Goal: Information Seeking & Learning: Learn about a topic

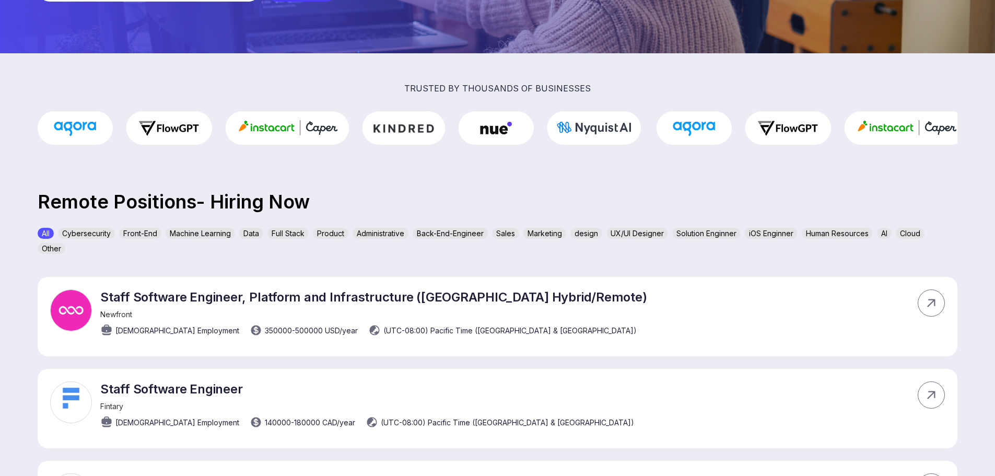
scroll to position [209, 0]
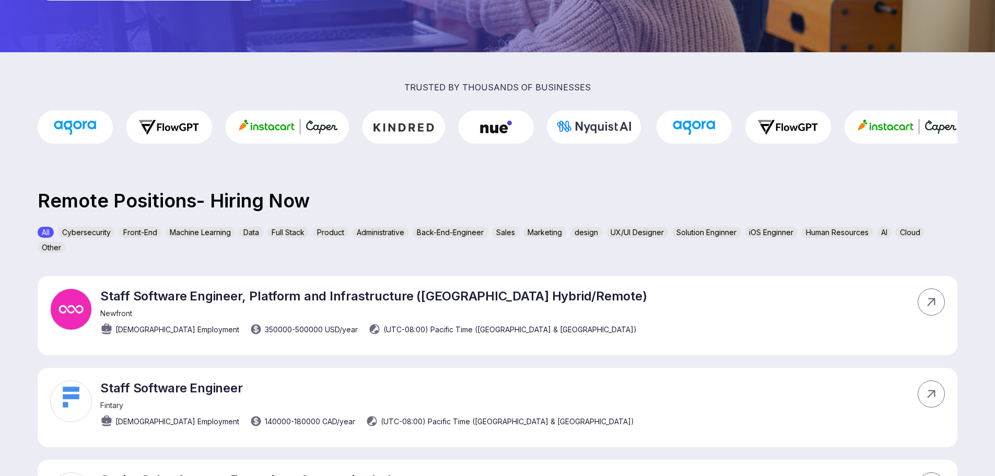
click at [154, 199] on p "Remote Positions- Hiring Now" at bounding box center [497, 201] width 995 height 14
click at [90, 198] on p "Remote Positions- Hiring Now" at bounding box center [497, 201] width 995 height 14
click at [158, 202] on p "Remote Positions- Hiring Now" at bounding box center [497, 201] width 995 height 14
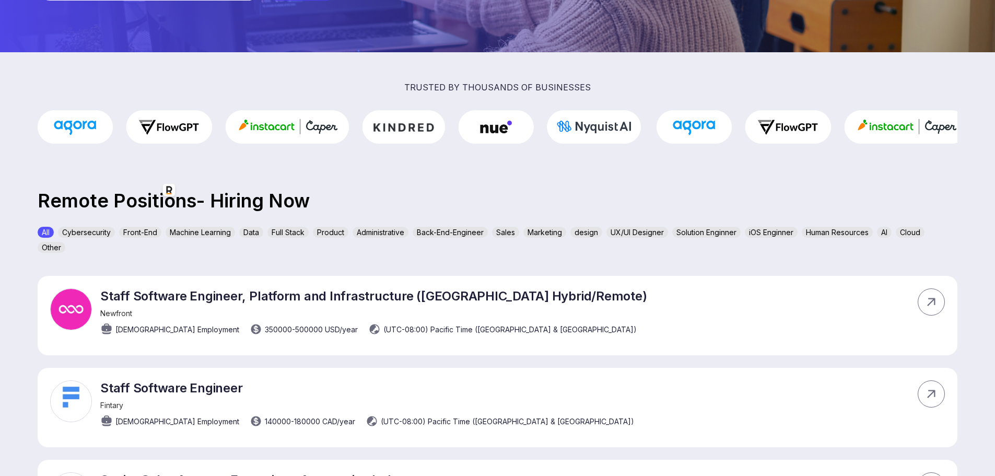
click at [247, 199] on p "Remote Positions- Hiring Now" at bounding box center [497, 201] width 995 height 14
click at [323, 203] on p "Remote Positions- Hiring Now" at bounding box center [497, 201] width 995 height 14
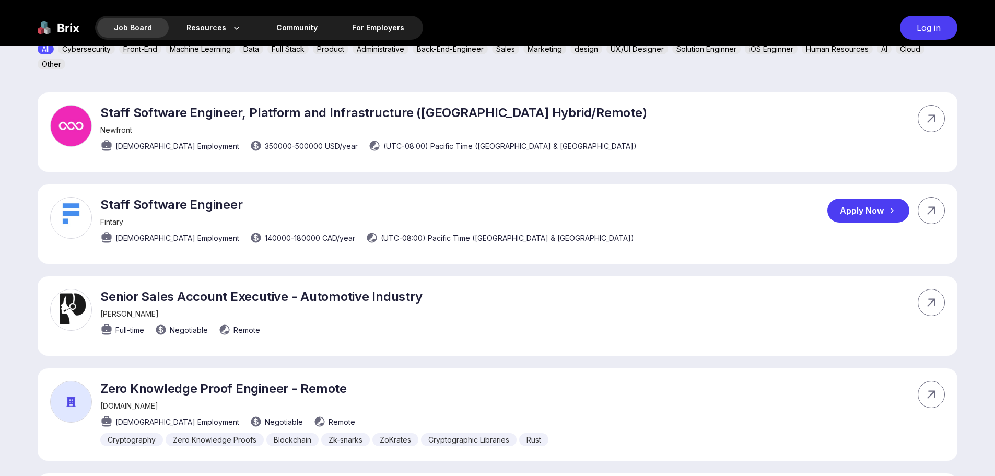
scroll to position [313, 0]
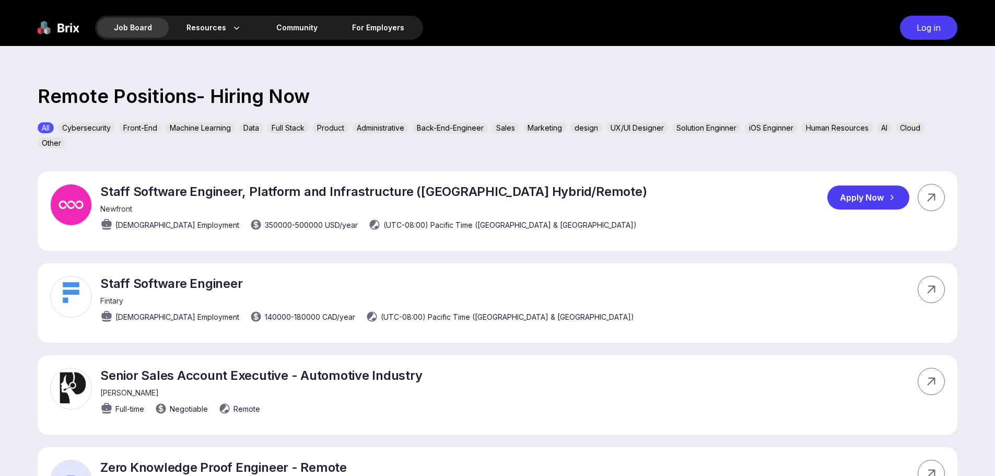
click at [112, 191] on p "Staff Software Engineer, Platform and Infrastructure ([GEOGRAPHIC_DATA] Hybrid/…" at bounding box center [373, 191] width 546 height 15
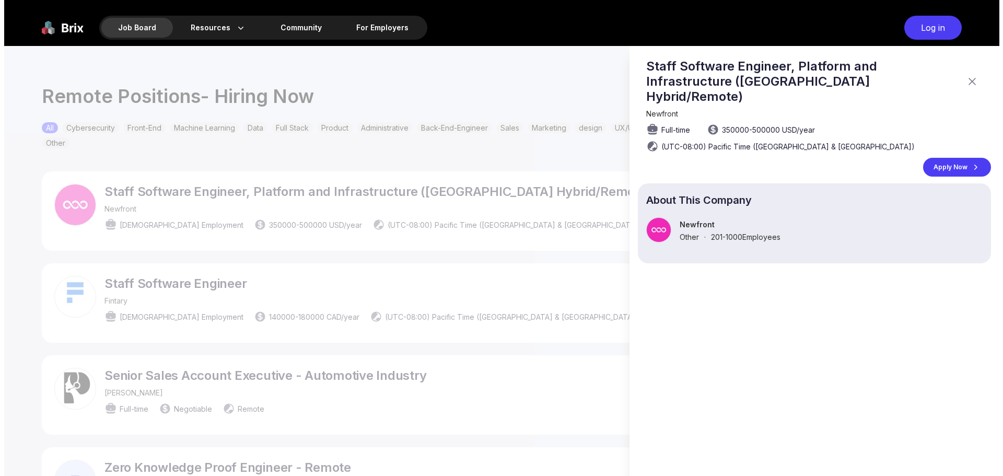
scroll to position [0, 0]
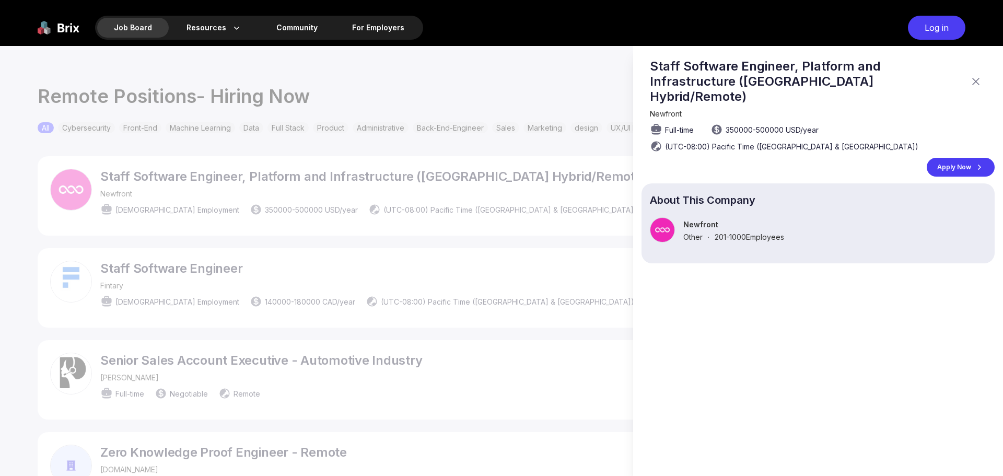
click at [112, 191] on div at bounding box center [501, 261] width 1003 height 430
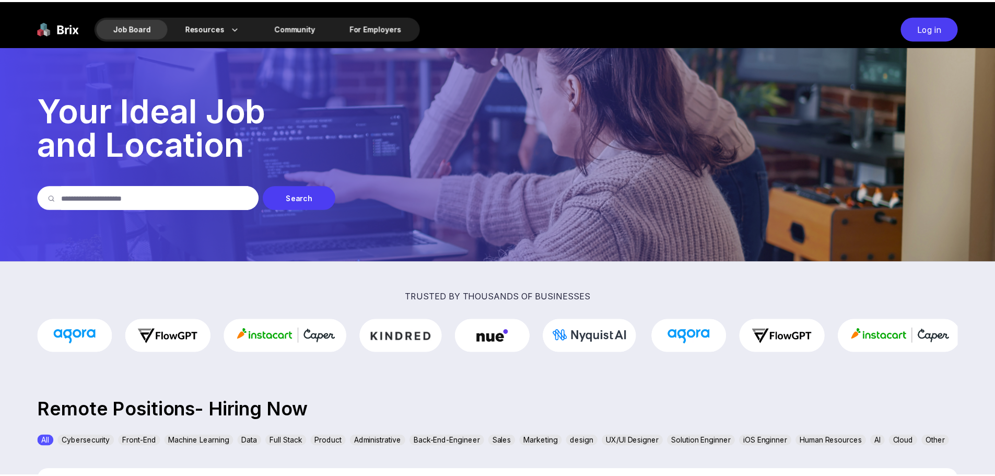
scroll to position [313, 0]
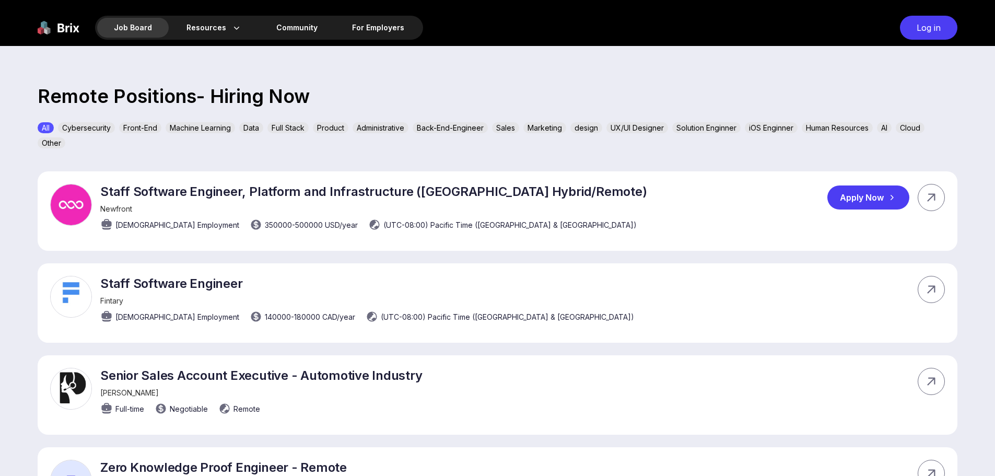
click at [218, 206] on div "Newfront" at bounding box center [373, 208] width 546 height 9
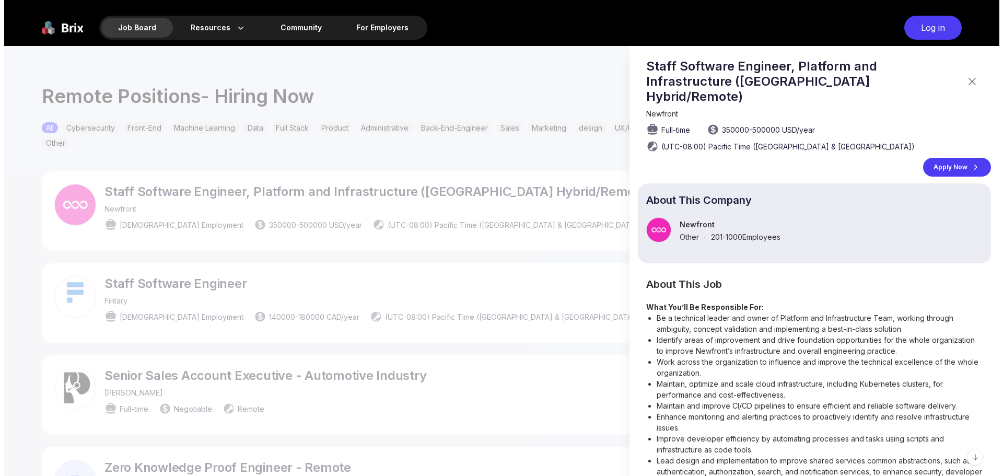
scroll to position [0, 0]
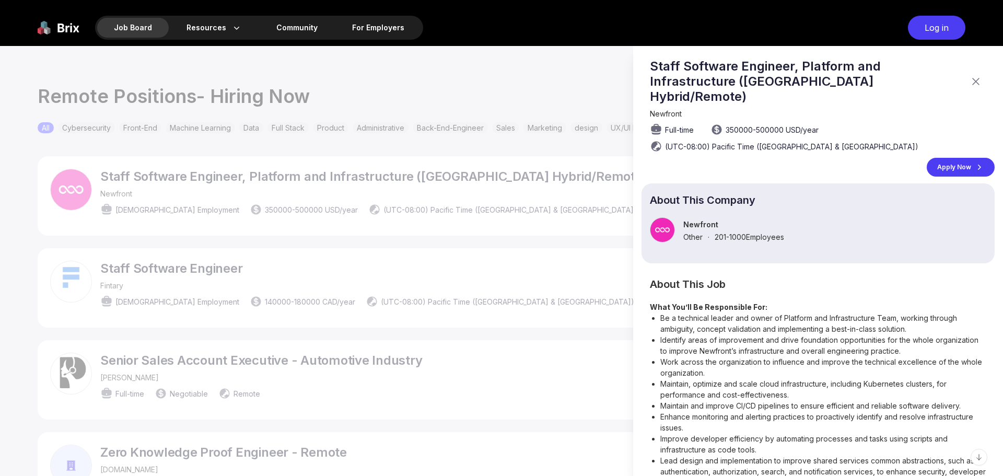
click at [210, 202] on div at bounding box center [501, 261] width 1003 height 430
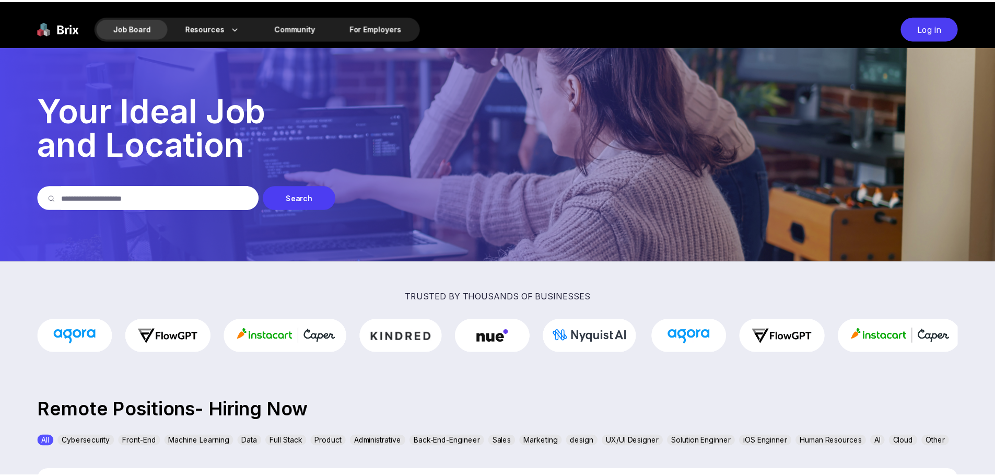
scroll to position [313, 0]
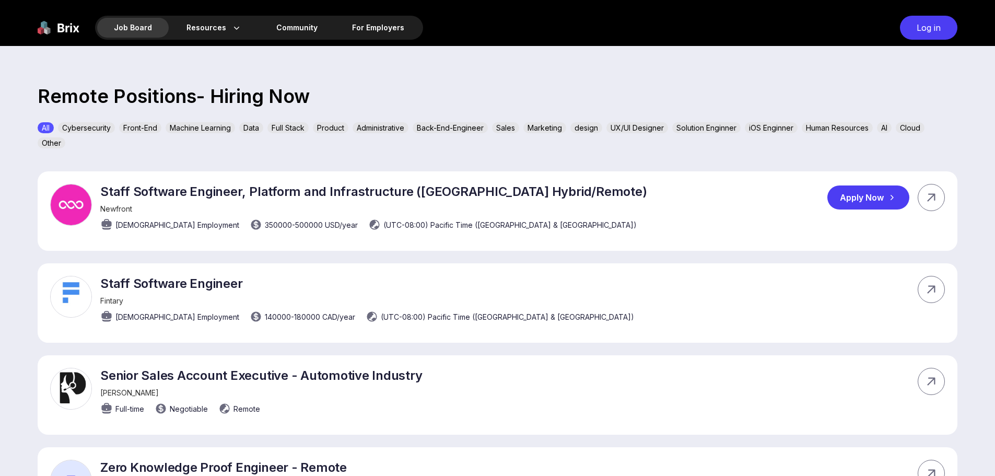
click at [210, 202] on div "Staff Software Engineer, Platform and Infrastructure ([GEOGRAPHIC_DATA] Hybrid/…" at bounding box center [373, 210] width 546 height 52
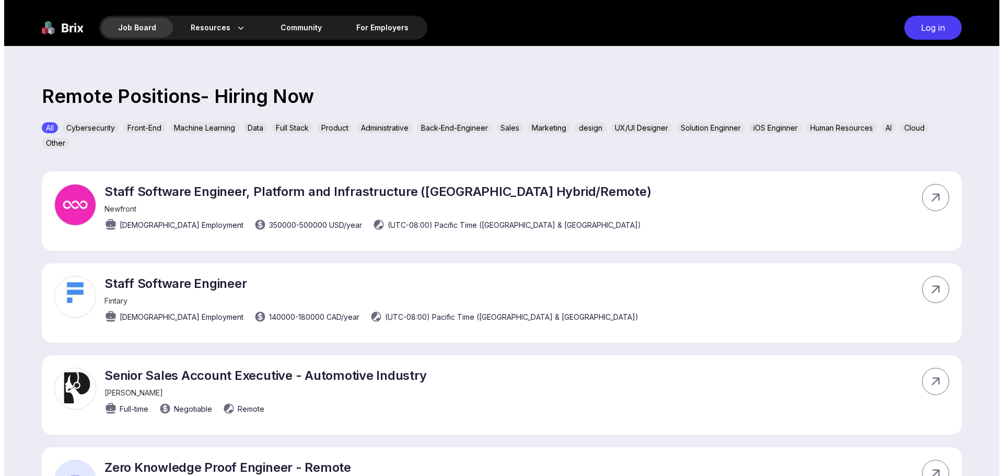
scroll to position [0, 0]
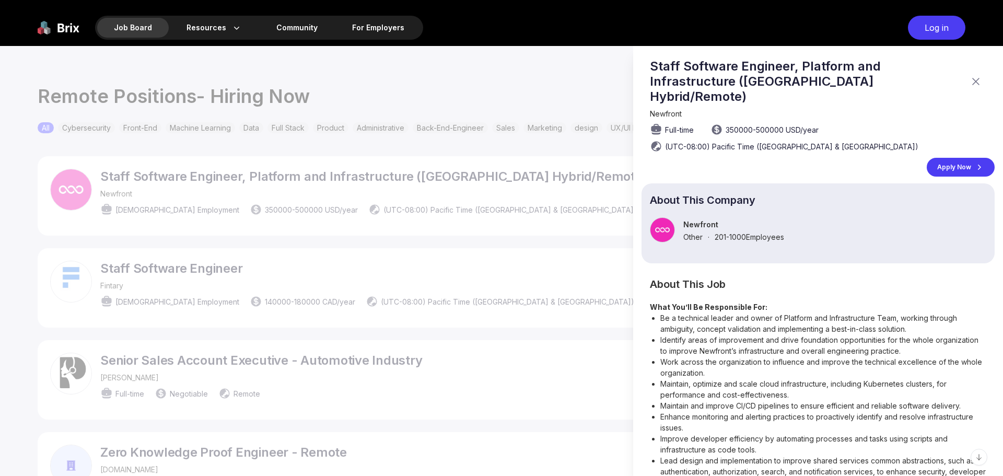
click at [210, 202] on div at bounding box center [501, 261] width 1003 height 430
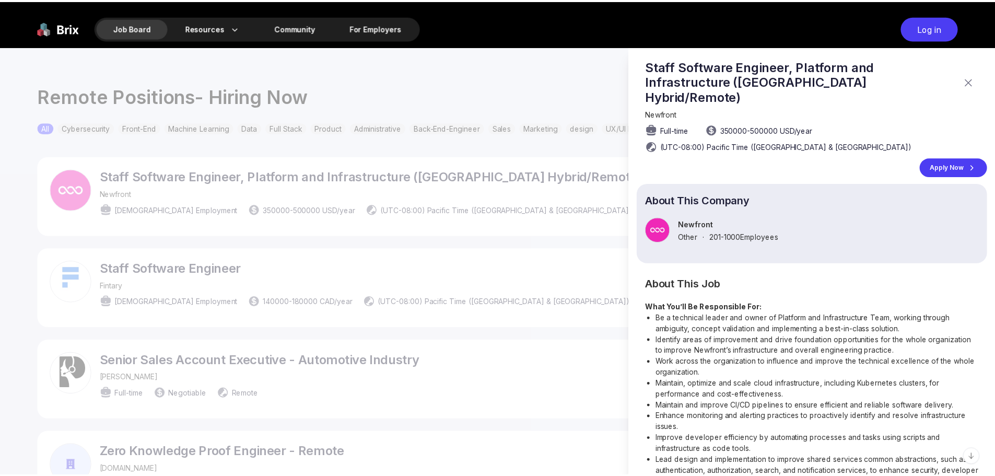
scroll to position [313, 0]
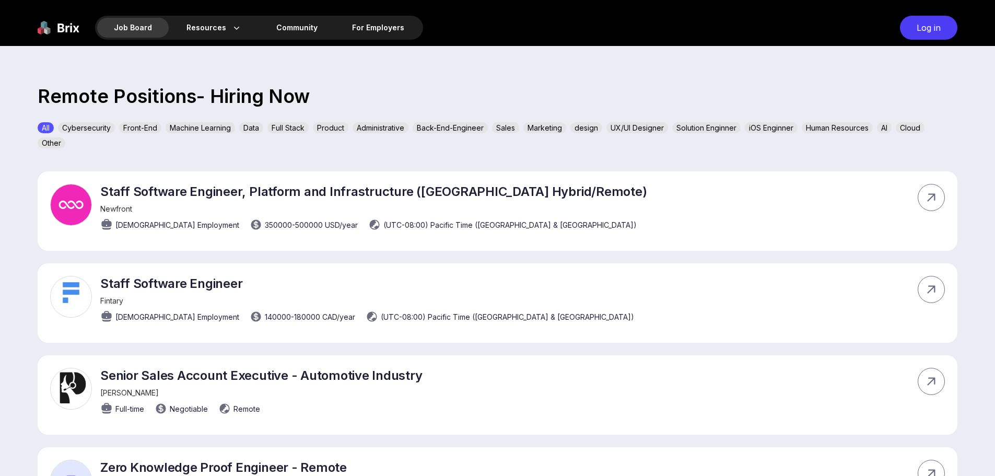
click at [210, 202] on div "Staff Software Engineer, Platform and Infrastructure ([GEOGRAPHIC_DATA] Hybrid/…" at bounding box center [373, 210] width 546 height 52
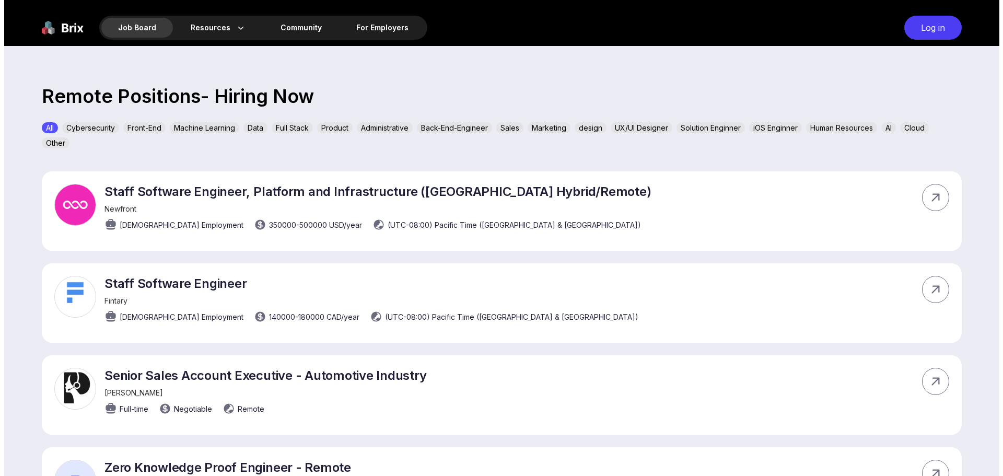
scroll to position [0, 0]
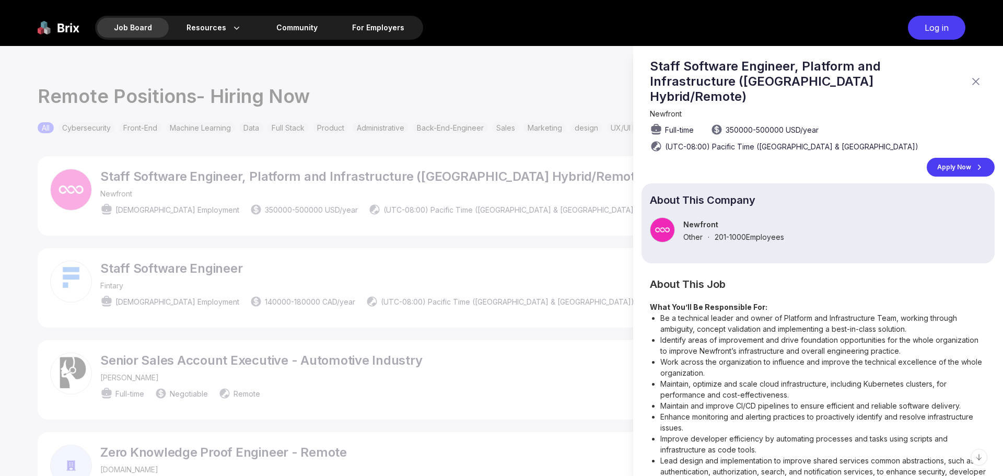
click at [210, 202] on div at bounding box center [501, 261] width 1003 height 430
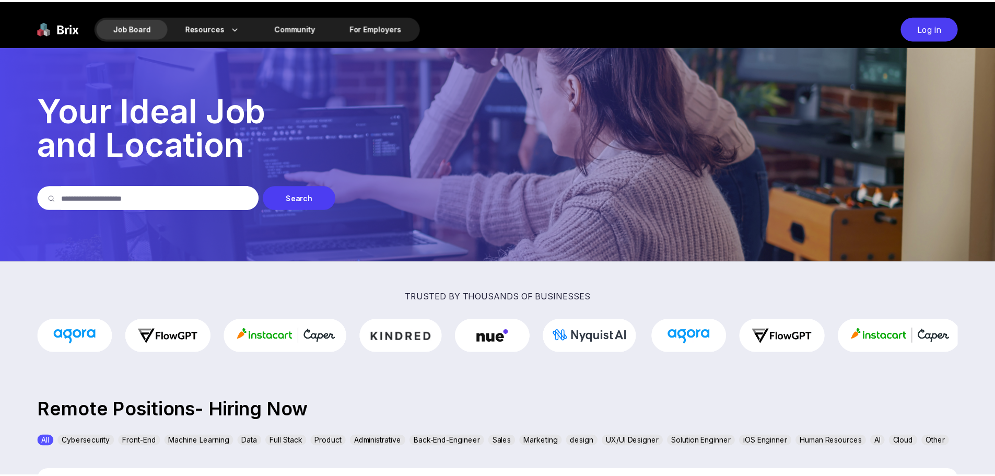
scroll to position [313, 0]
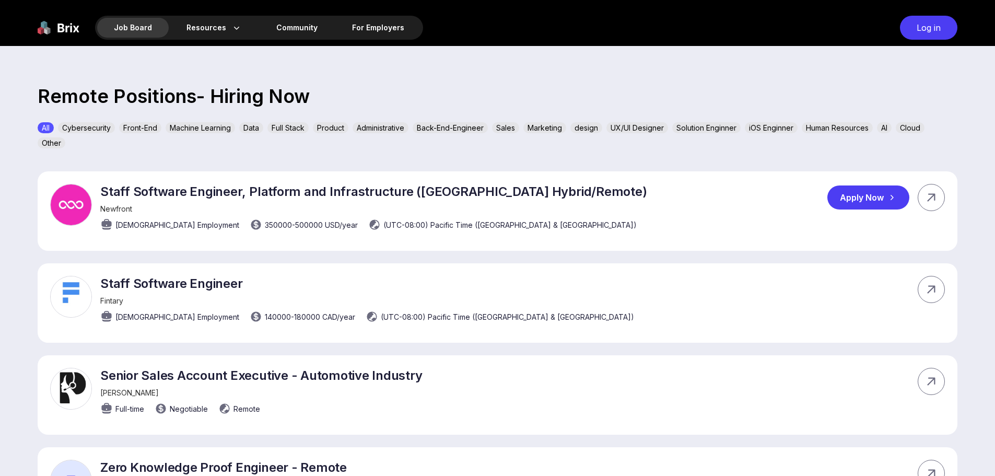
click at [634, 198] on div "Staff Software Engineer, Platform and Infrastructure ([GEOGRAPHIC_DATA] Hybrid/…" at bounding box center [498, 210] width 920 height 79
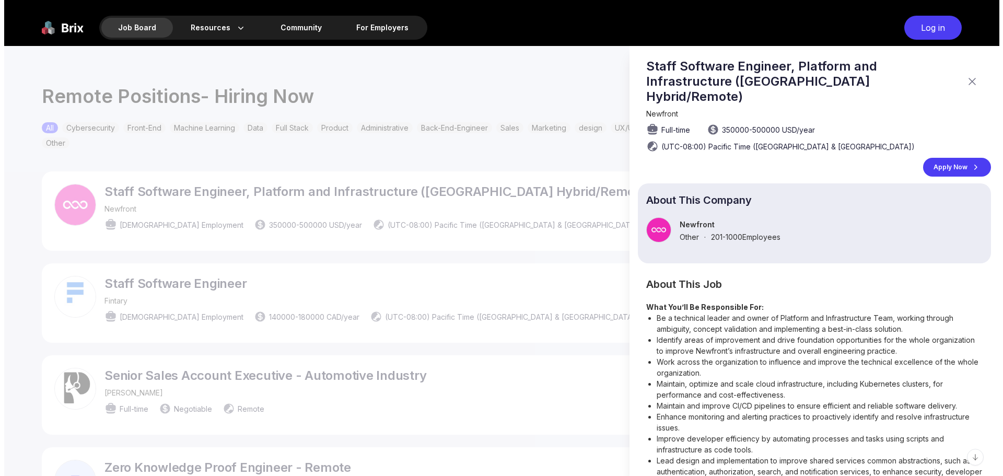
scroll to position [0, 0]
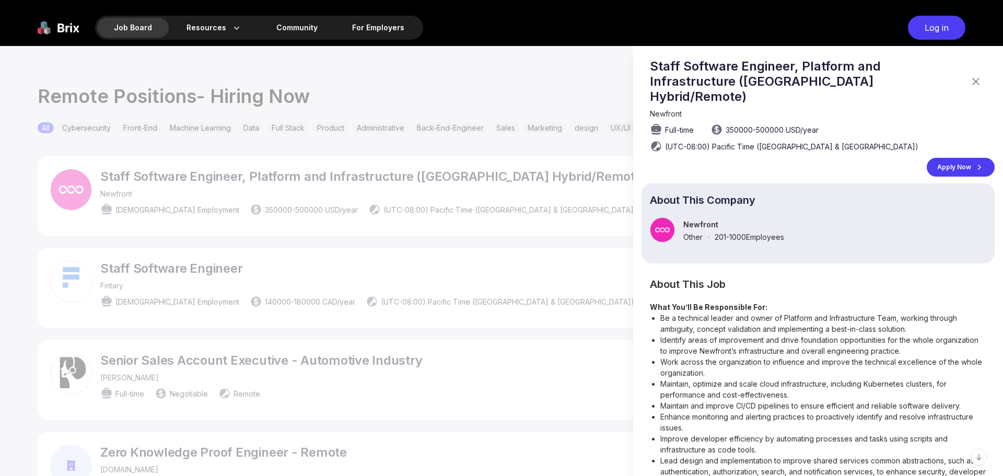
click at [519, 248] on div at bounding box center [501, 261] width 1003 height 430
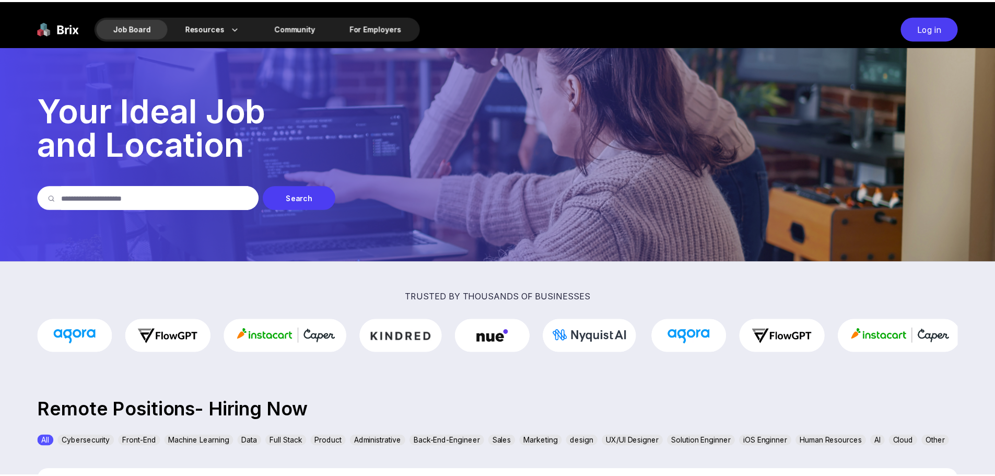
scroll to position [313, 0]
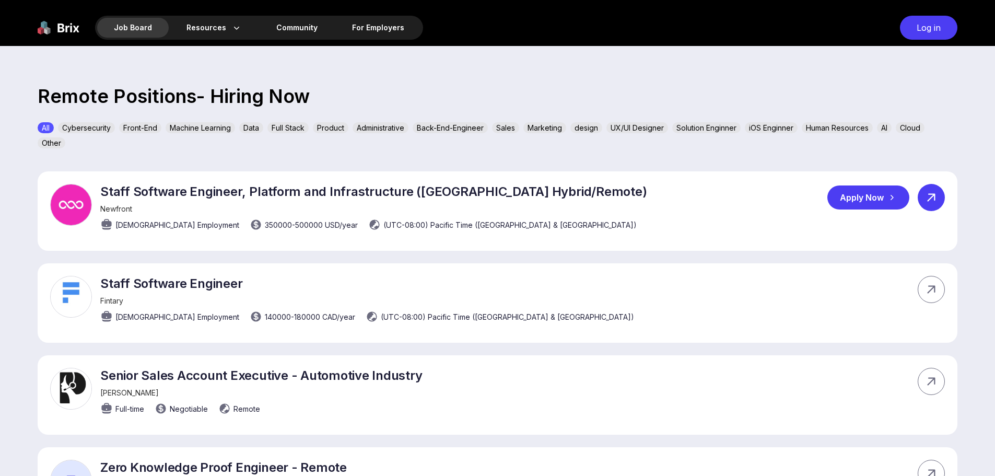
click at [925, 201] on icon at bounding box center [932, 198] width 16 height 16
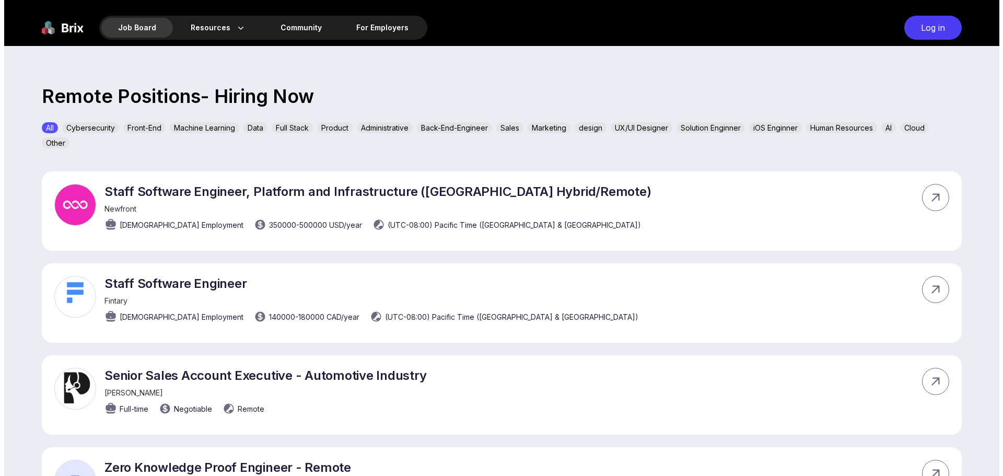
scroll to position [0, 0]
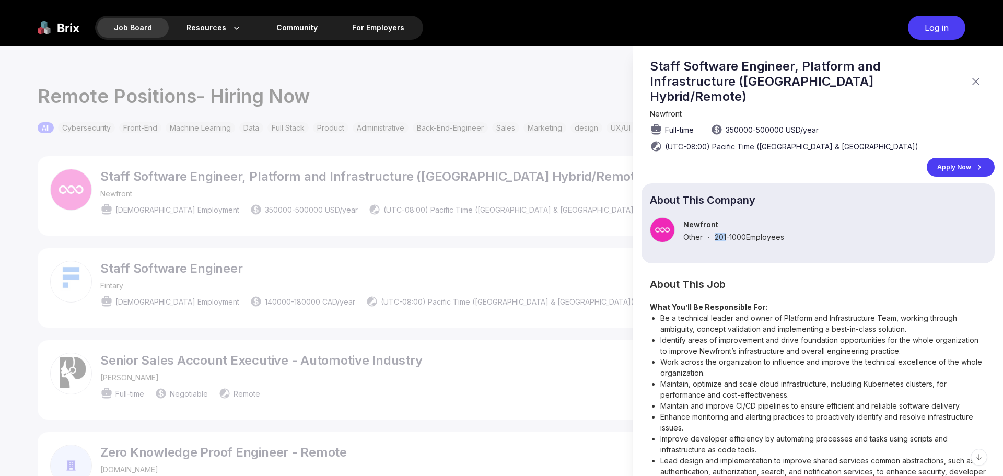
drag, startPoint x: 715, startPoint y: 224, endPoint x: 728, endPoint y: 224, distance: 12.5
click at [728, 232] on span "201-1000 Employees" at bounding box center [749, 236] width 69 height 9
drag, startPoint x: 712, startPoint y: 133, endPoint x: 735, endPoint y: 135, distance: 22.6
click at [735, 141] on span "(UTC-08:00) Pacific Time ([GEOGRAPHIC_DATA] & [GEOGRAPHIC_DATA])" at bounding box center [791, 146] width 253 height 11
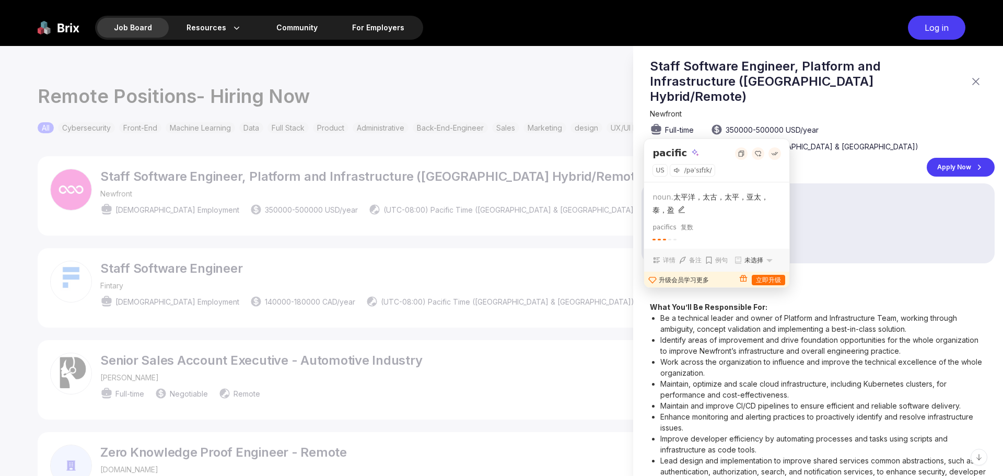
click at [832, 158] on div "Apply Now" at bounding box center [822, 167] width 345 height 19
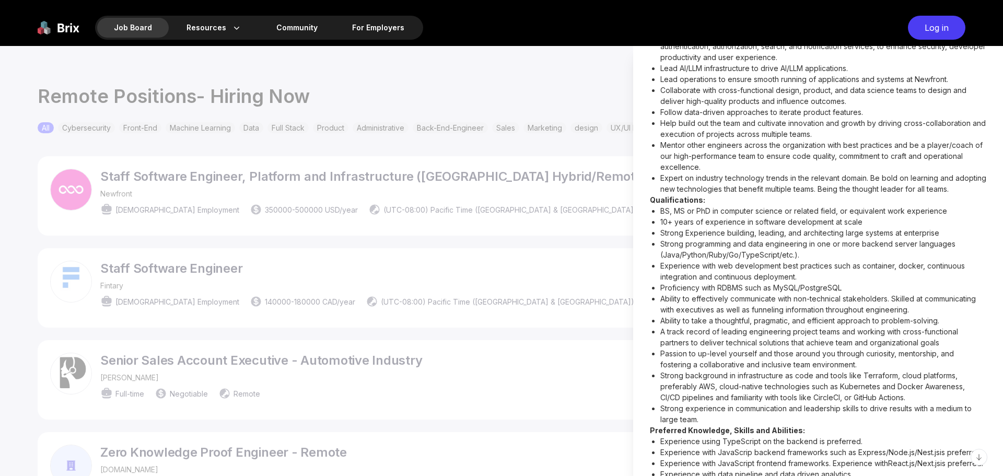
scroll to position [418, 0]
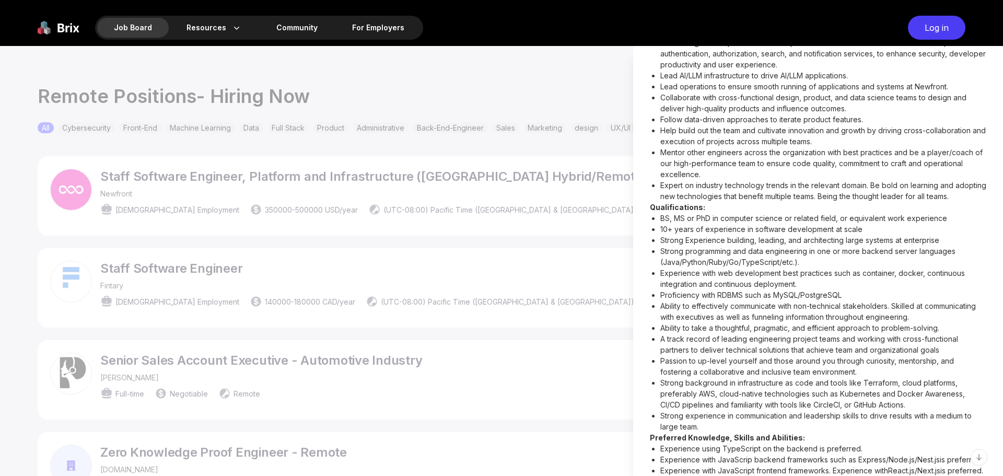
click at [622, 246] on div at bounding box center [501, 261] width 1003 height 430
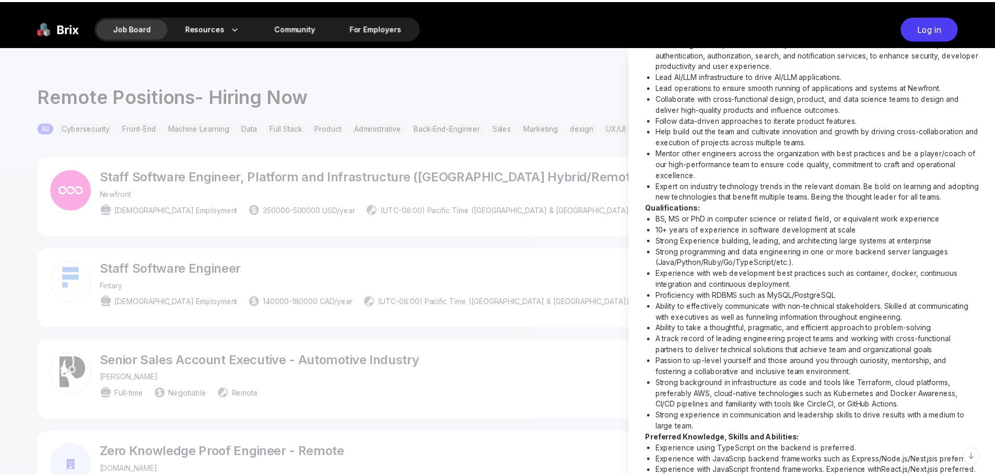
scroll to position [375, 0]
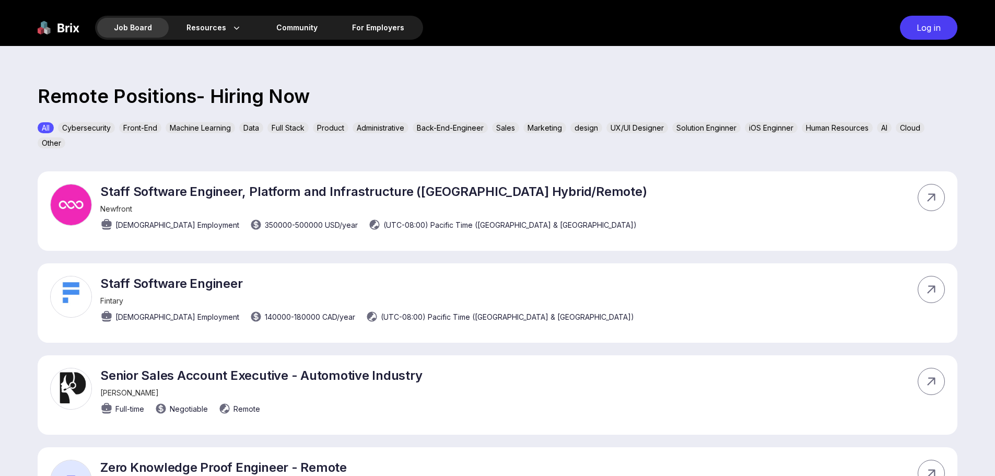
click at [648, 132] on div "UX/UI Designer" at bounding box center [638, 127] width 62 height 11
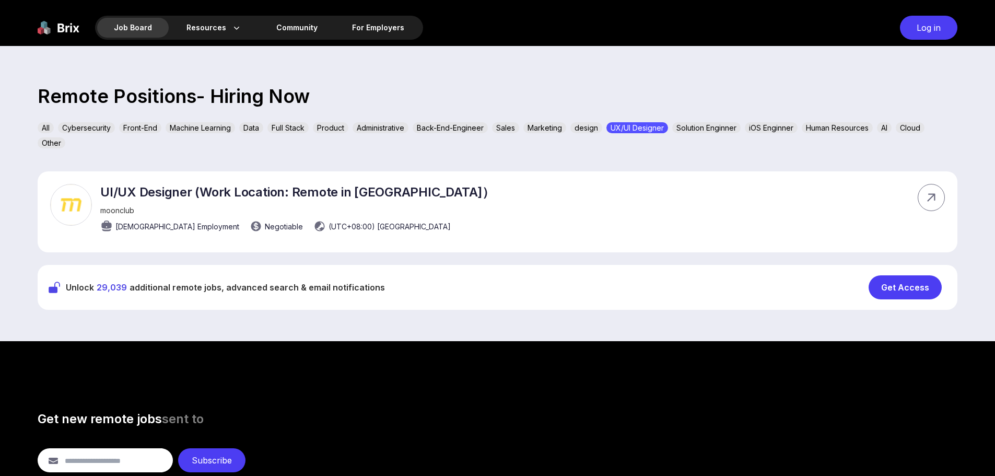
click at [283, 125] on div "Full Stack" at bounding box center [287, 127] width 41 height 11
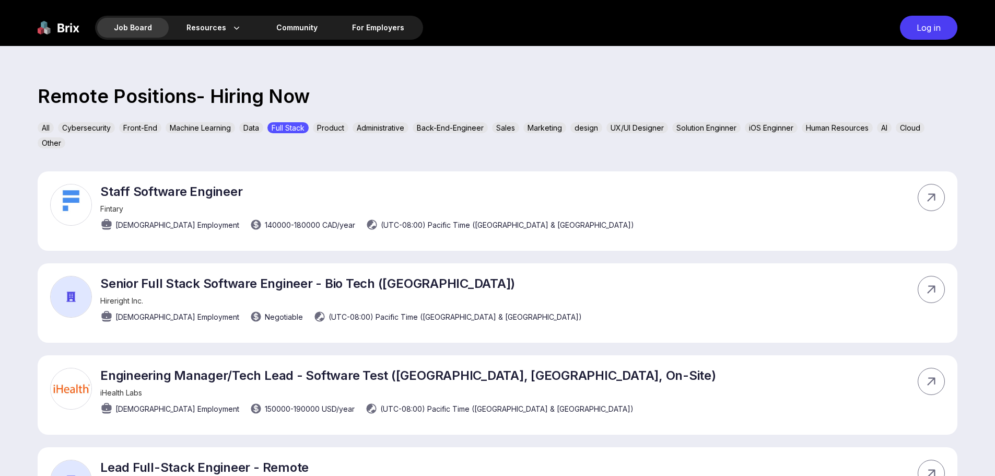
click at [138, 127] on div "Front-End" at bounding box center [140, 127] width 42 height 11
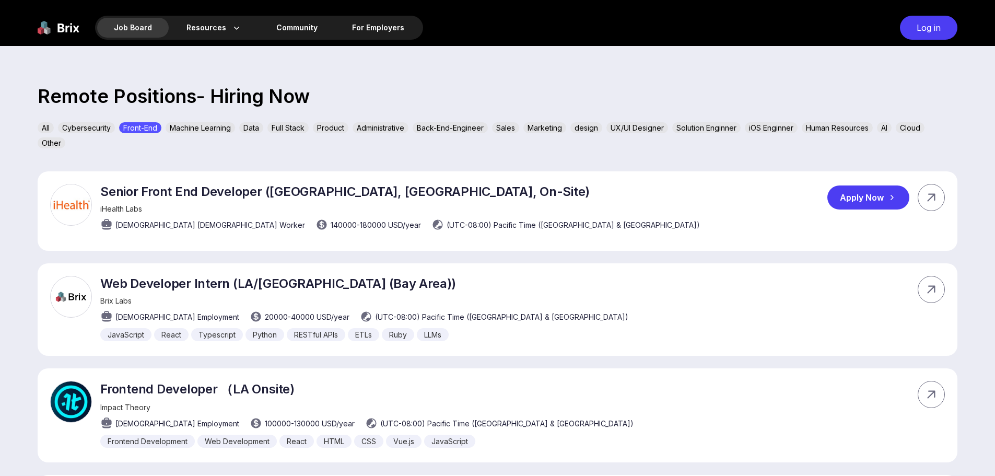
click at [859, 200] on div "Apply Now" at bounding box center [869, 197] width 82 height 24
click at [856, 236] on div "Senior Front End Developer ([GEOGRAPHIC_DATA], [GEOGRAPHIC_DATA], On-Site) iHea…" at bounding box center [498, 210] width 920 height 79
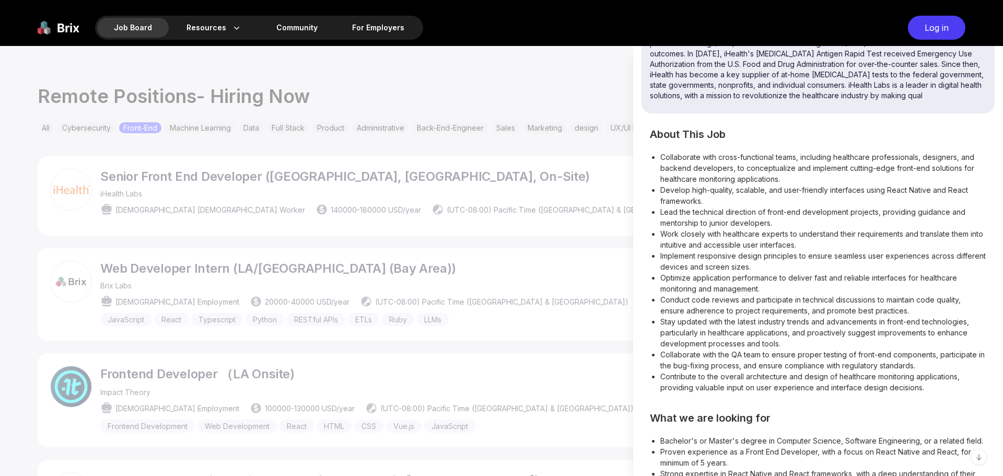
scroll to position [261, 0]
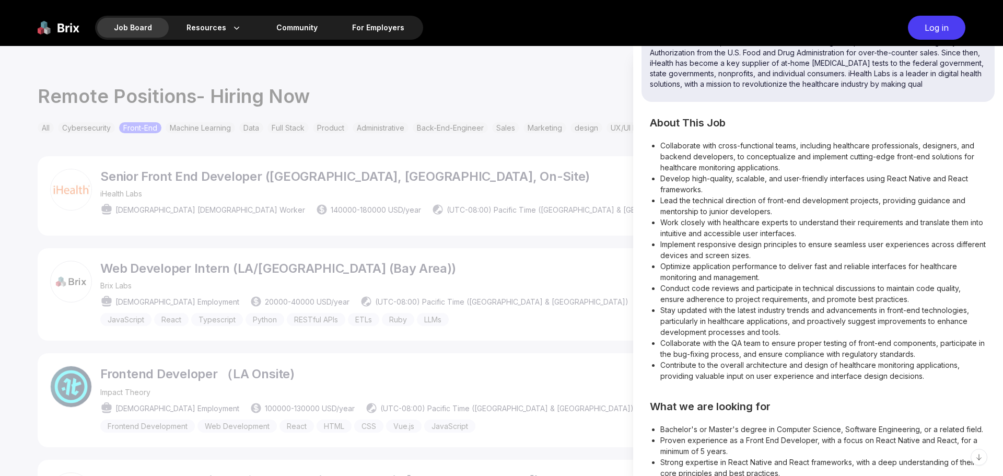
click at [762, 158] on li "Collaborate with cross-functional teams, including healthcare professionals, de…" at bounding box center [823, 156] width 326 height 33
drag, startPoint x: 773, startPoint y: 147, endPoint x: 853, endPoint y: 159, distance: 80.8
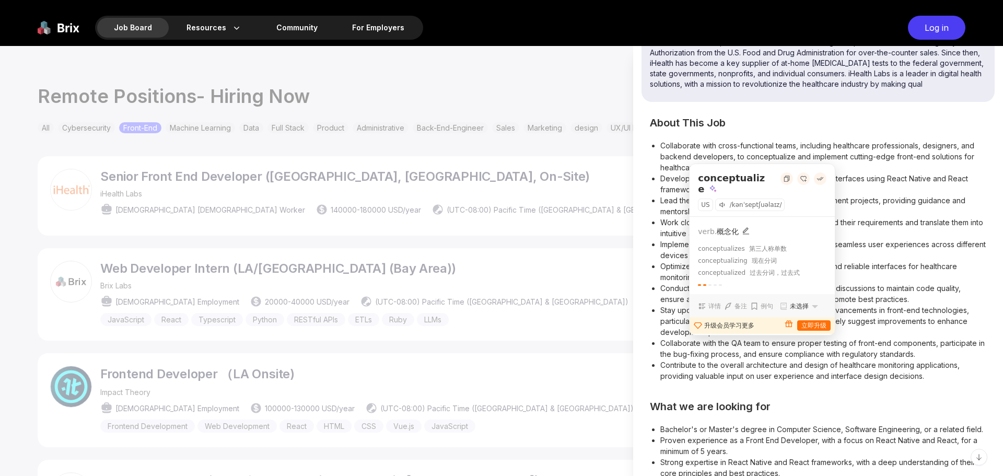
click at [854, 164] on li "Collaborate with cross-functional teams, including healthcare professionals, de…" at bounding box center [823, 156] width 326 height 33
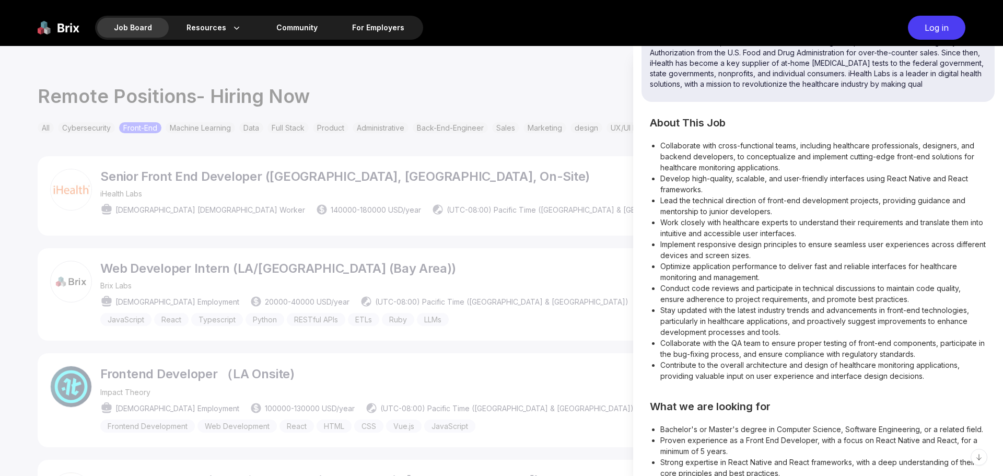
click at [671, 166] on li "Collaborate with cross-functional teams, including healthcare professionals, de…" at bounding box center [823, 156] width 326 height 33
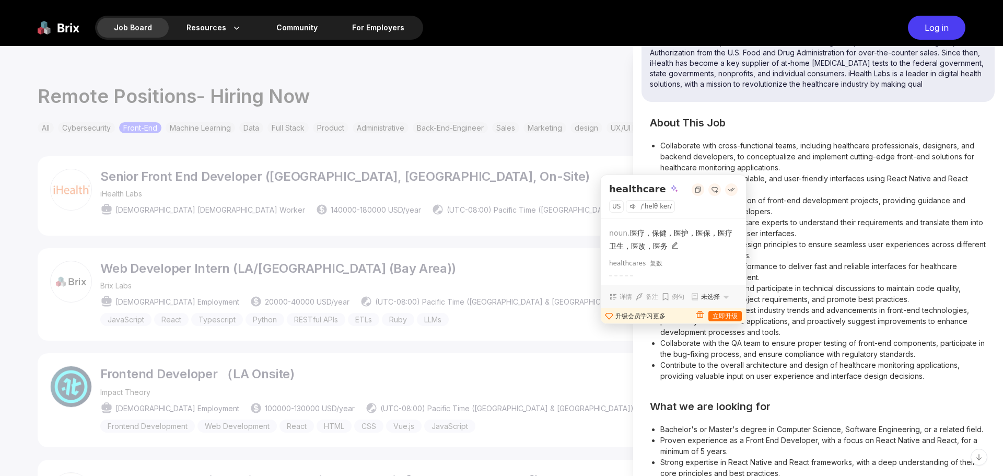
click at [821, 164] on li "Collaborate with cross-functional teams, including healthcare professionals, de…" at bounding box center [823, 156] width 326 height 33
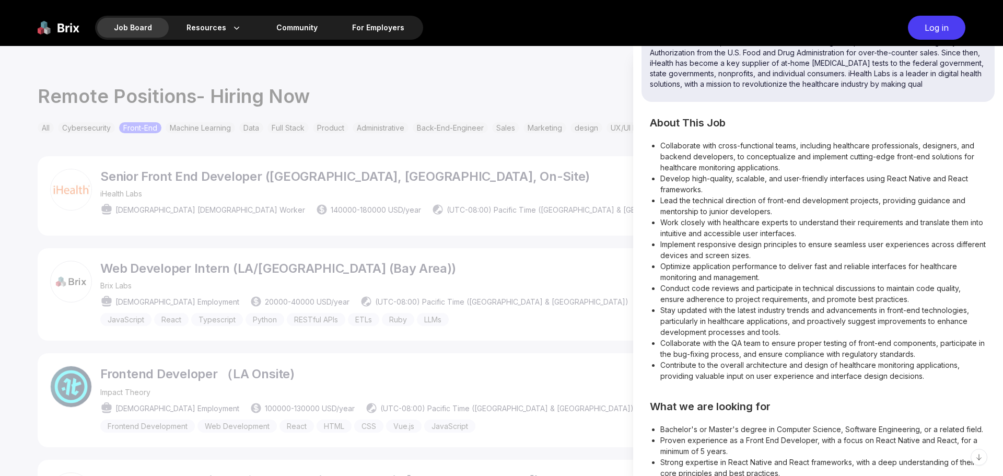
click at [915, 202] on li "Lead the technical direction of front-end development projects, providing guida…" at bounding box center [823, 206] width 326 height 22
click at [914, 202] on li "Lead the technical direction of front-end development projects, providing guida…" at bounding box center [823, 206] width 326 height 22
click at [922, 201] on li "Lead the technical direction of front-end development projects, providing guida…" at bounding box center [823, 206] width 326 height 22
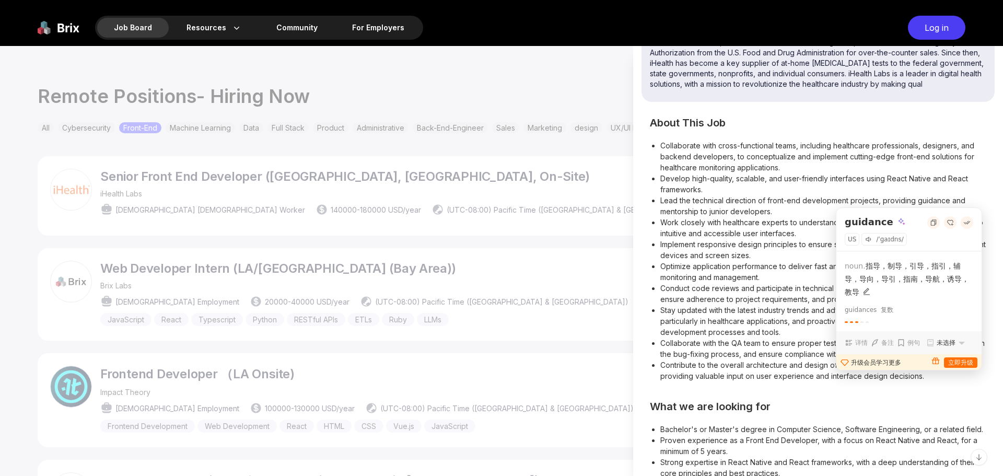
click at [901, 184] on li "Develop high-quality, scalable, and user-friendly interfaces using React Native…" at bounding box center [823, 184] width 326 height 22
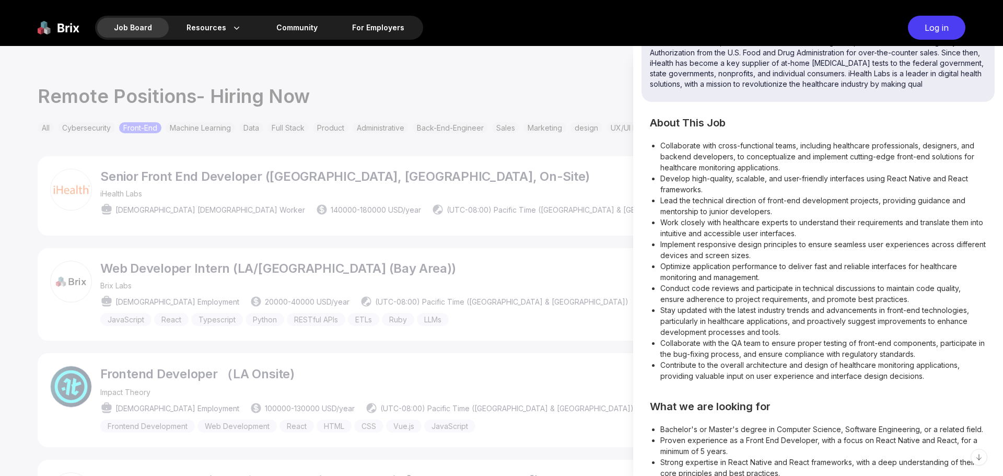
click at [678, 207] on li "Lead the technical direction of front-end development projects, providing guida…" at bounding box center [823, 206] width 326 height 22
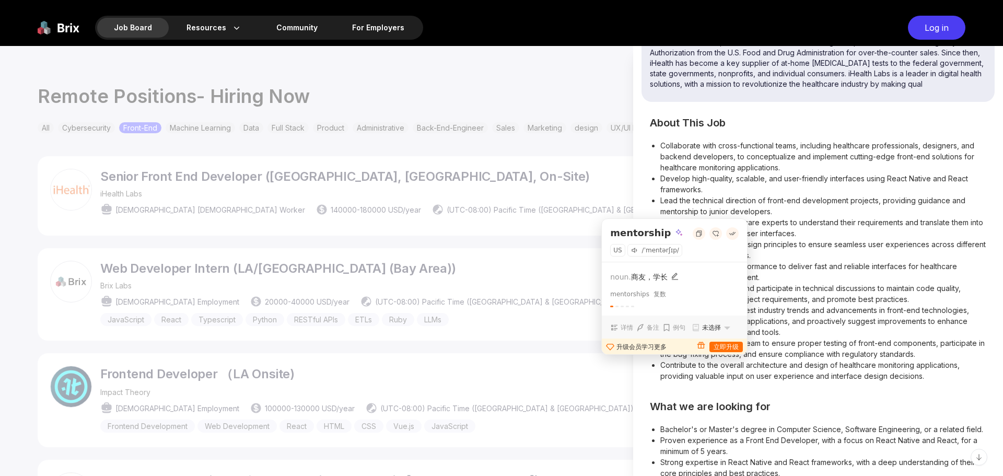
click at [817, 209] on li "Lead the technical direction of front-end development projects, providing guida…" at bounding box center [823, 206] width 326 height 22
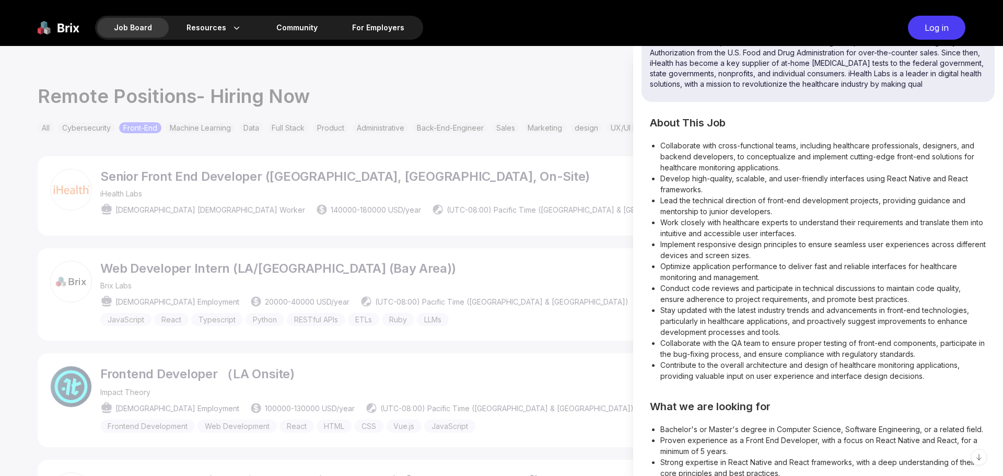
click at [852, 243] on li "Implement responsive design principles to ensure seamless user experiences acro…" at bounding box center [823, 250] width 326 height 22
click at [852, 242] on li "Implement responsive design principles to ensure seamless user experiences acro…" at bounding box center [823, 250] width 326 height 22
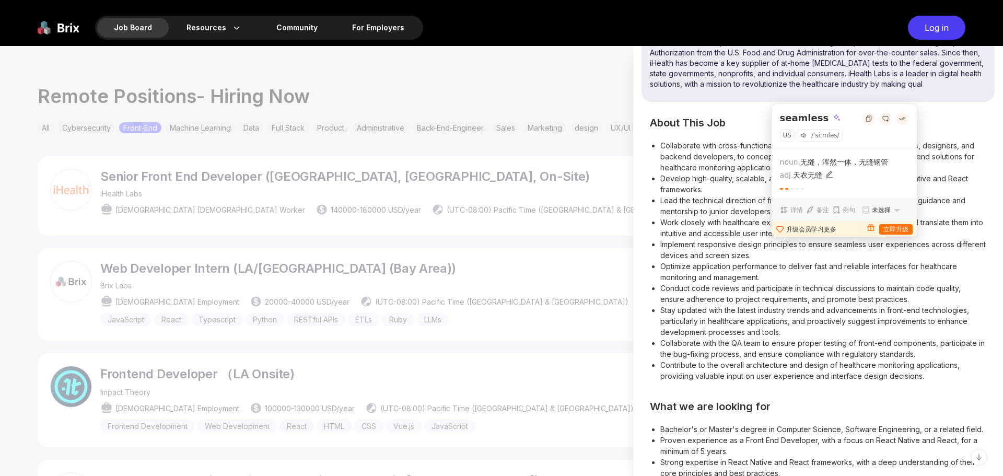
click at [826, 255] on li "Implement responsive design principles to ensure seamless user experiences acro…" at bounding box center [823, 250] width 326 height 22
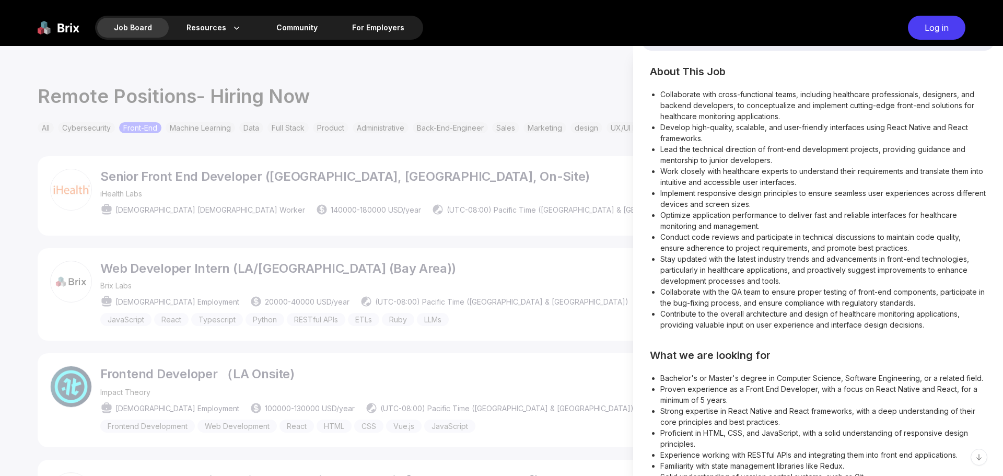
scroll to position [313, 0]
click at [673, 238] on li "Conduct code reviews and participate in technical discussions to maintain code …" at bounding box center [823, 241] width 326 height 22
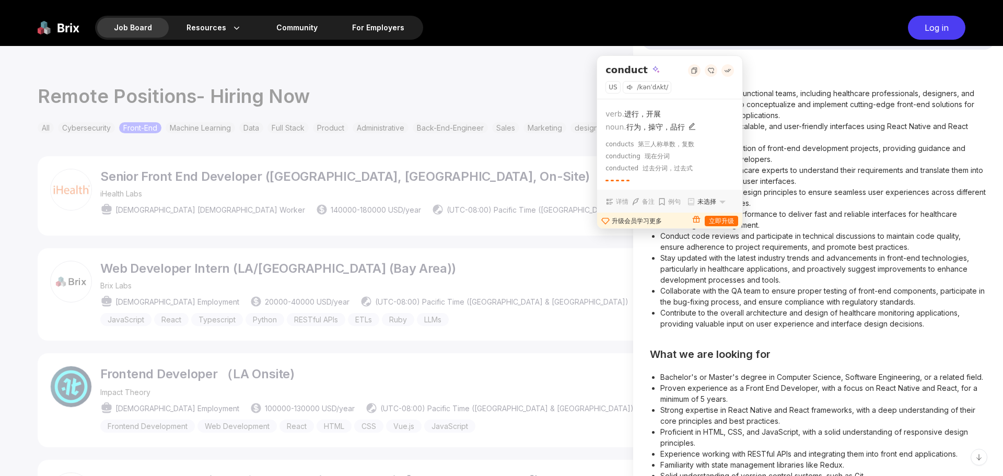
click at [806, 237] on li "Conduct code reviews and participate in technical discussions to maintain code …" at bounding box center [823, 241] width 326 height 22
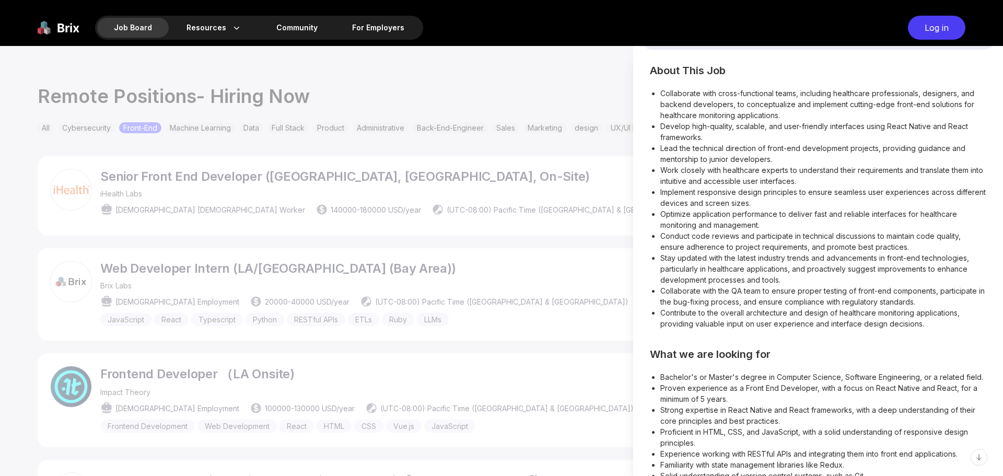
click at [669, 237] on li "Conduct code reviews and participate in technical discussions to maintain code …" at bounding box center [823, 241] width 326 height 22
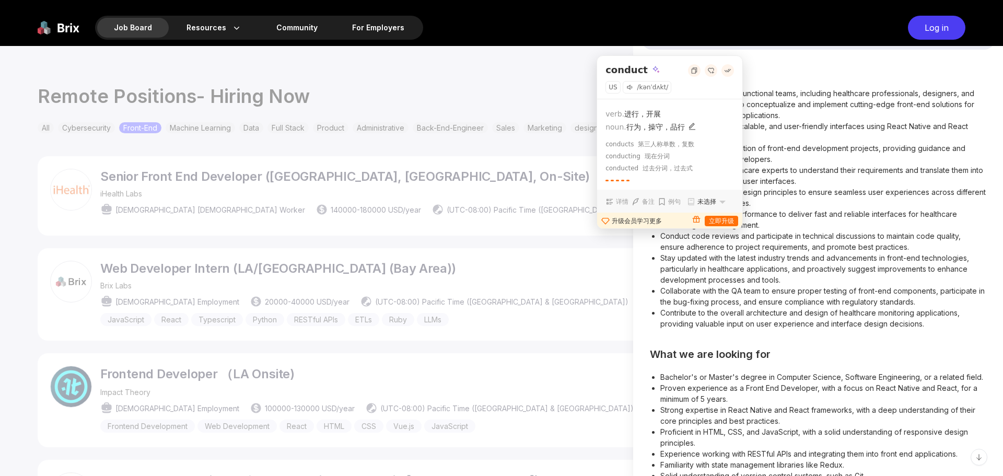
click at [806, 224] on li "Optimize application performance to deliver fast and reliable interfaces for he…" at bounding box center [823, 219] width 326 height 22
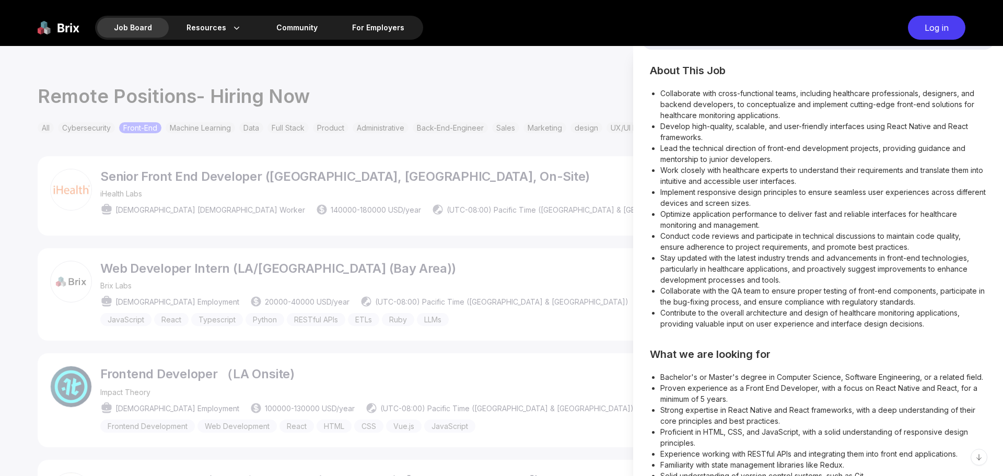
click at [691, 246] on li "Conduct code reviews and participate in technical discussions to maintain code …" at bounding box center [823, 241] width 326 height 22
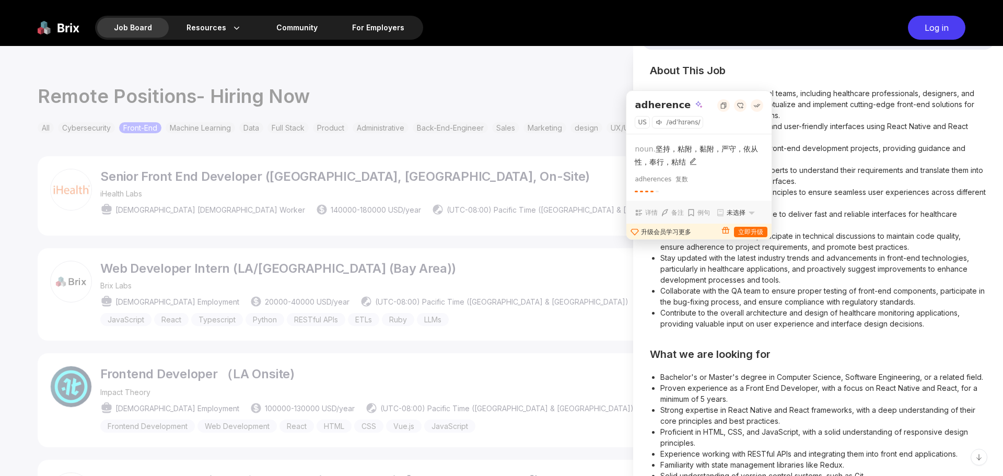
click at [819, 239] on li "Conduct code reviews and participate in technical discussions to maintain code …" at bounding box center [823, 241] width 326 height 22
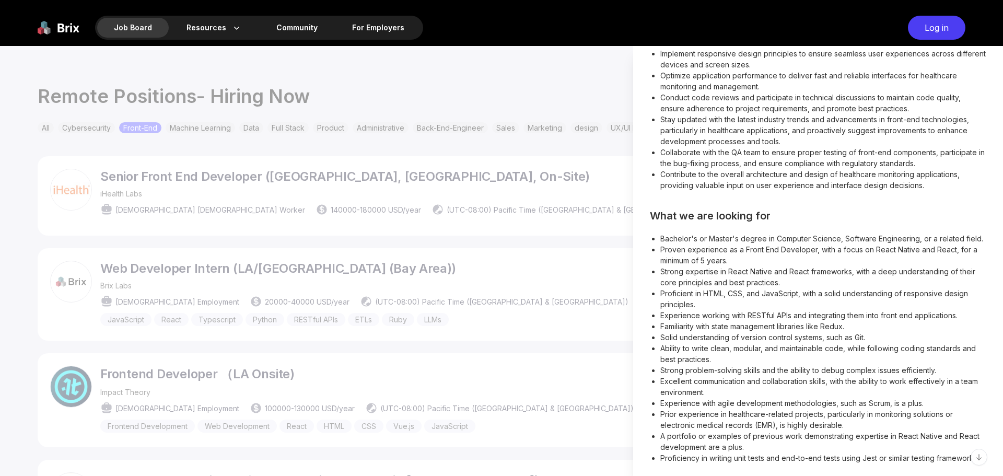
scroll to position [474, 0]
click at [666, 233] on li "Bachelor's or Master's degree in Computer Science, Software Engineering, or a r…" at bounding box center [823, 238] width 326 height 11
click at [725, 233] on li "Bachelor's or Master's degree in Computer Science, Software Engineering, or a r…" at bounding box center [823, 238] width 326 height 11
click at [756, 233] on li "Bachelor's or Master's degree in Computer Science, Software Engineering, or a r…" at bounding box center [823, 238] width 326 height 11
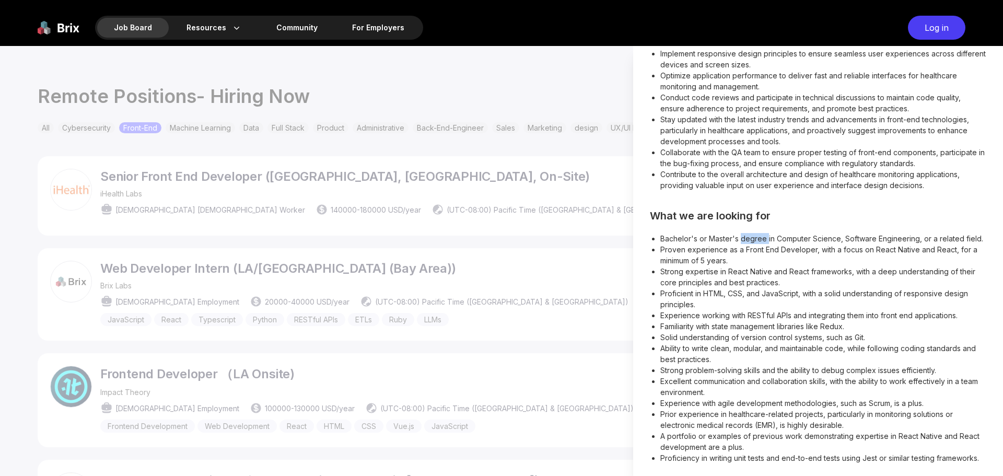
click at [756, 233] on li "Bachelor's or Master's degree in Computer Science, Software Engineering, or a r…" at bounding box center [823, 238] width 326 height 11
click at [759, 233] on li "Bachelor's or Master's degree in Computer Science, Software Engineering, or a r…" at bounding box center [823, 238] width 326 height 11
click at [665, 244] on li "Proven experience as a Front End Developer, with a focus on React Native and Re…" at bounding box center [823, 255] width 326 height 22
click at [756, 244] on li "Proven experience as a Front End Developer, with a focus on React Native and Re…" at bounding box center [823, 255] width 326 height 22
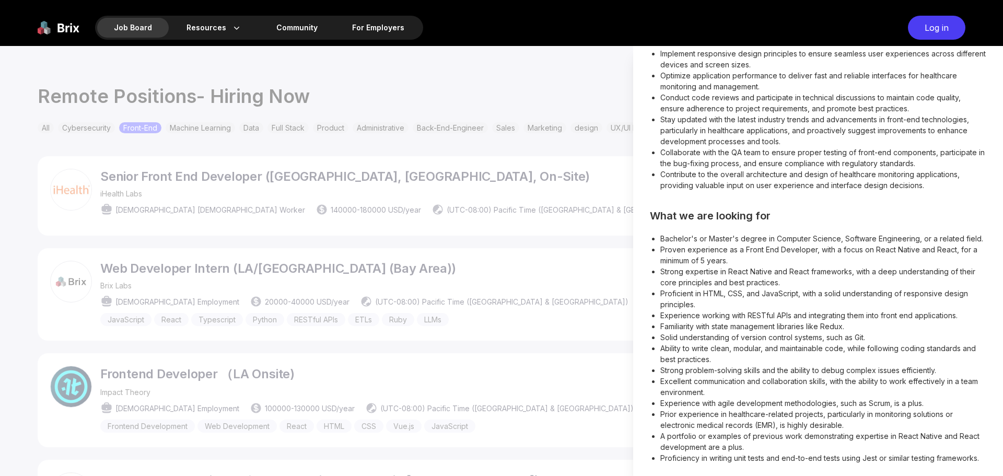
click at [673, 244] on li "Proven experience as a Front End Developer, with a focus on React Native and Re…" at bounding box center [823, 255] width 326 height 22
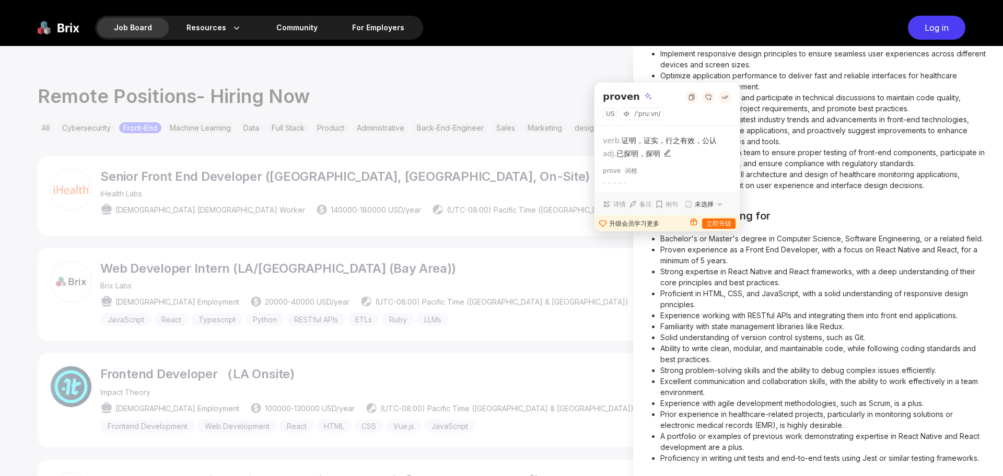
click at [808, 233] on li "Bachelor's or Master's degree in Computer Science, Software Engineering, or a r…" at bounding box center [823, 238] width 326 height 11
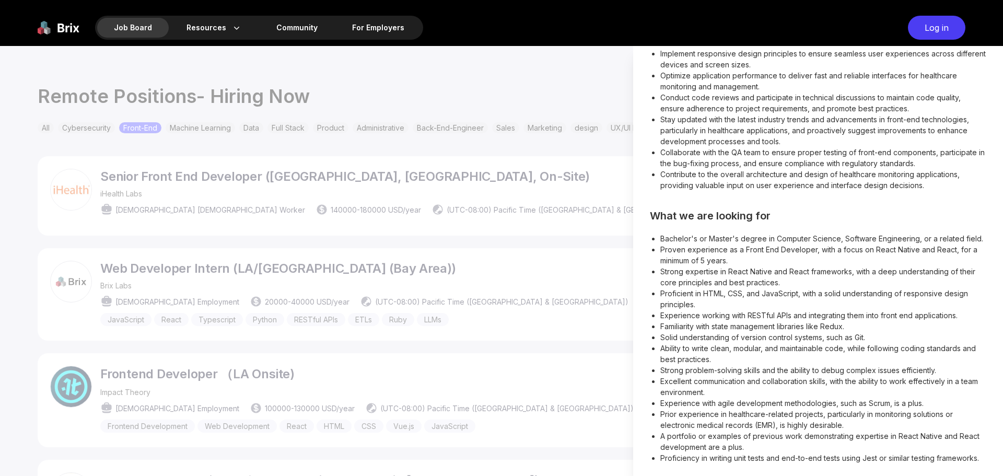
click at [697, 266] on li "Strong expertise in React Native and React frameworks, with a deep understandin…" at bounding box center [823, 277] width 326 height 22
click at [791, 266] on li "Strong expertise in React Native and React frameworks, with a deep understandin…" at bounding box center [823, 277] width 326 height 22
click at [676, 288] on li "Proficient in HTML, CSS, and JavaScript, with a solid understanding of responsi…" at bounding box center [823, 299] width 326 height 22
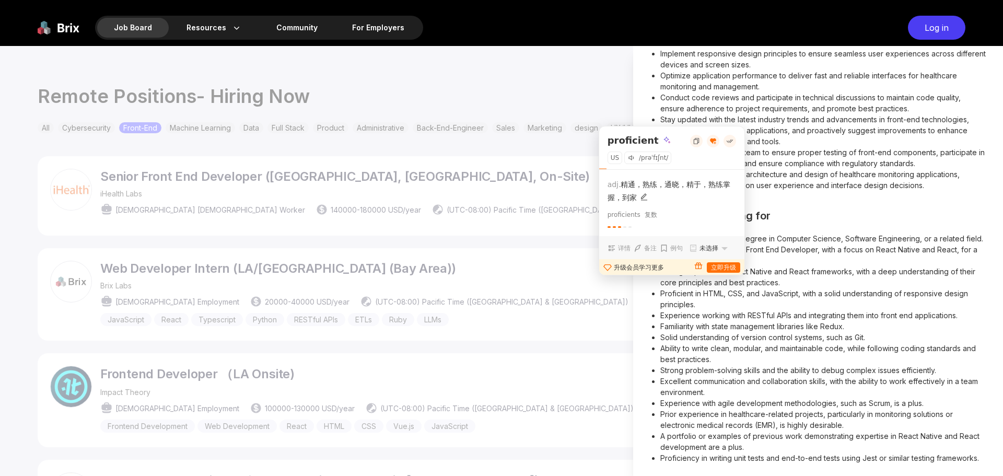
click at [803, 244] on li "Proven experience as a Front End Developer, with a focus on React Native and Re…" at bounding box center [823, 255] width 326 height 22
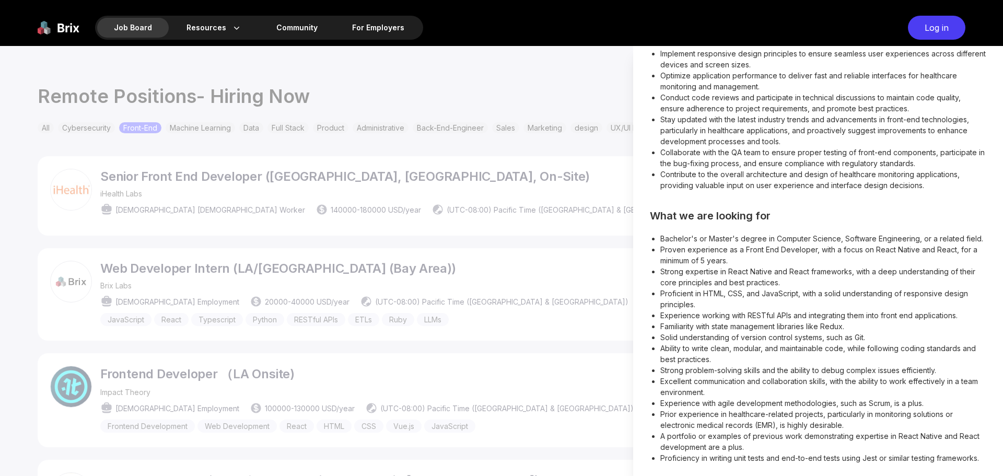
click at [836, 321] on li "Familiarity with state management libraries like Redux." at bounding box center [823, 326] width 326 height 11
click at [878, 321] on li "Familiarity with state management libraries like Redux." at bounding box center [823, 326] width 326 height 11
click at [670, 332] on li "Solid understanding of version control systems, such as Git." at bounding box center [823, 337] width 326 height 11
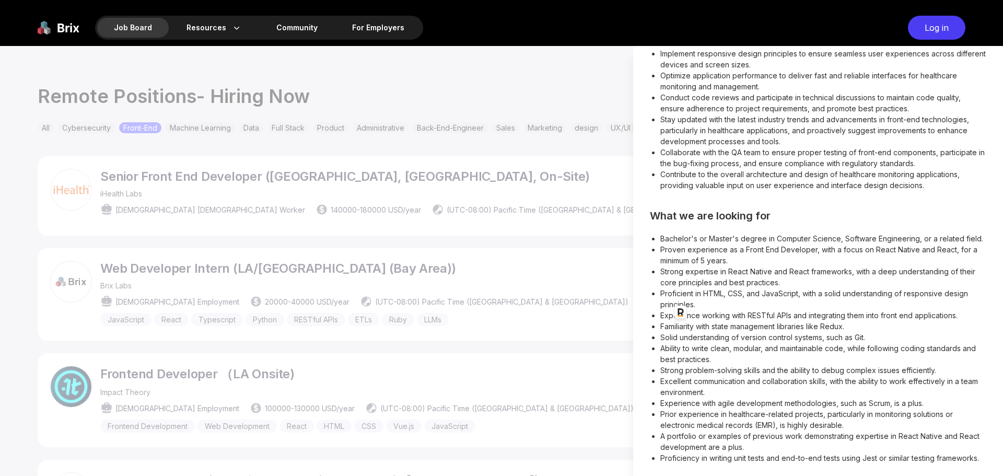
click at [697, 332] on li "Solid understanding of version control systems, such as Git." at bounding box center [823, 337] width 326 height 11
click at [793, 343] on li "Ability to write clean, modular, and maintainable code, while following coding …" at bounding box center [823, 354] width 326 height 22
click at [747, 343] on li "Ability to write clean, modular, and maintainable code, while following coding …" at bounding box center [823, 354] width 326 height 22
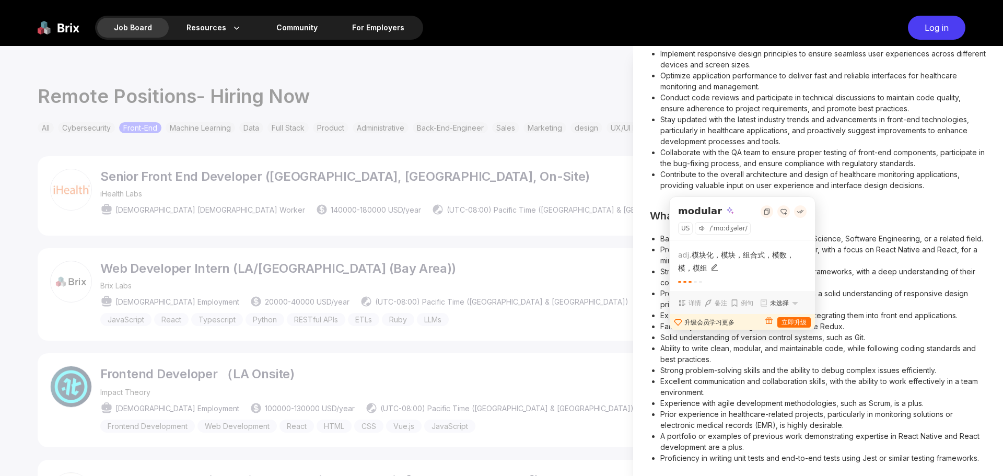
click at [930, 321] on li "Familiarity with state management libraries like Redux." at bounding box center [823, 326] width 326 height 11
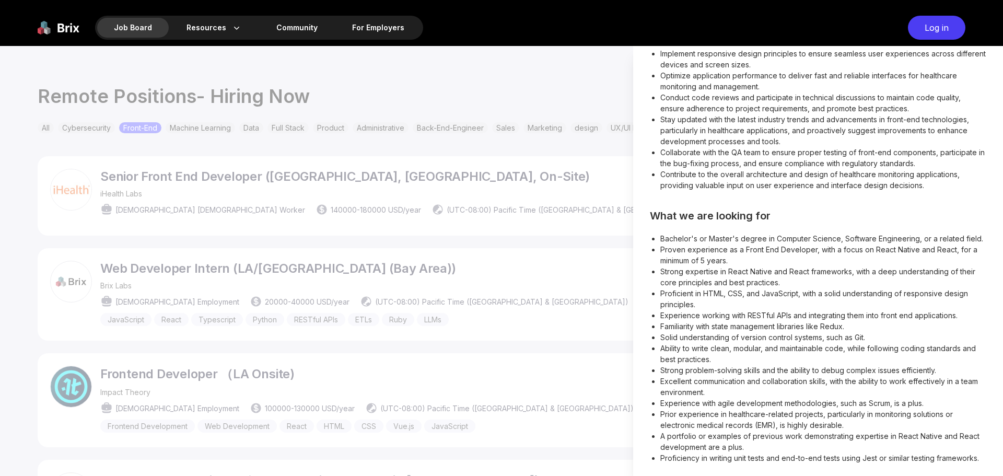
click at [750, 343] on li "Ability to write clean, modular, and maintainable code, while following coding …" at bounding box center [823, 354] width 326 height 22
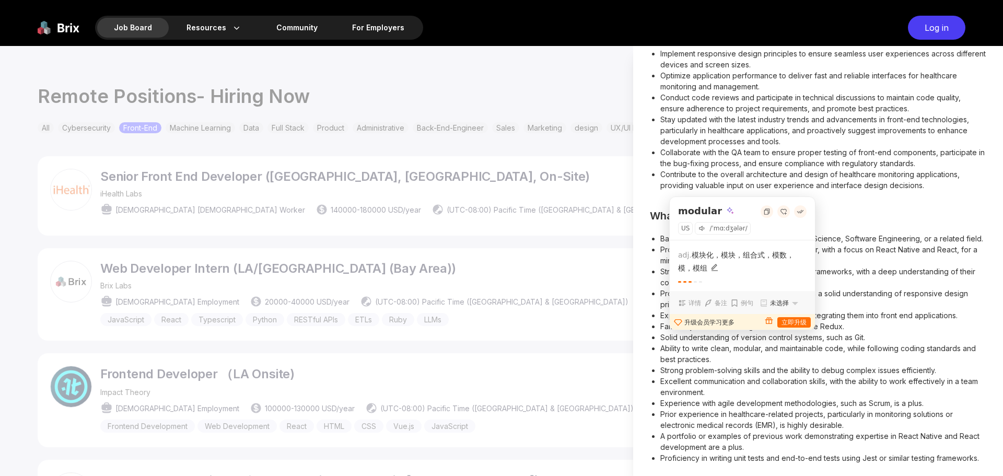
click at [903, 310] on li "Experience working with RESTful APIs and integrating them into front end applic…" at bounding box center [823, 315] width 326 height 11
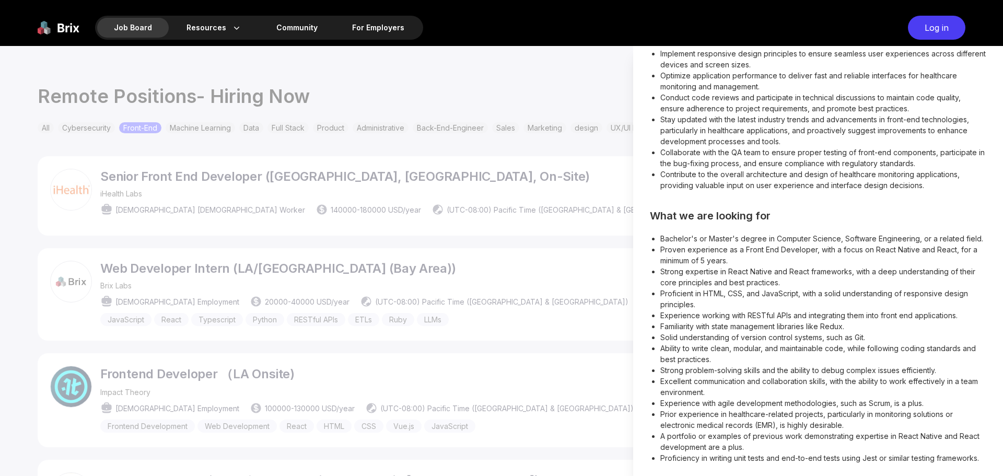
click at [723, 398] on li "Experience with agile development methodologies, such as Scrum, is a plus." at bounding box center [823, 403] width 326 height 11
click at [722, 398] on li "Experience with agile development methodologies, such as Scrum, is a plus." at bounding box center [823, 403] width 326 height 11
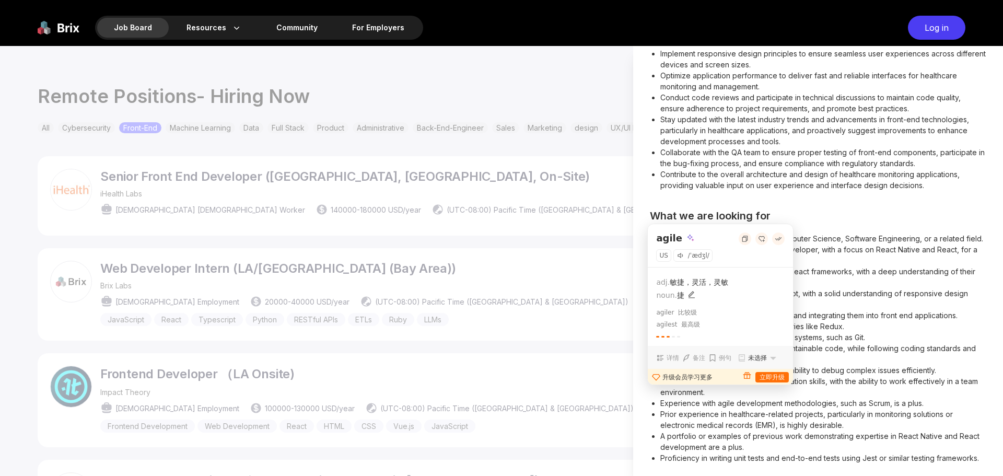
click at [852, 365] on li "Strong problem-solving skills and the ability to debug complex issues efficient…" at bounding box center [823, 370] width 326 height 11
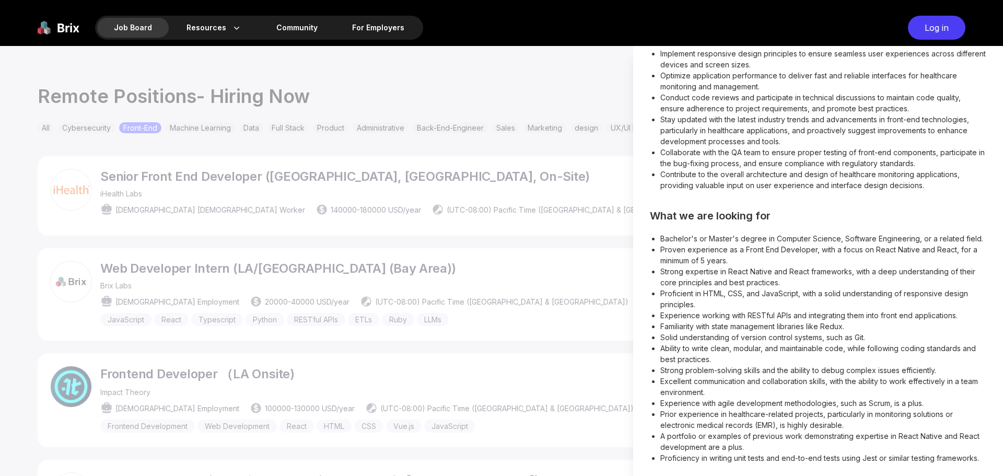
click at [800, 398] on li "Experience with agile development methodologies, such as Scrum, is a plus." at bounding box center [823, 403] width 326 height 11
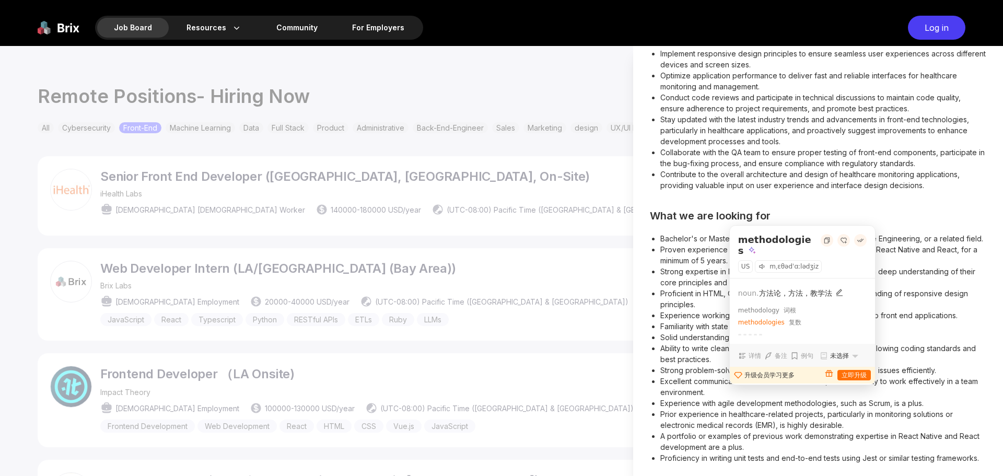
click at [933, 376] on li "Excellent communication and collaboration skills, with the ability to work effe…" at bounding box center [823, 387] width 326 height 22
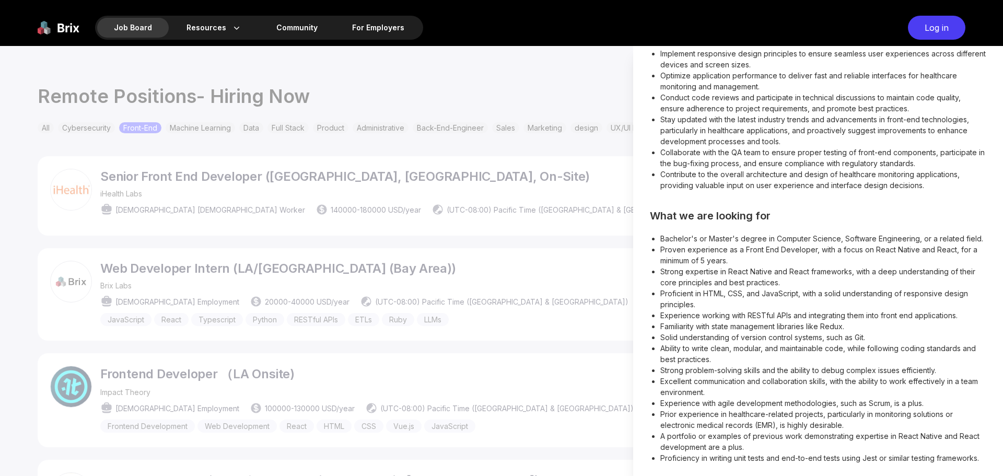
click at [820, 398] on li "Experience with agile development methodologies, such as Scrum, is a plus." at bounding box center [823, 403] width 326 height 11
click at [819, 398] on li "Experience with agile development methodologies, such as Scrum, is a plus." at bounding box center [823, 403] width 326 height 11
drag, startPoint x: 917, startPoint y: 372, endPoint x: 917, endPoint y: 366, distance: 6.3
click at [917, 376] on li "Excellent communication and collaboration skills, with the ability to work effe…" at bounding box center [823, 387] width 326 height 22
click at [766, 343] on li "Ability to write clean, modular, and maintainable code, while following coding …" at bounding box center [823, 354] width 326 height 22
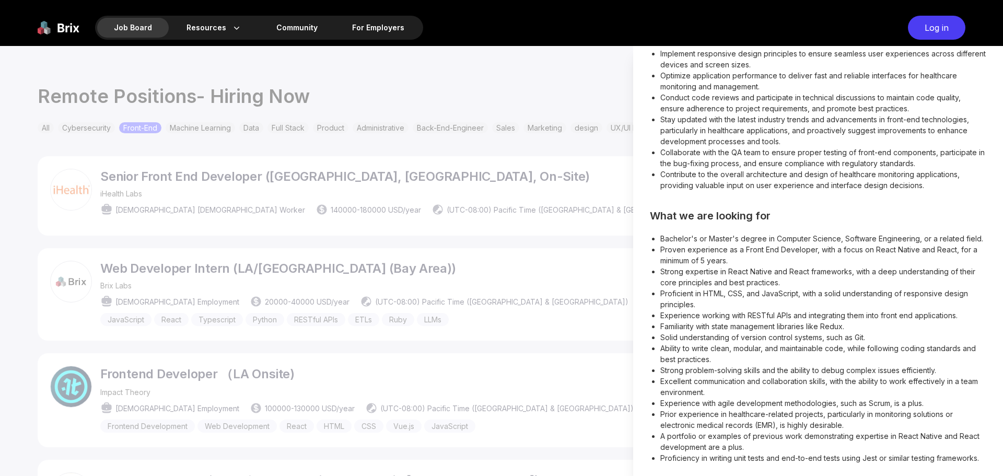
click at [545, 287] on div at bounding box center [501, 261] width 1003 height 430
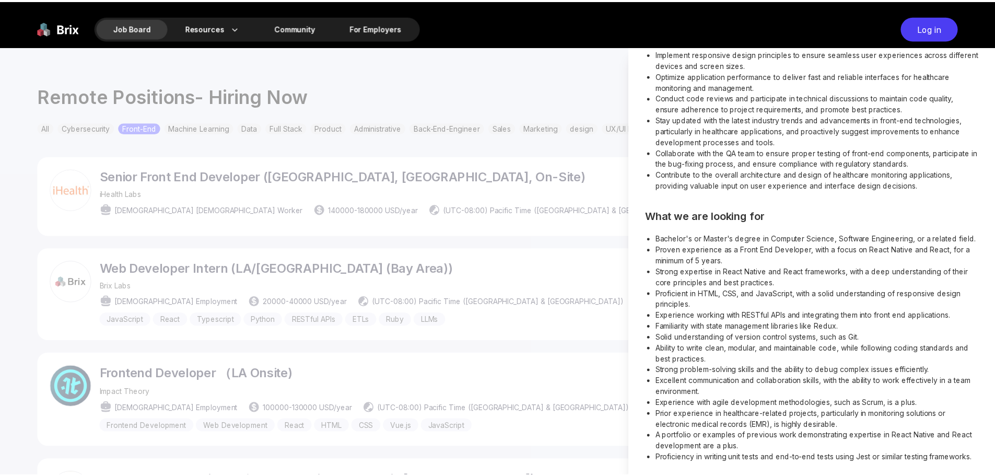
scroll to position [316, 0]
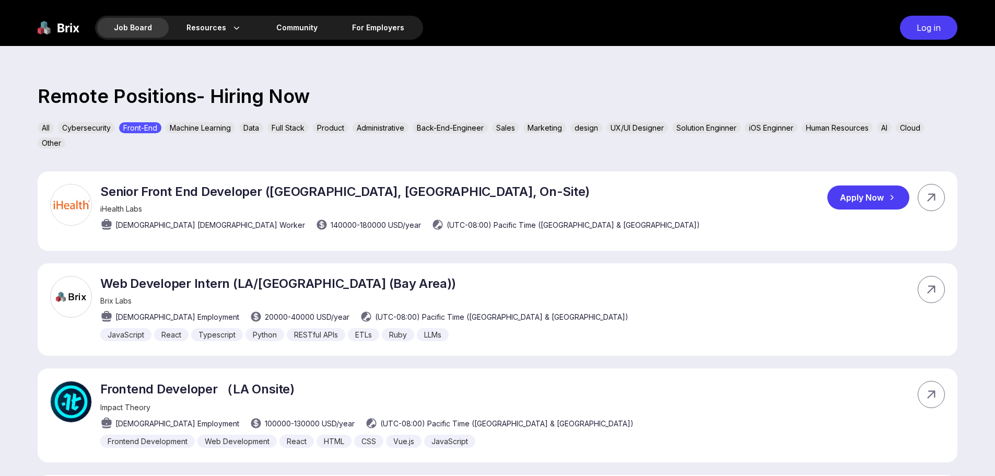
click at [682, 215] on div "Senior Front End Developer ([GEOGRAPHIC_DATA], [GEOGRAPHIC_DATA], On-Site) iHea…" at bounding box center [498, 210] width 920 height 79
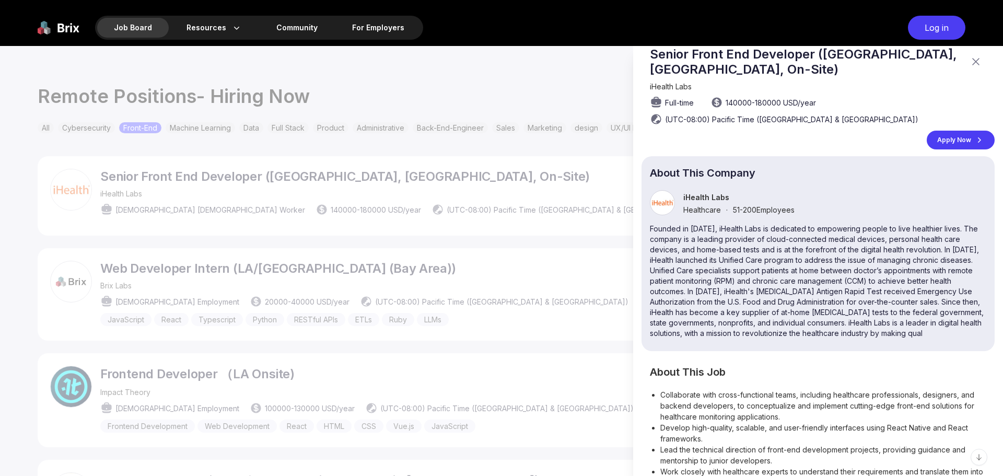
scroll to position [0, 0]
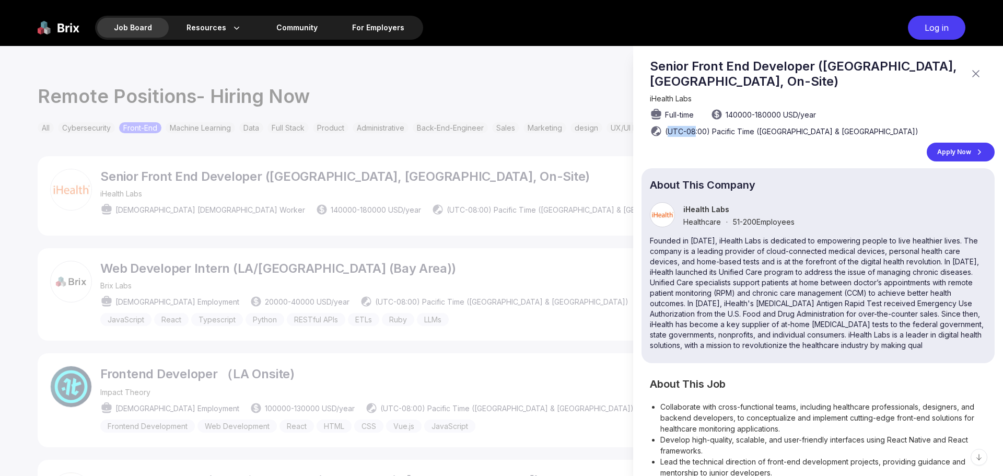
drag, startPoint x: 668, startPoint y: 133, endPoint x: 695, endPoint y: 130, distance: 27.9
click at [695, 130] on span "(UTC-08:00) Pacific Time ([GEOGRAPHIC_DATA] & [GEOGRAPHIC_DATA])" at bounding box center [791, 131] width 253 height 11
click at [635, 188] on div "Senior Front End Developer ([GEOGRAPHIC_DATA], [GEOGRAPHIC_DATA], On-Site) iHea…" at bounding box center [818, 261] width 370 height 430
click at [561, 225] on div at bounding box center [501, 261] width 1003 height 430
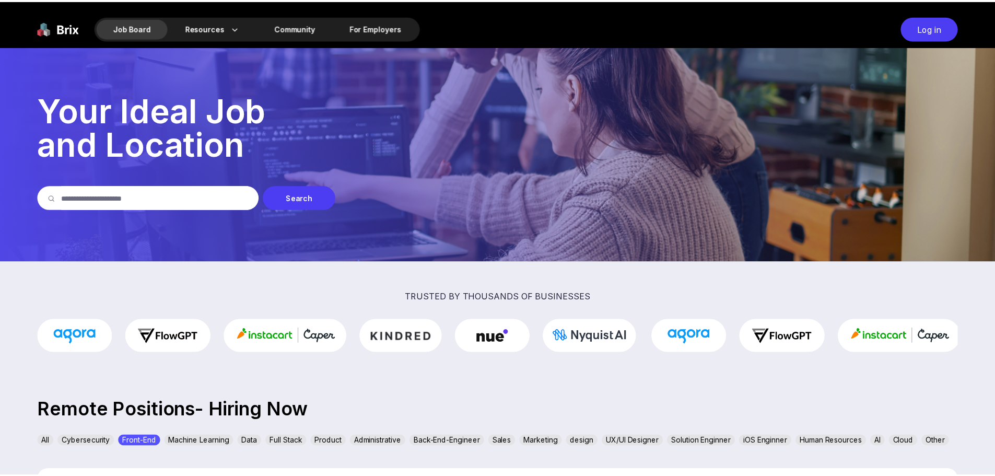
scroll to position [313, 0]
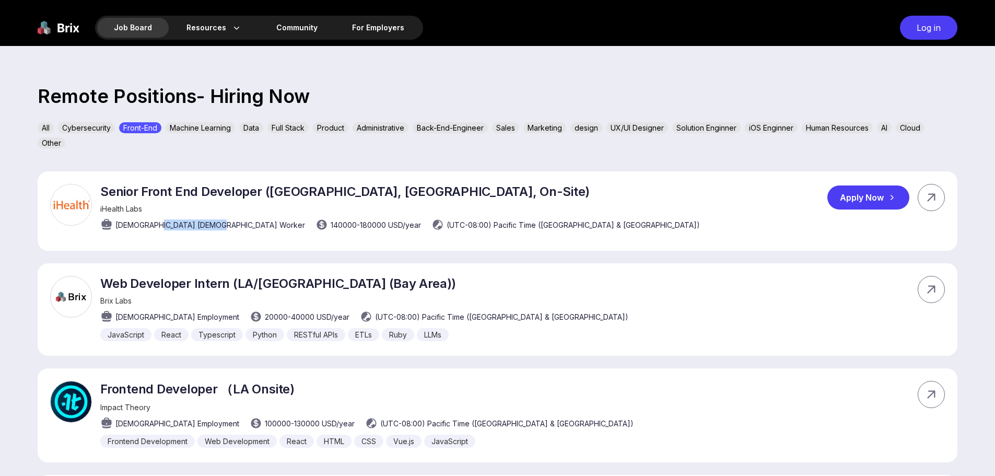
drag, startPoint x: 172, startPoint y: 227, endPoint x: 205, endPoint y: 225, distance: 33.0
click at [205, 225] on div "[DEMOGRAPHIC_DATA] [DEMOGRAPHIC_DATA] Worker 140000 - 180000 USD /year (UTC-08:…" at bounding box center [400, 224] width 600 height 13
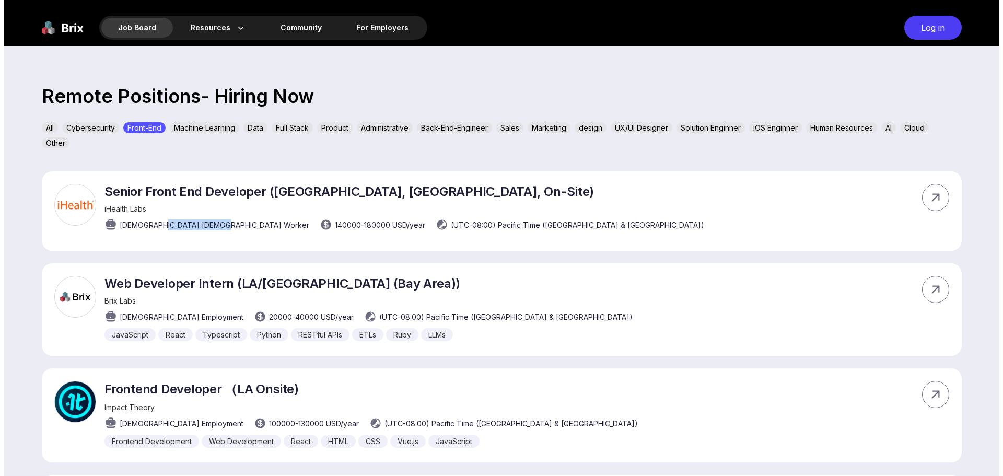
scroll to position [0, 0]
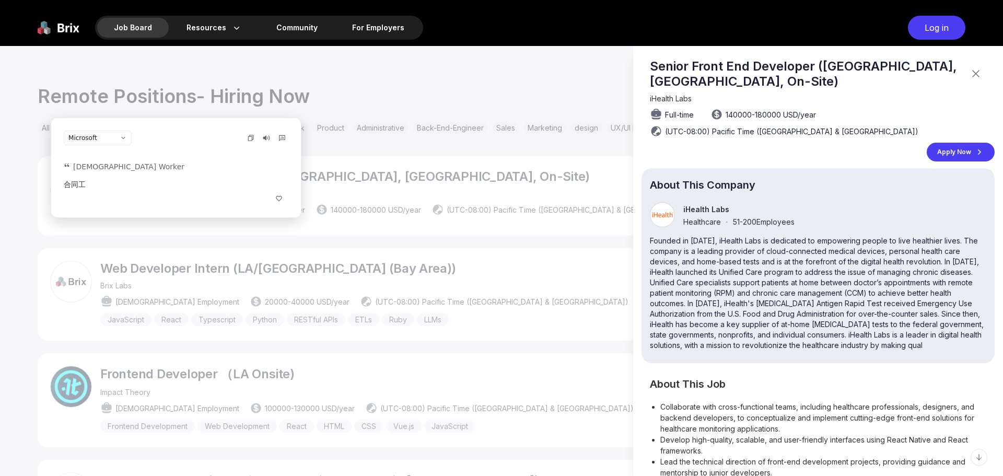
click at [213, 254] on div at bounding box center [501, 261] width 1003 height 430
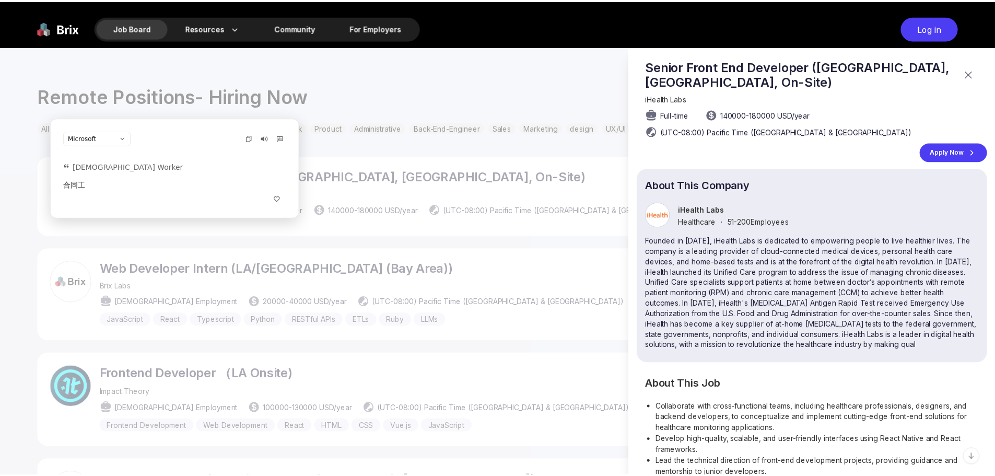
scroll to position [313, 0]
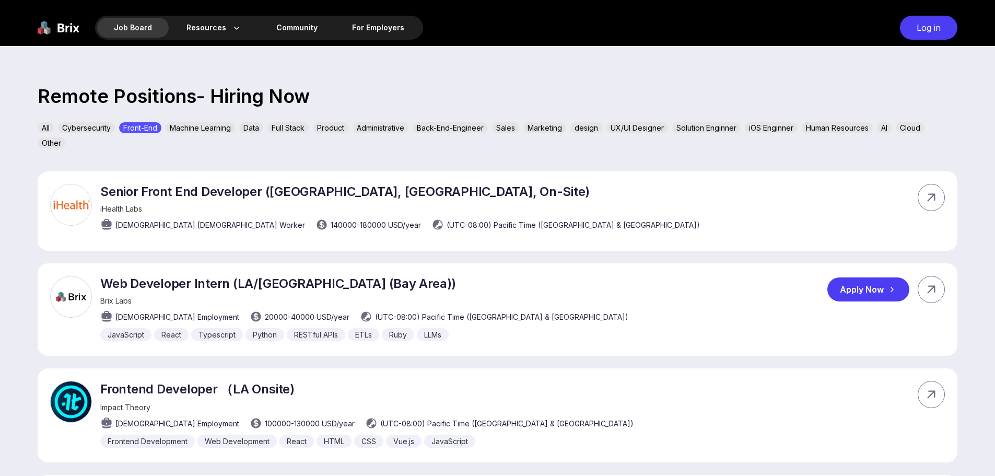
click at [149, 316] on span "[DEMOGRAPHIC_DATA] Employment" at bounding box center [177, 316] width 124 height 11
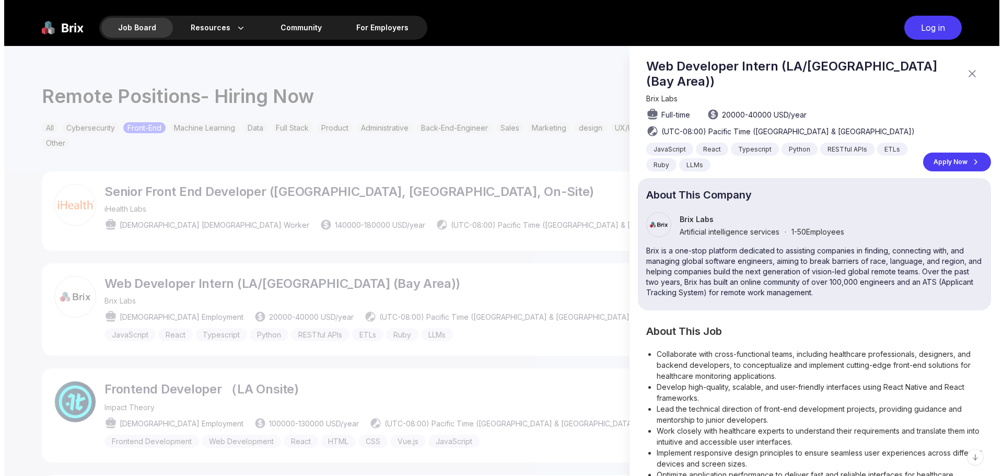
scroll to position [0, 0]
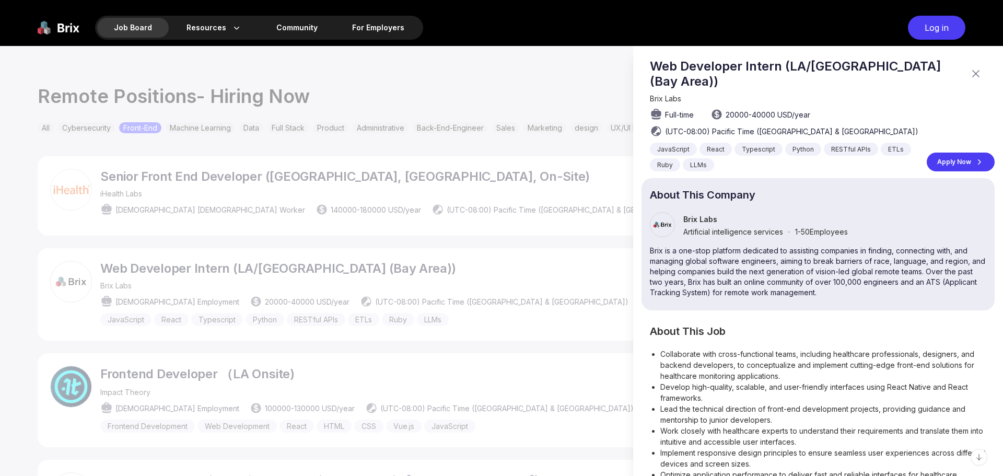
click at [149, 316] on div at bounding box center [501, 261] width 1003 height 430
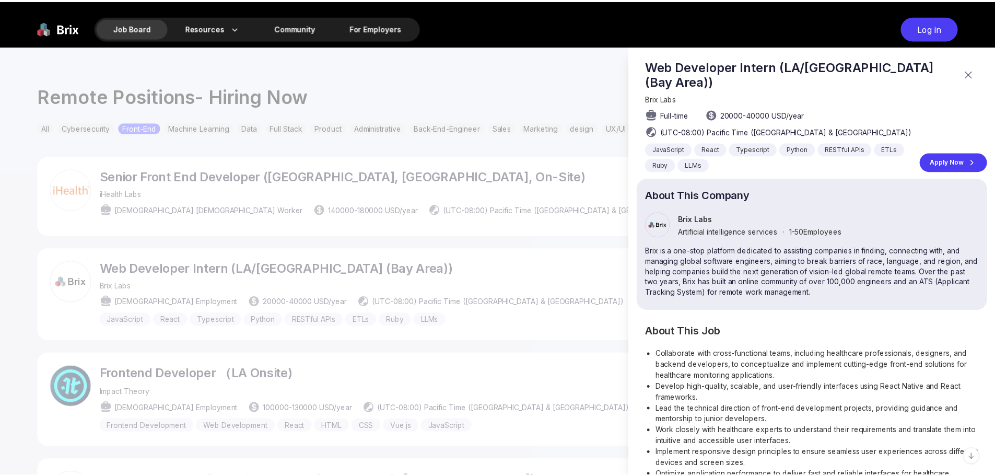
scroll to position [313, 0]
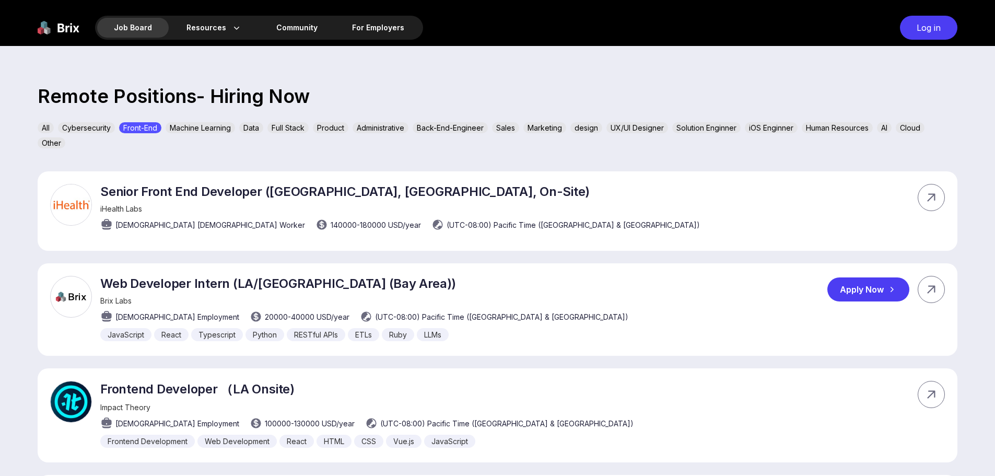
click at [165, 317] on span "[DEMOGRAPHIC_DATA] Employment" at bounding box center [177, 316] width 124 height 11
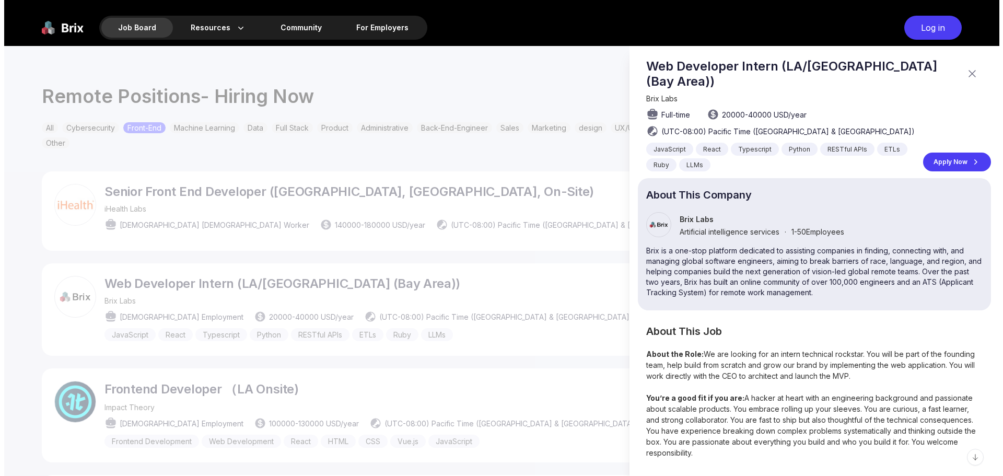
scroll to position [0, 0]
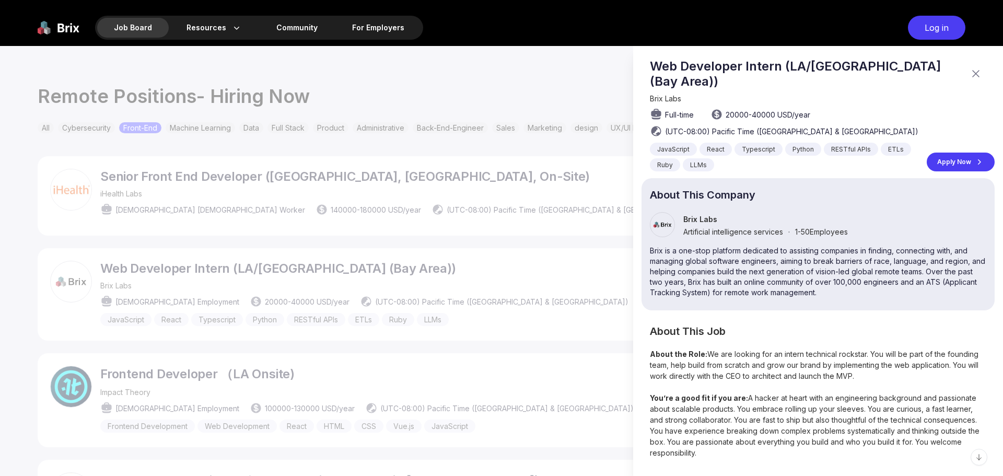
click at [160, 317] on div at bounding box center [501, 261] width 1003 height 430
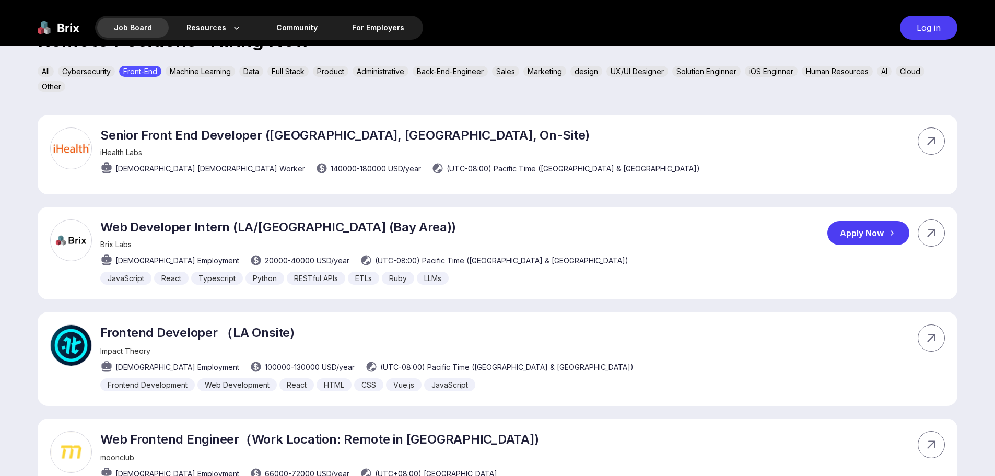
scroll to position [366, 0]
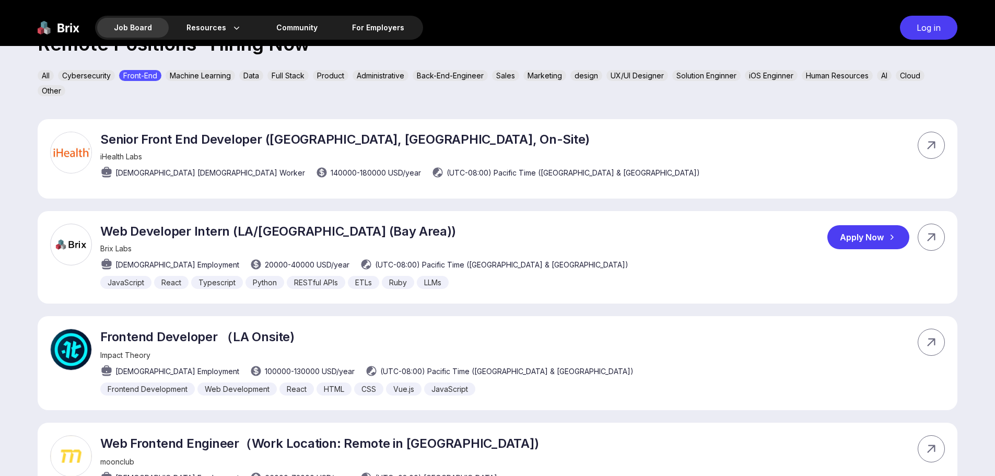
click at [494, 247] on div "Web Developer Intern ([GEOGRAPHIC_DATA]/[GEOGRAPHIC_DATA] (Bay Area)) Brix Labs…" at bounding box center [498, 257] width 920 height 92
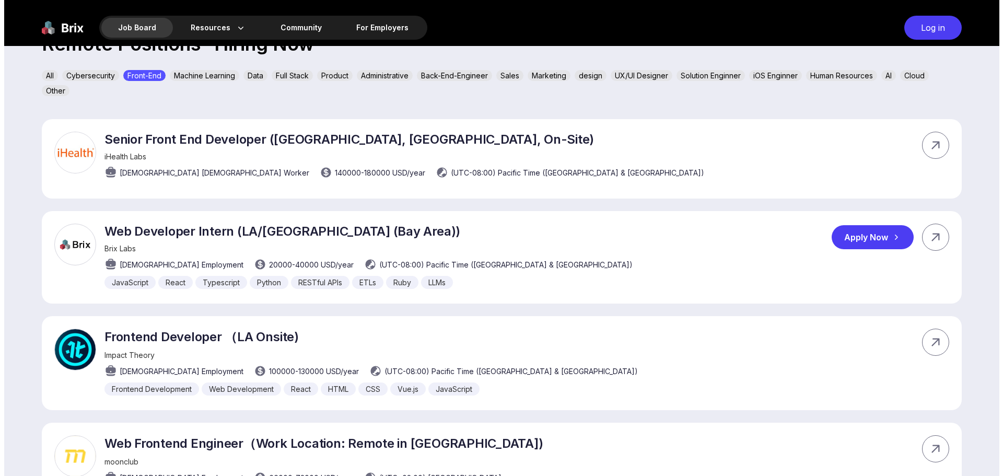
scroll to position [0, 0]
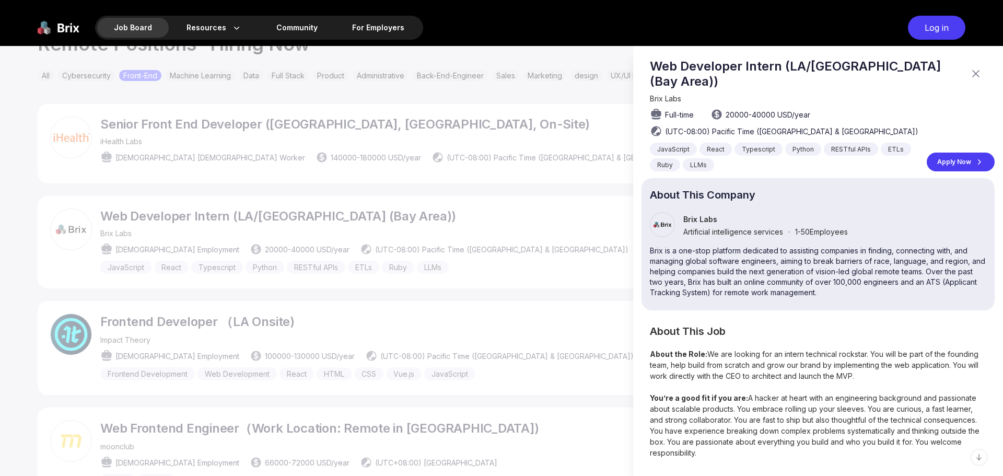
click at [514, 242] on div at bounding box center [501, 261] width 1003 height 430
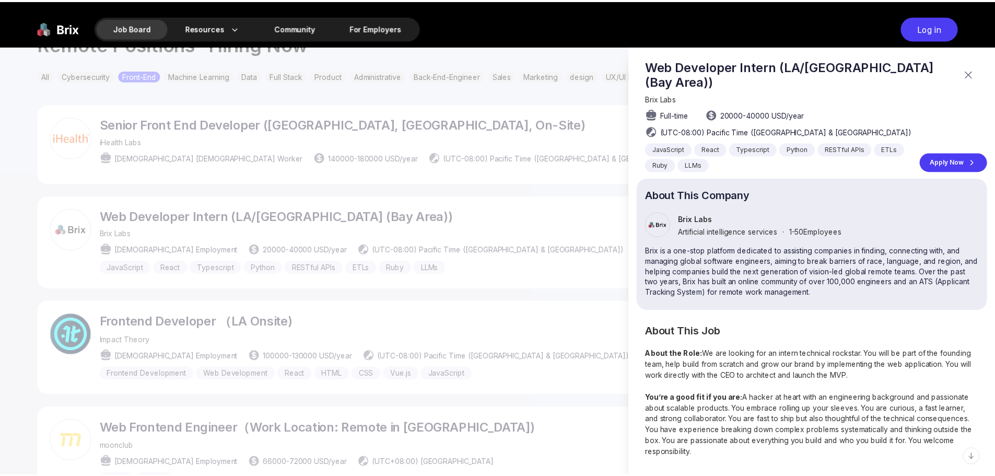
scroll to position [366, 0]
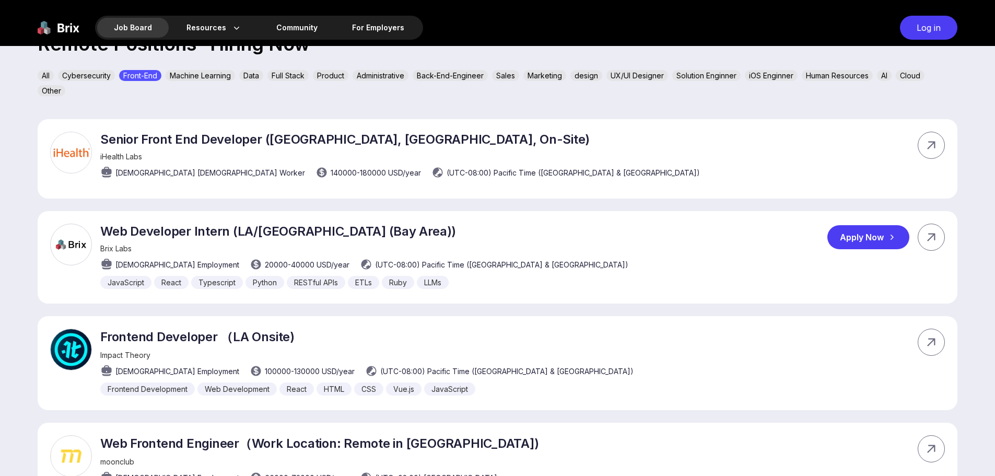
click at [514, 241] on div "Web Developer Intern ([GEOGRAPHIC_DATA]/[GEOGRAPHIC_DATA] (Bay Area)) Brix Labs…" at bounding box center [498, 257] width 920 height 92
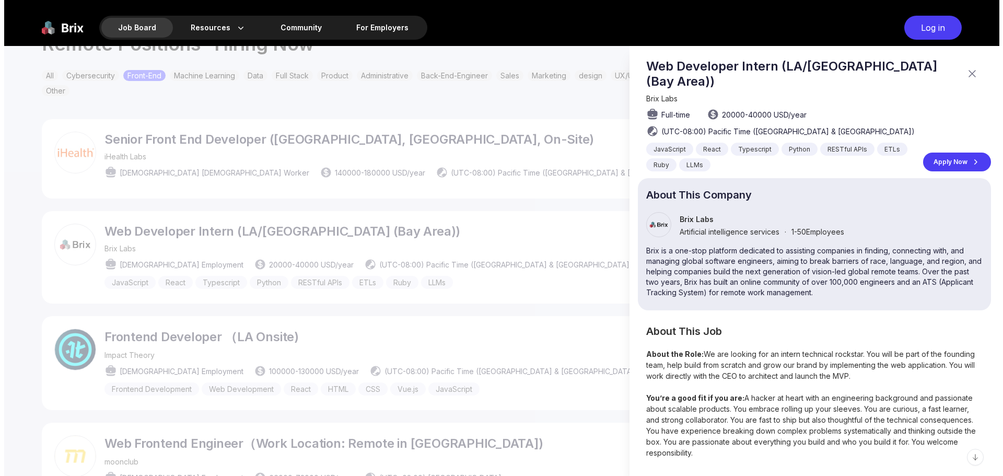
scroll to position [0, 0]
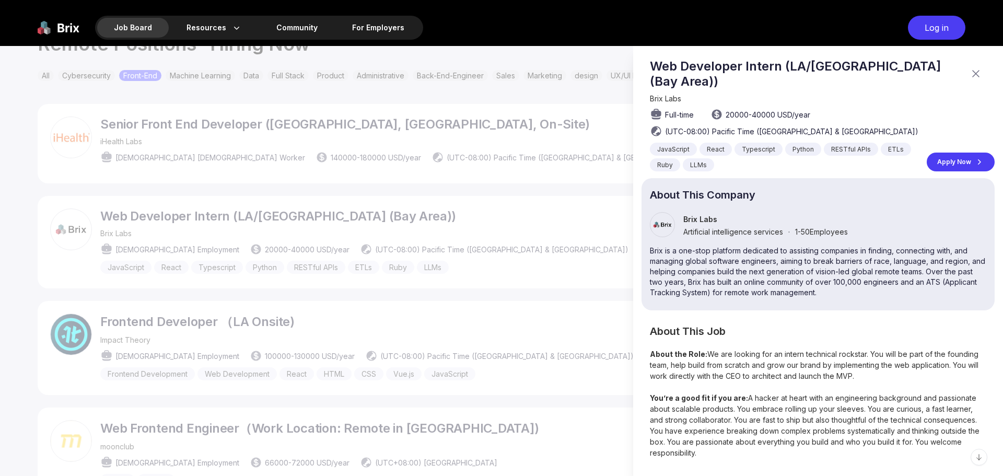
click at [513, 241] on div at bounding box center [501, 261] width 1003 height 430
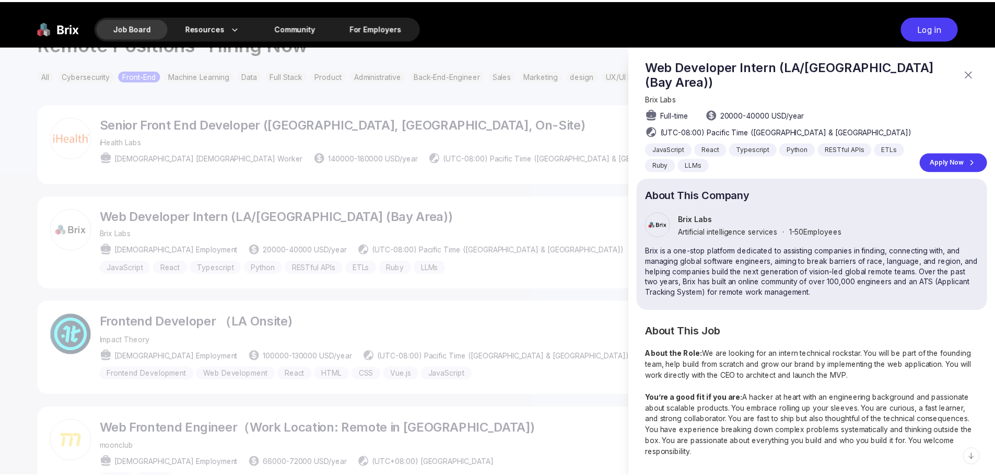
scroll to position [366, 0]
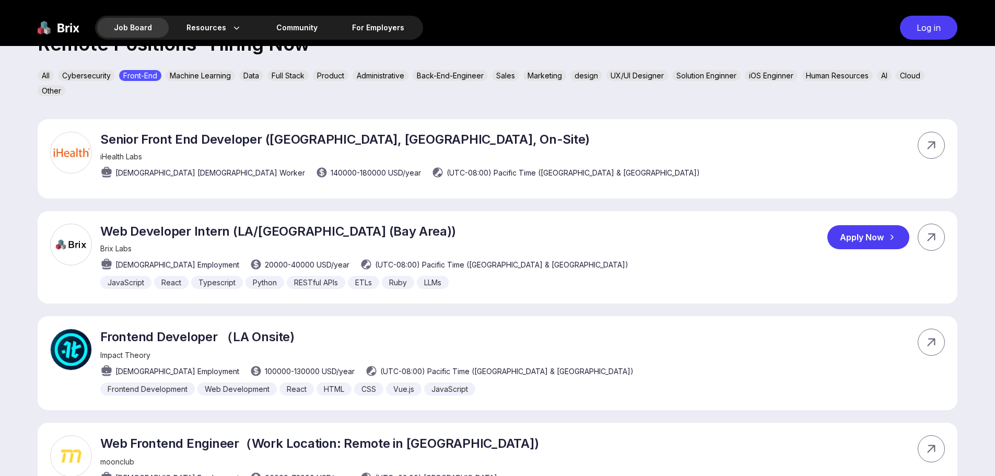
click at [485, 244] on div "Web Developer Intern ([GEOGRAPHIC_DATA]/[GEOGRAPHIC_DATA] (Bay Area)) Brix Labs…" at bounding box center [498, 257] width 920 height 92
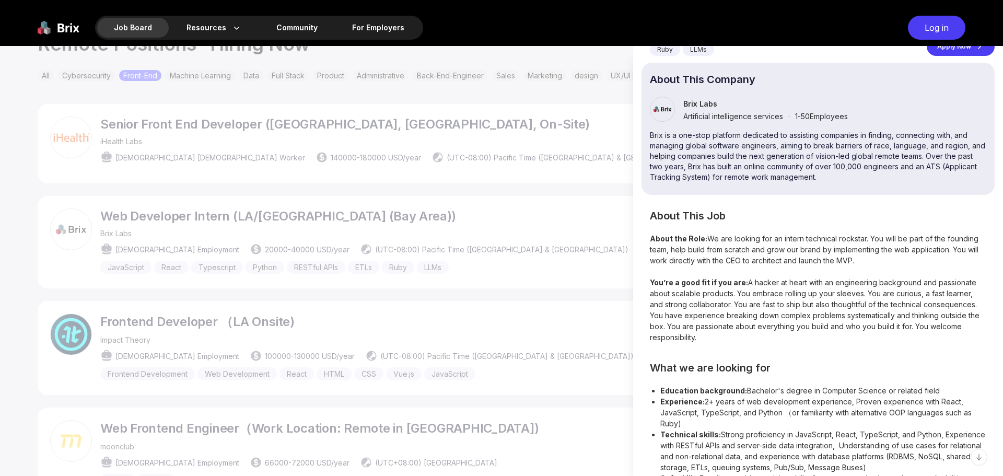
scroll to position [157, 0]
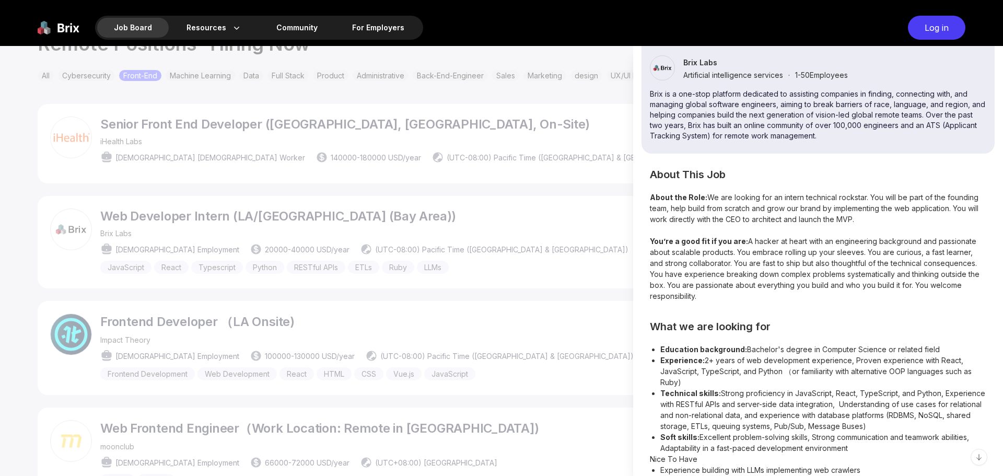
click at [793, 196] on p "About the Role: We are looking for an intern technical rockstar. You will be pa…" at bounding box center [818, 208] width 336 height 33
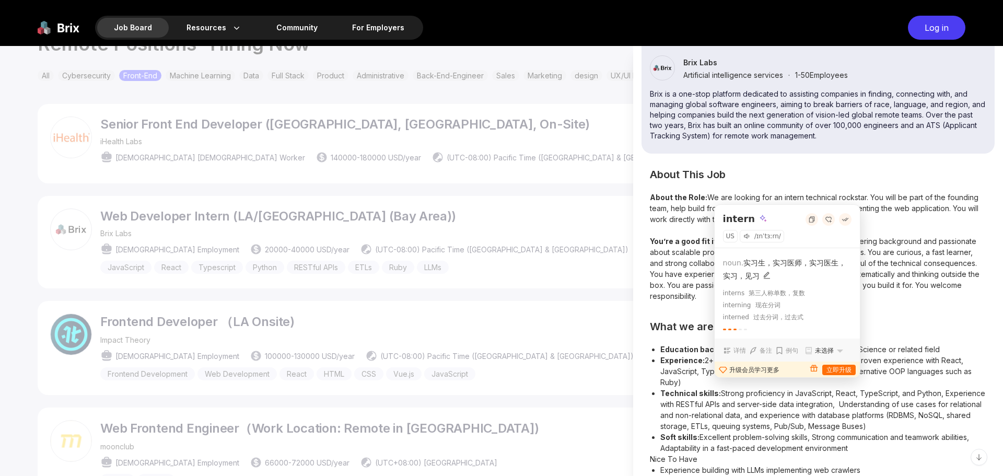
click at [844, 177] on h2 "About This Job" at bounding box center [818, 174] width 336 height 9
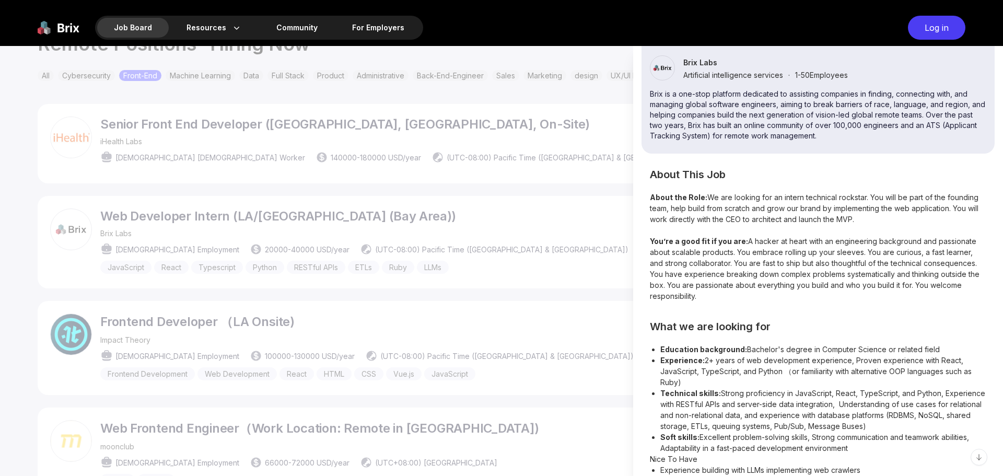
click at [856, 200] on p "About the Role: We are looking for an intern technical rockstar. You will be pa…" at bounding box center [818, 208] width 336 height 33
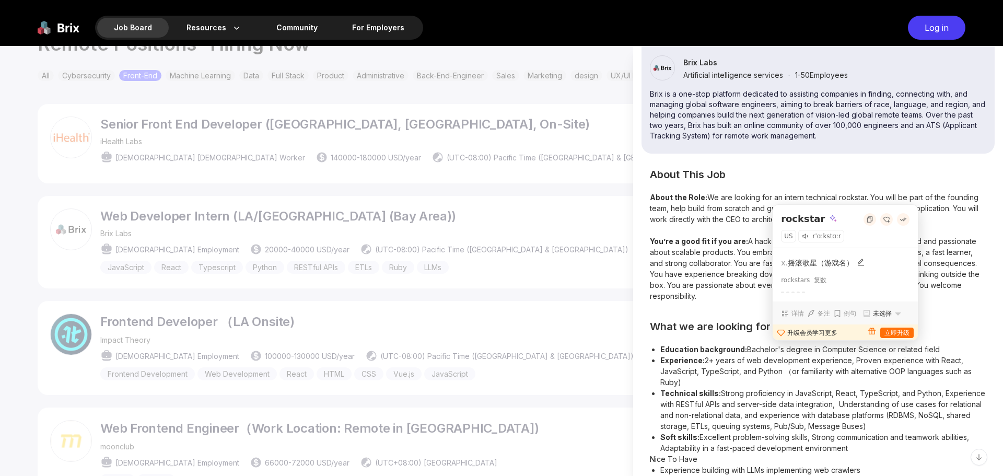
click at [896, 179] on h2 "About This Job" at bounding box center [818, 174] width 336 height 9
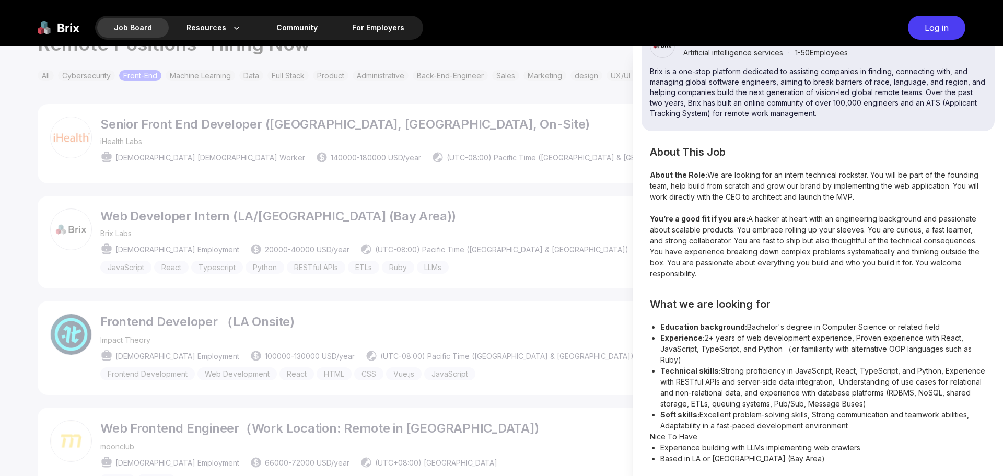
scroll to position [180, 0]
click at [854, 348] on li "Experience: 2+ years of web development experience, Proven experience with Reac…" at bounding box center [823, 348] width 326 height 33
click at [901, 351] on li "Experience: 2+ years of web development experience, Proven experience with Reac…" at bounding box center [823, 348] width 326 height 33
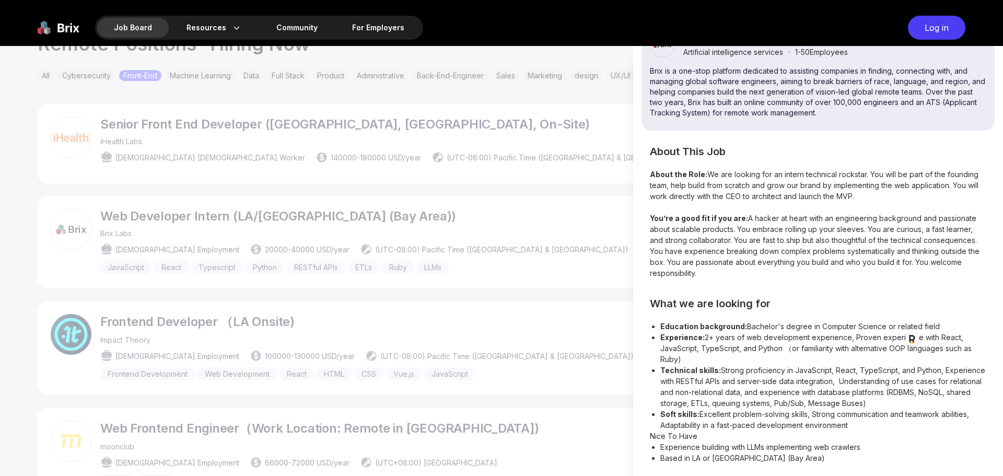
click at [897, 363] on li "Experience: 2+ years of web development experience, Proven experience with Reac…" at bounding box center [823, 348] width 326 height 33
drag, startPoint x: 714, startPoint y: 372, endPoint x: 846, endPoint y: 375, distance: 132.7
click at [825, 374] on li "Technical skills: Strong proficiency in JavaScript, React, TypeScript, and Pyth…" at bounding box center [823, 387] width 326 height 44
click at [855, 372] on li "Technical skills: Strong proficiency in JavaScript, React, TypeScript, and Pyth…" at bounding box center [823, 387] width 326 height 44
drag, startPoint x: 856, startPoint y: 372, endPoint x: 873, endPoint y: 372, distance: 16.7
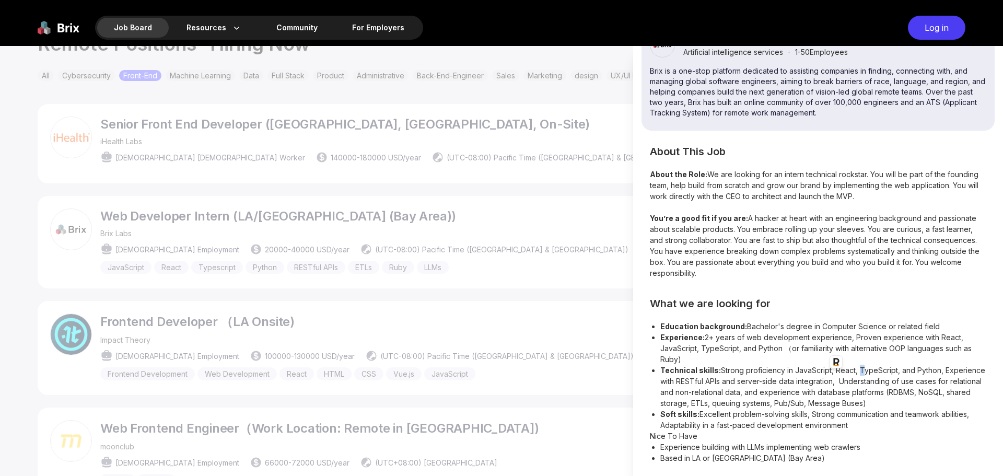
click at [858, 372] on li "Technical skills: Strong proficiency in JavaScript, React, TypeScript, and Pyth…" at bounding box center [823, 387] width 326 height 44
click at [880, 371] on li "Technical skills: Strong proficiency in JavaScript, React, TypeScript, and Pyth…" at bounding box center [823, 387] width 326 height 44
click at [915, 371] on li "Technical skills: Strong proficiency in JavaScript, React, TypeScript, and Pyth…" at bounding box center [823, 387] width 326 height 44
click at [693, 381] on li "Technical skills: Strong proficiency in JavaScript, React, TypeScript, and Pyth…" at bounding box center [823, 387] width 326 height 44
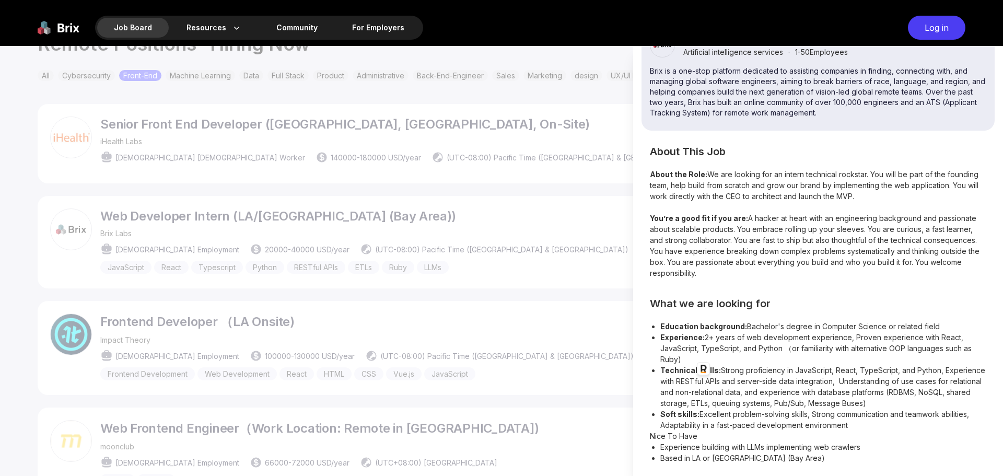
click at [748, 381] on li "Technical skills: Strong proficiency in JavaScript, React, TypeScript, and Pyth…" at bounding box center [823, 387] width 326 height 44
click at [489, 355] on div at bounding box center [501, 261] width 1003 height 430
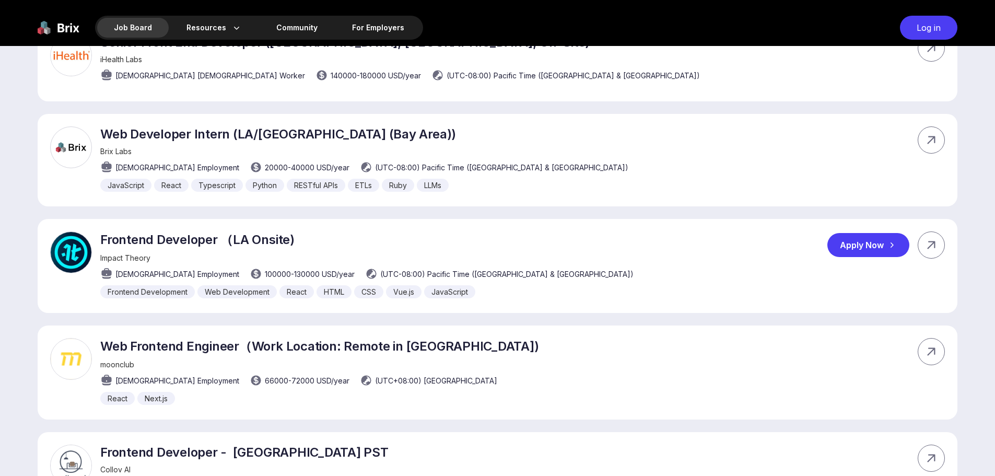
scroll to position [470, 0]
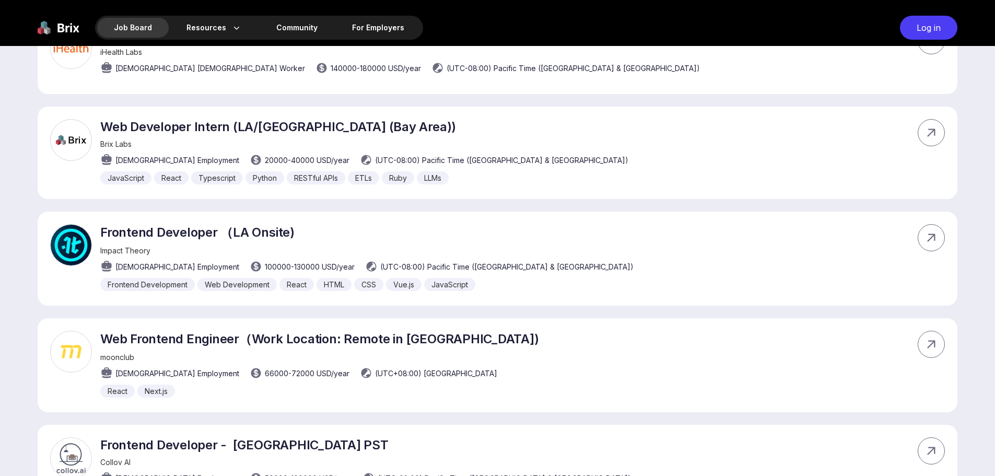
click at [490, 200] on div "Senior Front End Developer ([GEOGRAPHIC_DATA], [GEOGRAPHIC_DATA], On-Site) iHea…" at bounding box center [497, 288] width 995 height 547
click at [477, 250] on div "Impact Theory" at bounding box center [366, 250] width 533 height 9
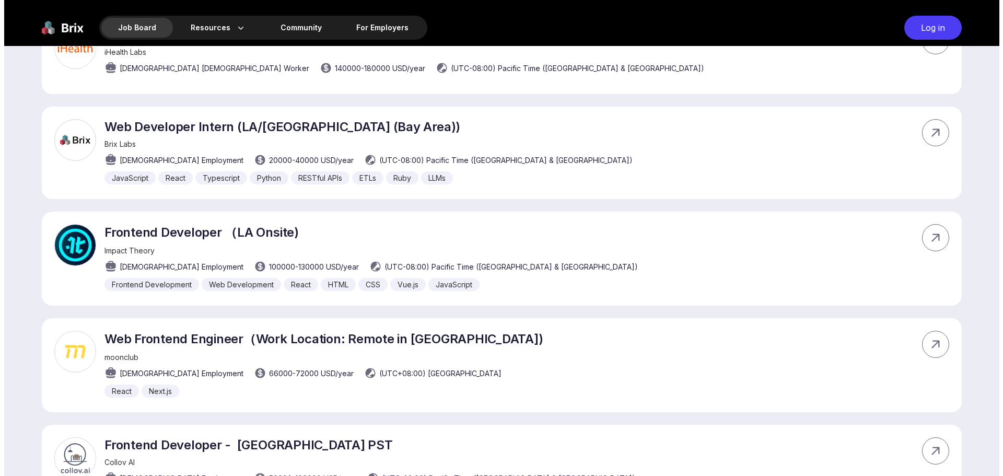
scroll to position [0, 0]
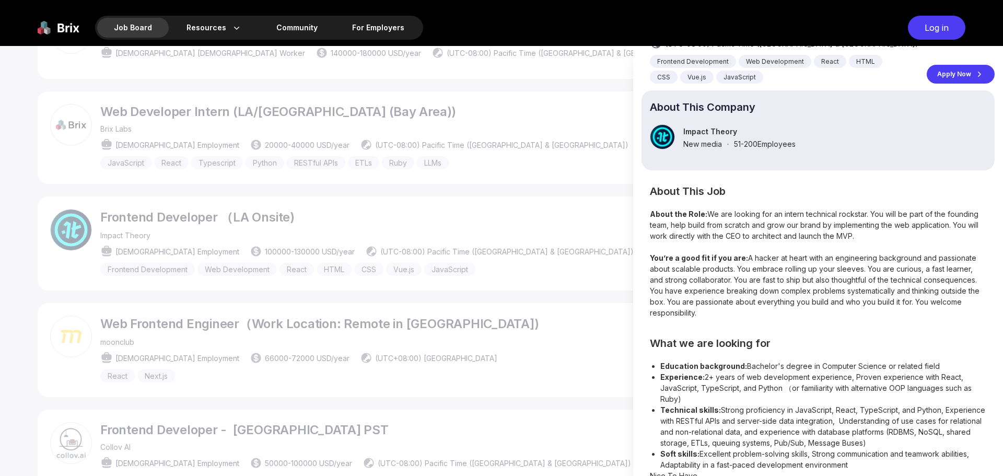
click at [483, 240] on div at bounding box center [501, 261] width 1003 height 430
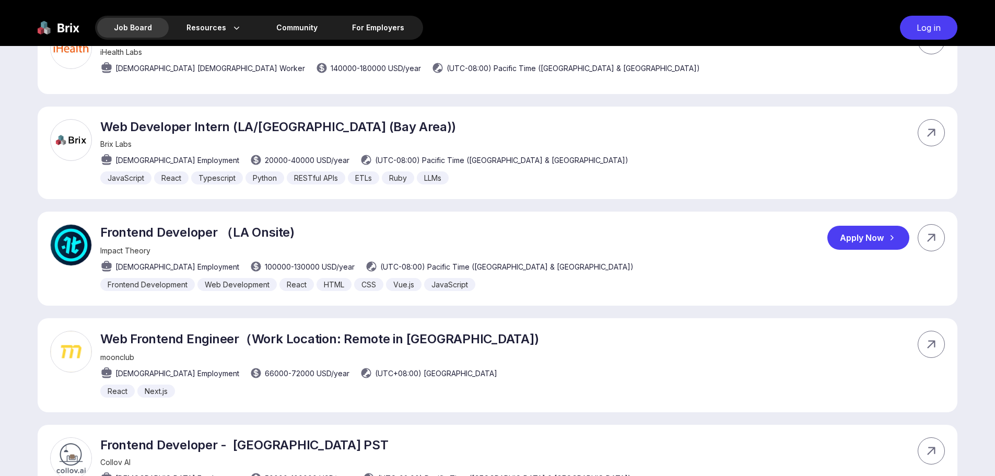
click at [277, 236] on p "Frontend Developer （LA Onsite)" at bounding box center [366, 232] width 533 height 17
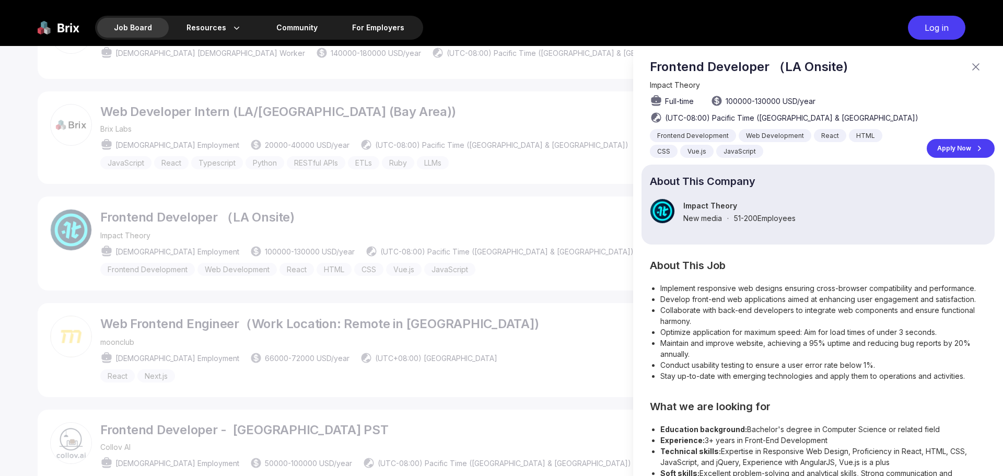
click at [277, 236] on div at bounding box center [501, 261] width 1003 height 430
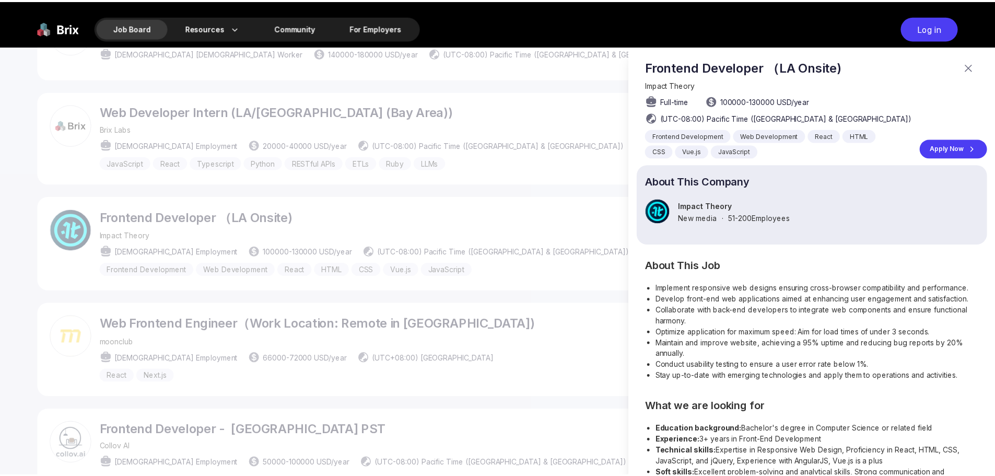
scroll to position [470, 0]
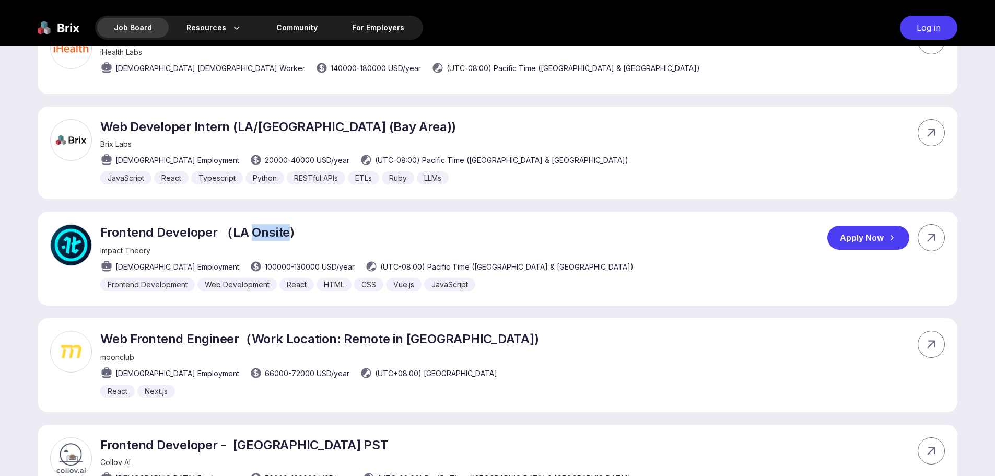
drag, startPoint x: 252, startPoint y: 234, endPoint x: 290, endPoint y: 235, distance: 38.7
click at [290, 235] on p "Frontend Developer （LA Onsite)" at bounding box center [366, 232] width 533 height 17
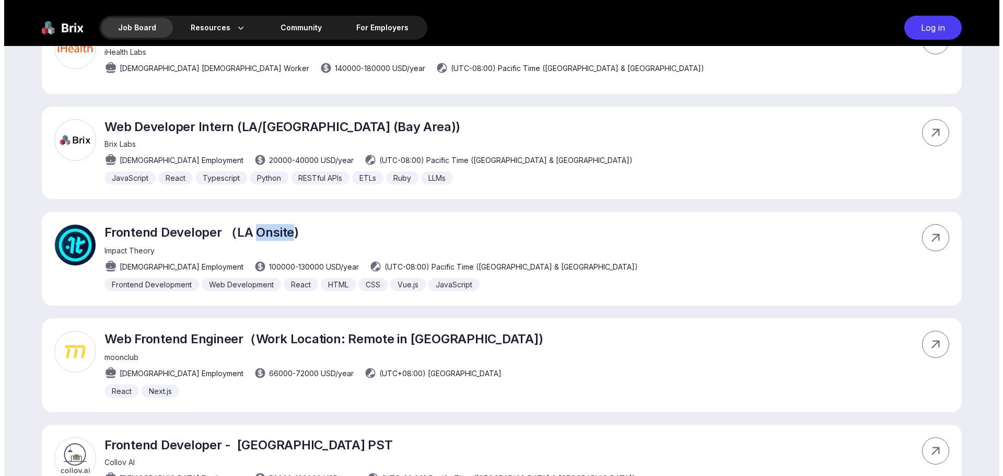
scroll to position [0, 0]
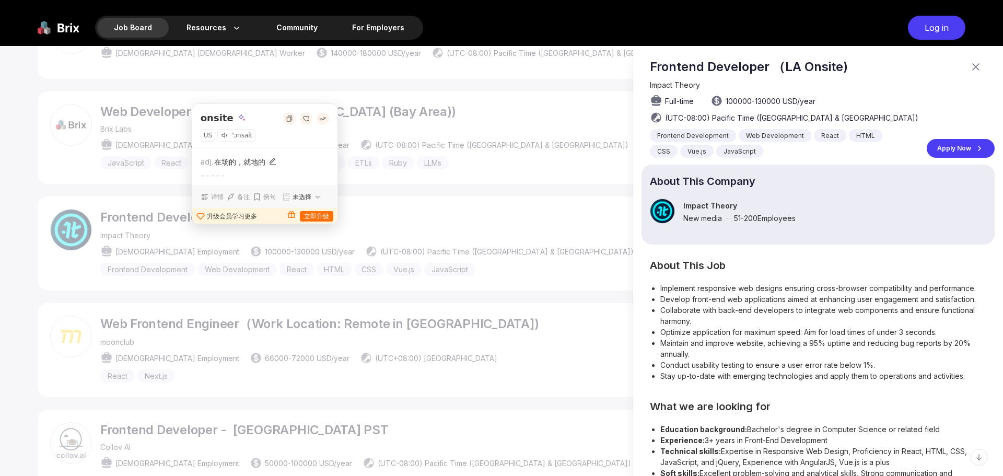
click at [388, 231] on div at bounding box center [501, 261] width 1003 height 430
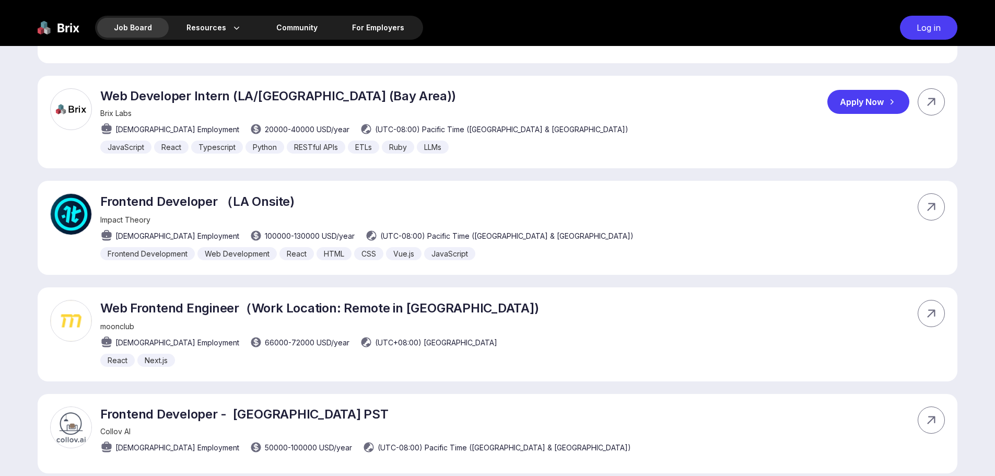
scroll to position [522, 0]
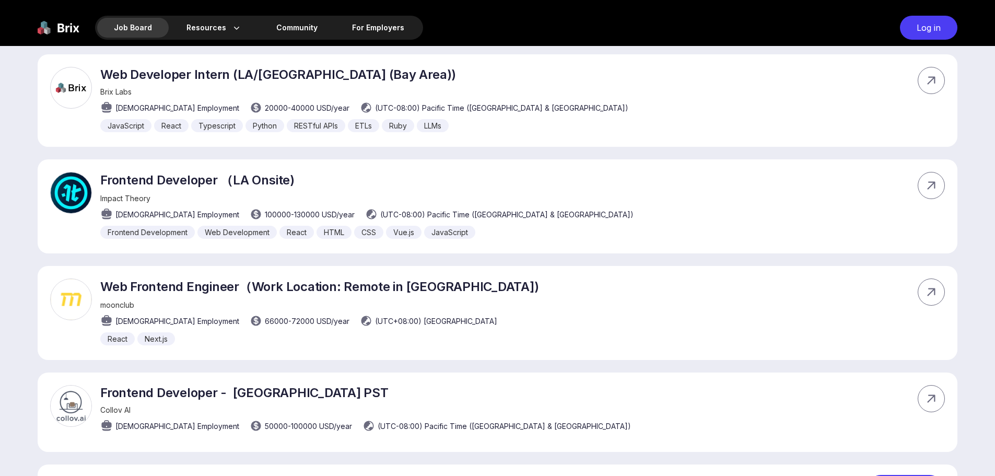
click at [496, 292] on div "Web Frontend Engineer（Work Location: Remote in [GEOGRAPHIC_DATA]) moonclub [DEM…" at bounding box center [498, 313] width 920 height 94
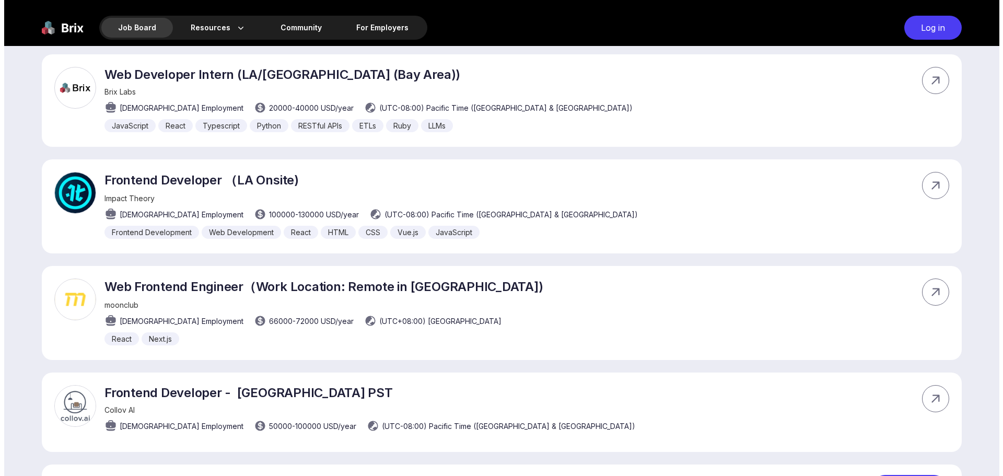
scroll to position [0, 0]
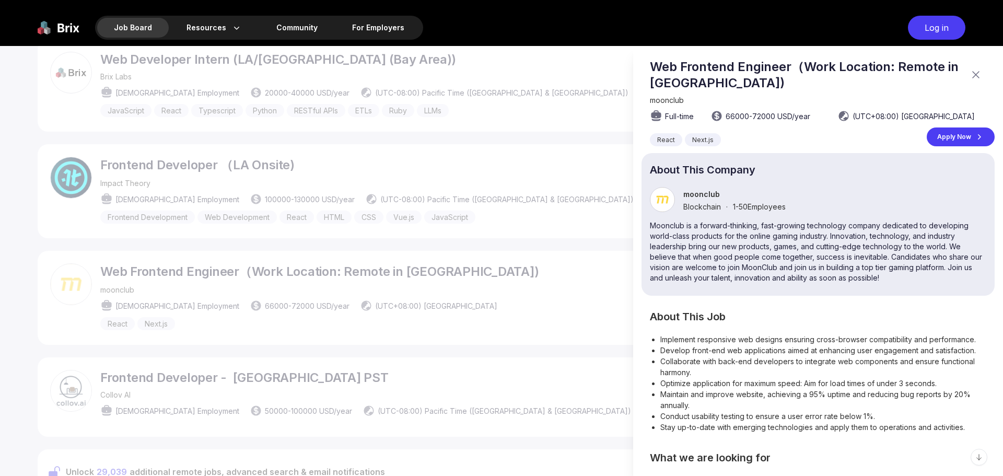
click at [456, 292] on div at bounding box center [501, 261] width 1003 height 430
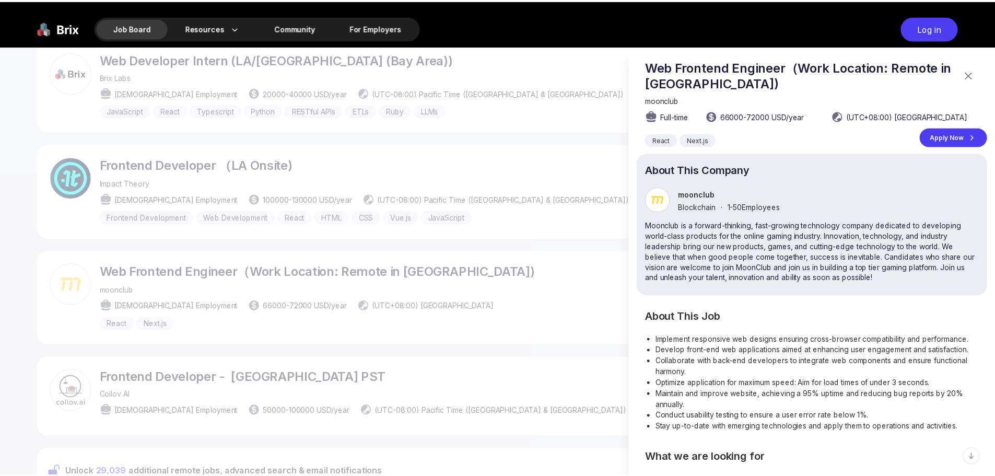
scroll to position [522, 0]
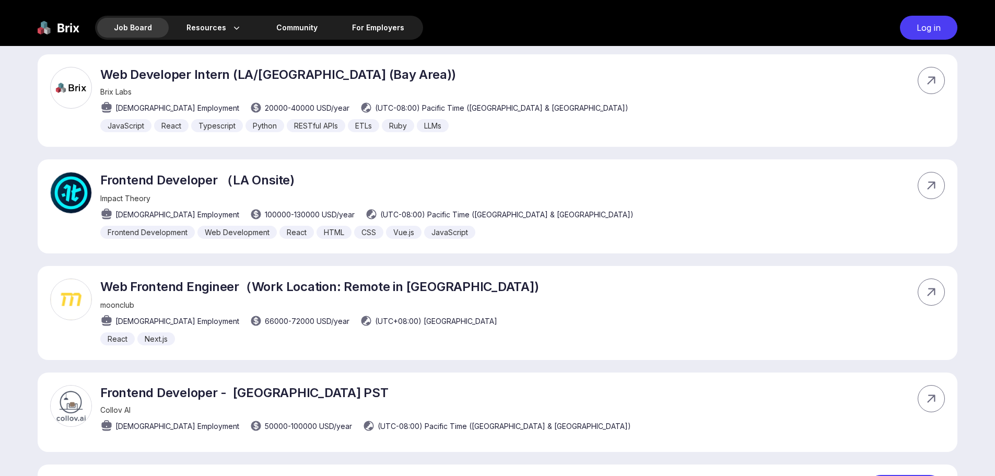
click at [687, 297] on div "Web Frontend Engineer（Work Location: Remote in [GEOGRAPHIC_DATA]) moonclub [DEM…" at bounding box center [498, 313] width 920 height 94
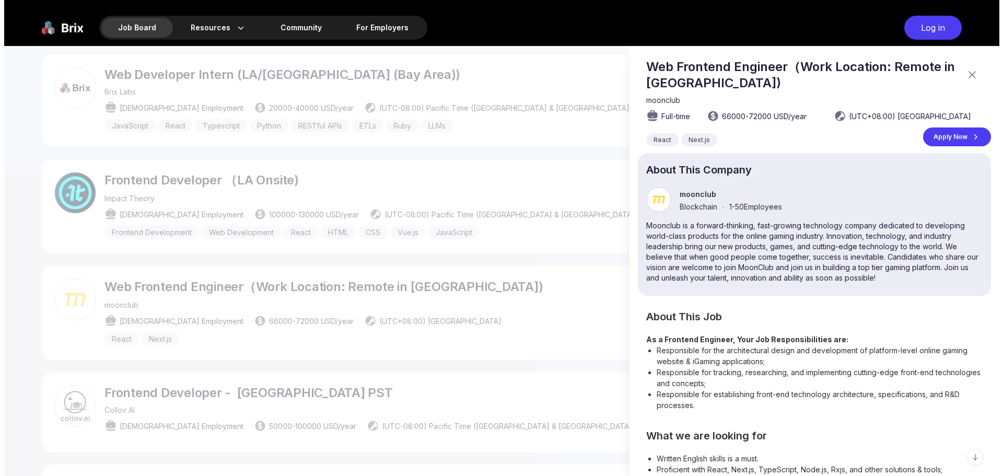
scroll to position [0, 0]
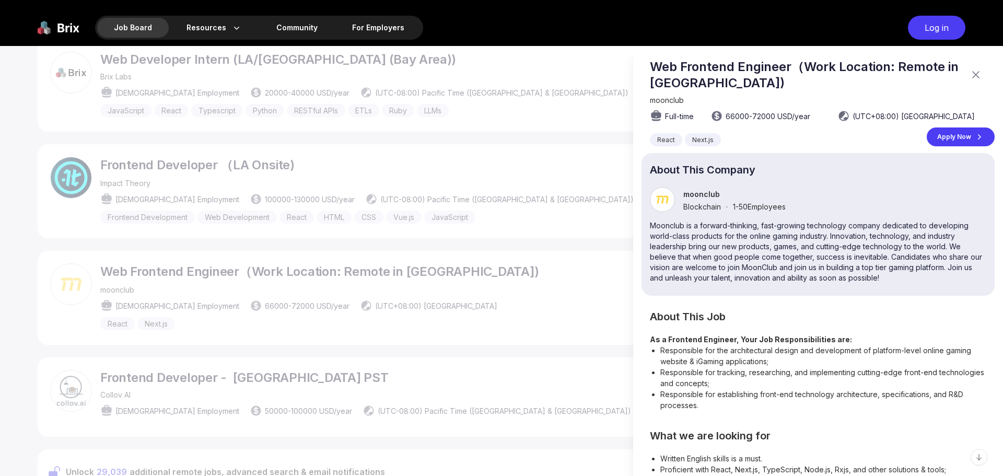
click at [583, 280] on div at bounding box center [501, 261] width 1003 height 430
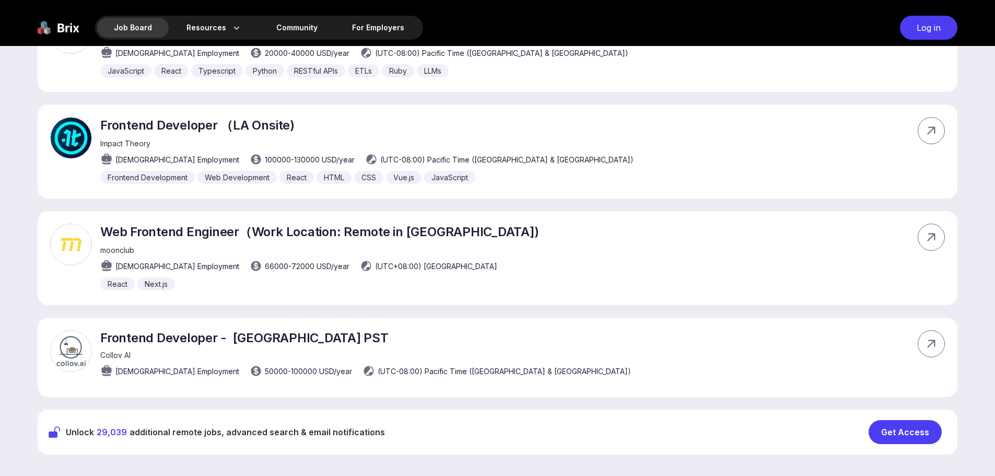
scroll to position [575, 0]
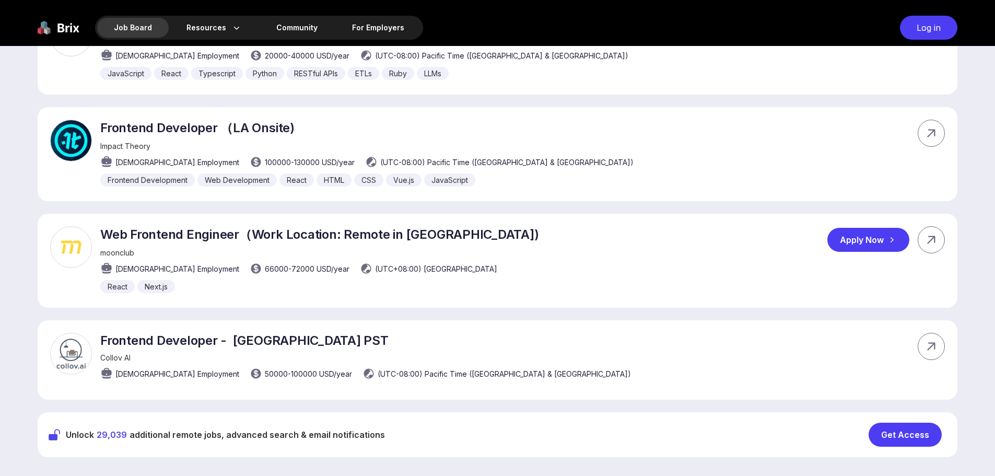
click at [591, 262] on div "Web Frontend Engineer（Work Location: Remote in [GEOGRAPHIC_DATA]) moonclub [DEM…" at bounding box center [498, 261] width 920 height 94
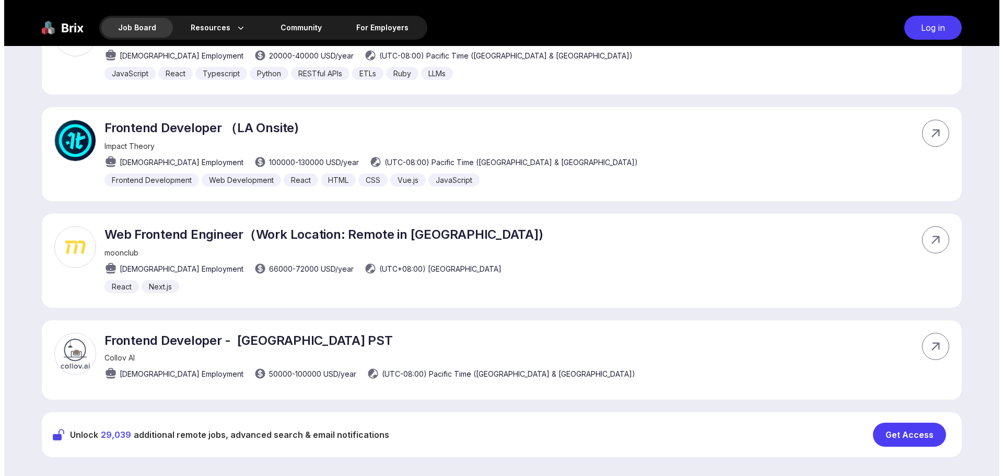
scroll to position [0, 0]
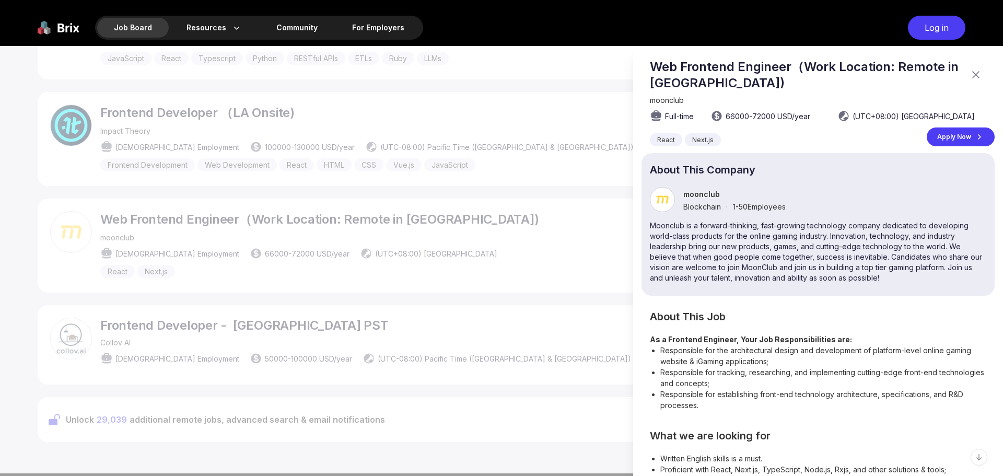
click at [701, 208] on span "Blockchain" at bounding box center [702, 206] width 38 height 9
click at [704, 228] on p "Moonclub is a forward-thinking, fast-growing technology company dedicated to de…" at bounding box center [818, 251] width 336 height 63
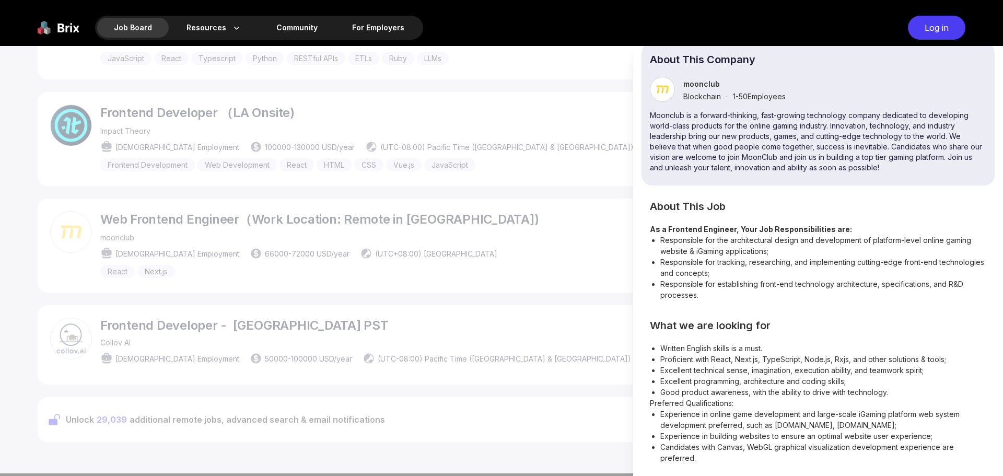
scroll to position [112, 0]
click at [673, 362] on li "Proficient with React, Next.js, TypeScript, Node.js, Rxjs, and other solutions …" at bounding box center [823, 359] width 326 height 11
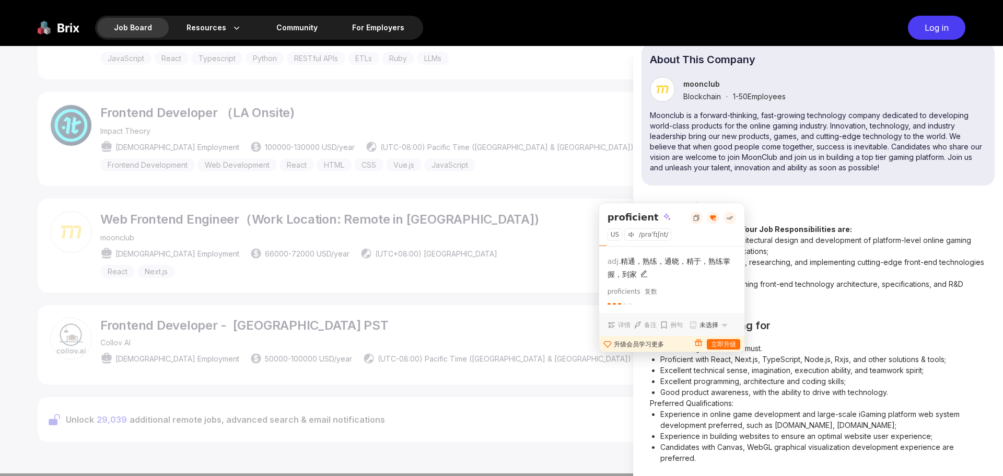
click at [808, 310] on div "About This Job As a Frontend Engineer, Your Job Responsibilities are: Responsib…" at bounding box center [818, 332] width 353 height 261
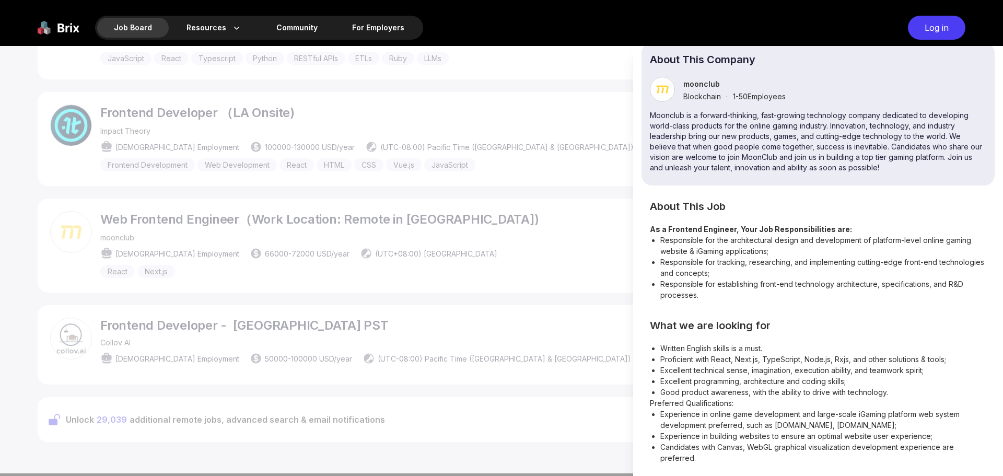
click at [860, 415] on li "Experience in online game development and large-scale iGaming platform web syst…" at bounding box center [823, 420] width 326 height 22
click at [874, 412] on li "Experience in online game development and large-scale iGaming platform web syst…" at bounding box center [823, 420] width 326 height 22
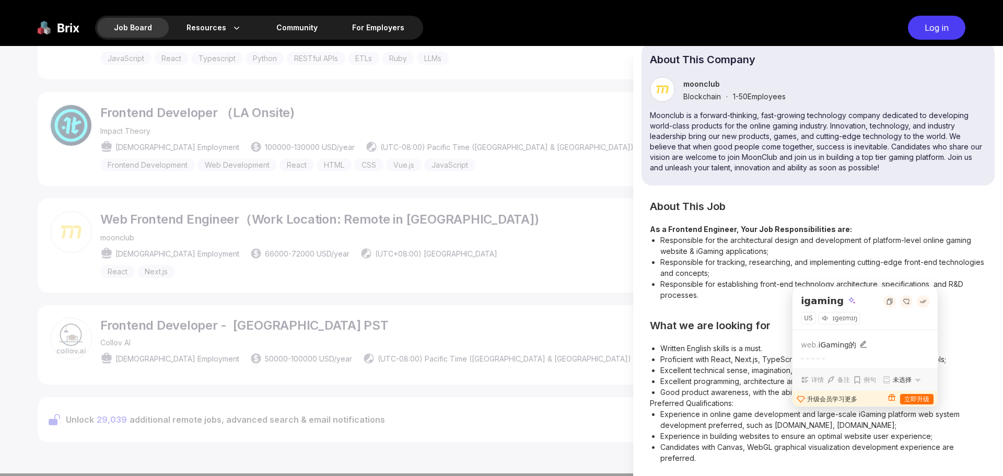
click at [971, 374] on li "Excellent technical sense, imagination, execution ability, and teamwork spirit;" at bounding box center [823, 370] width 326 height 11
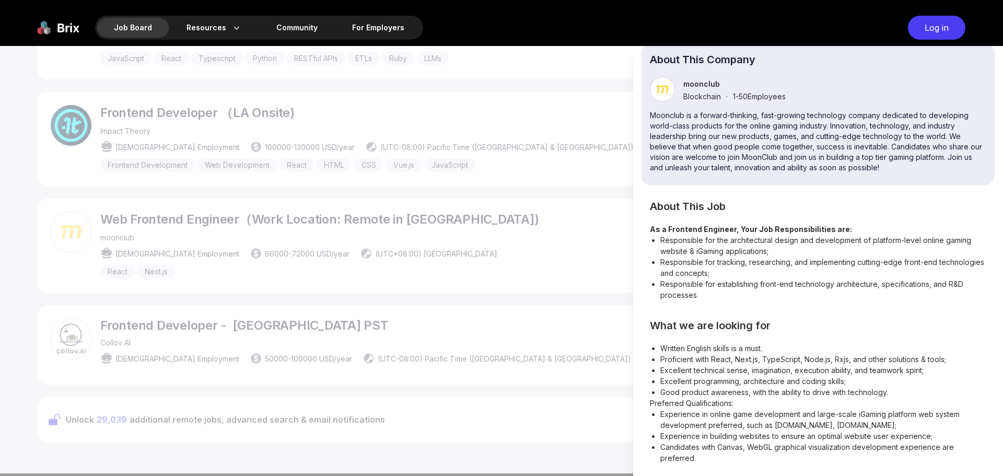
click at [866, 411] on li "Experience in online game development and large-scale iGaming platform web syst…" at bounding box center [823, 420] width 326 height 22
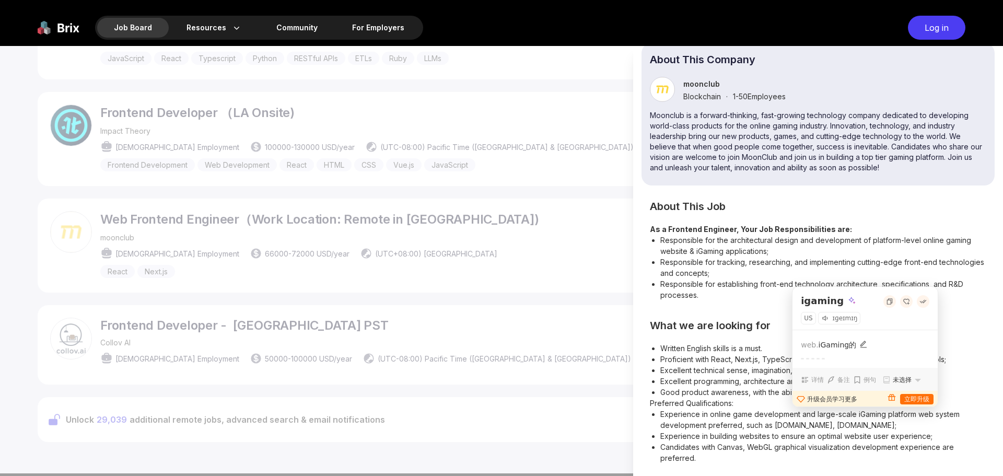
click at [969, 379] on li "Excellent programming, architecture and coding skills;" at bounding box center [823, 381] width 326 height 11
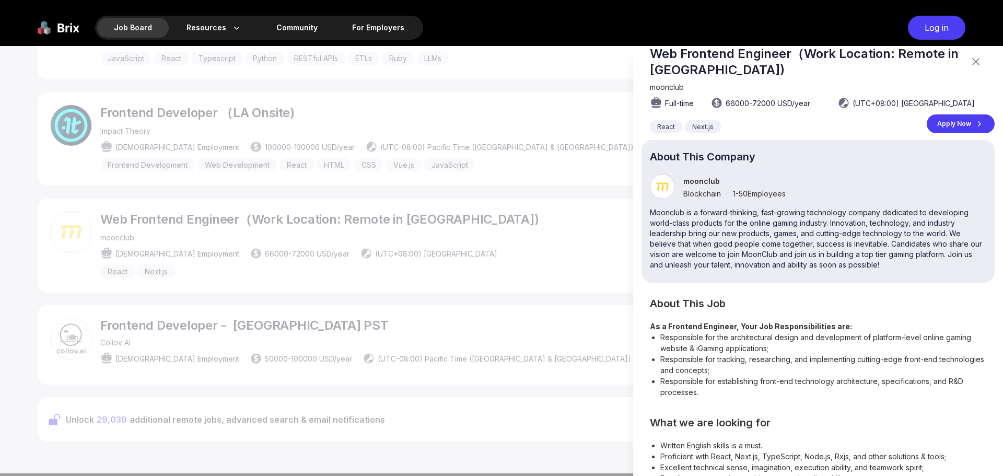
scroll to position [0, 0]
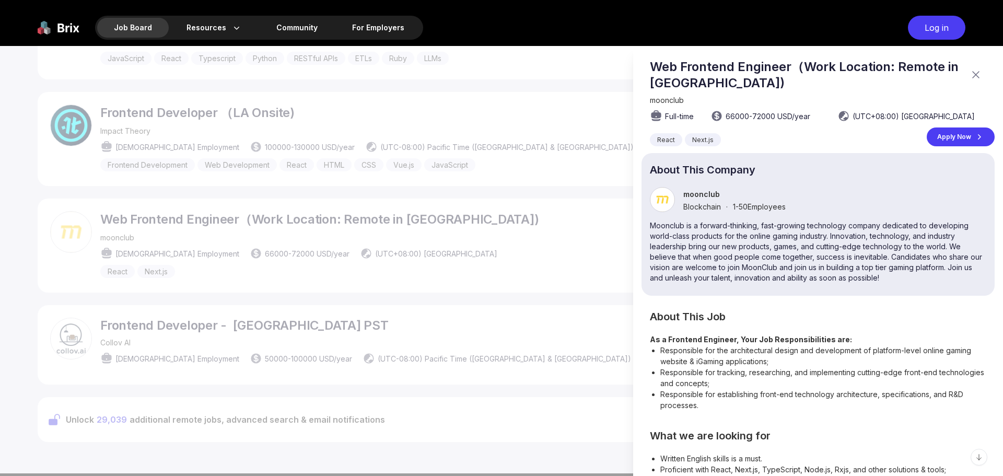
click at [595, 199] on div at bounding box center [501, 261] width 1003 height 430
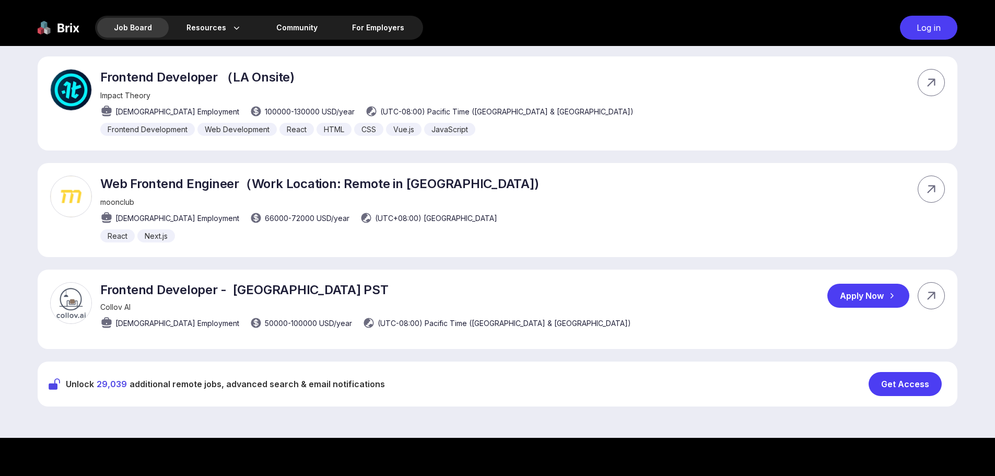
scroll to position [627, 0]
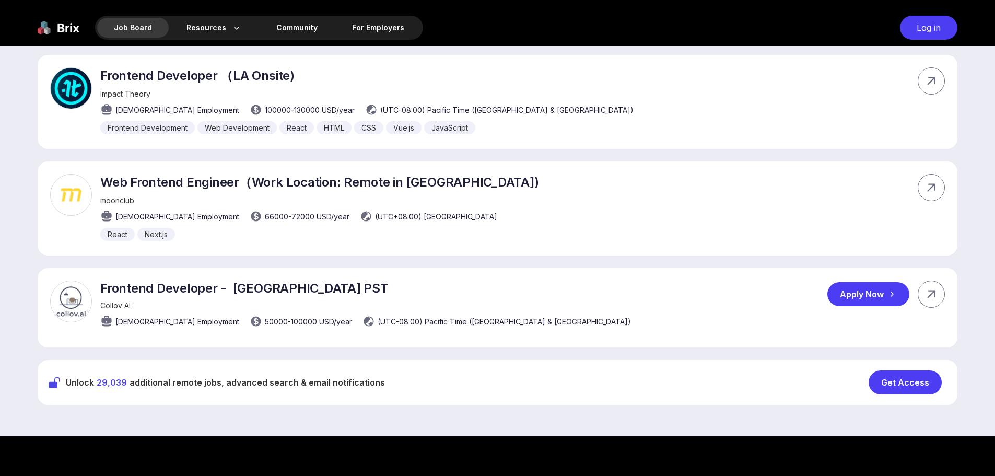
click at [516, 309] on div "Frontend Developer - [GEOGRAPHIC_DATA] PST Collov AI [DEMOGRAPHIC_DATA] Employm…" at bounding box center [498, 307] width 920 height 79
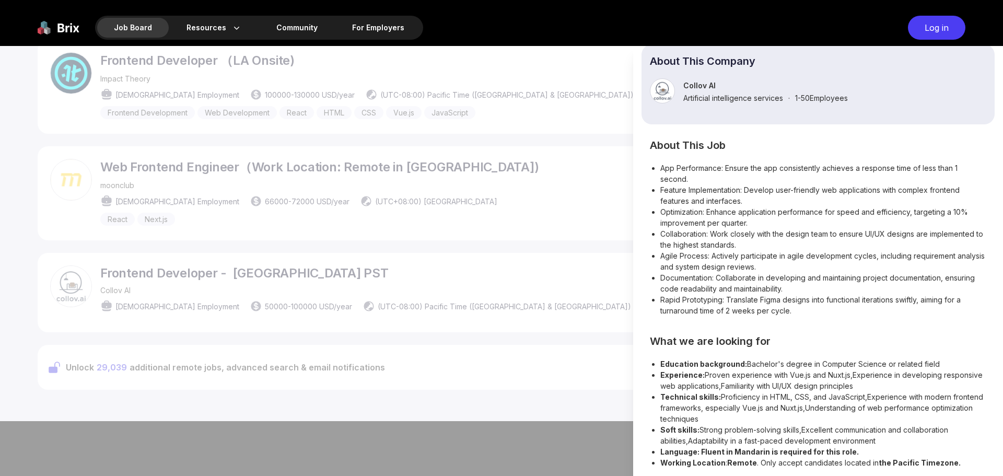
scroll to position [113, 0]
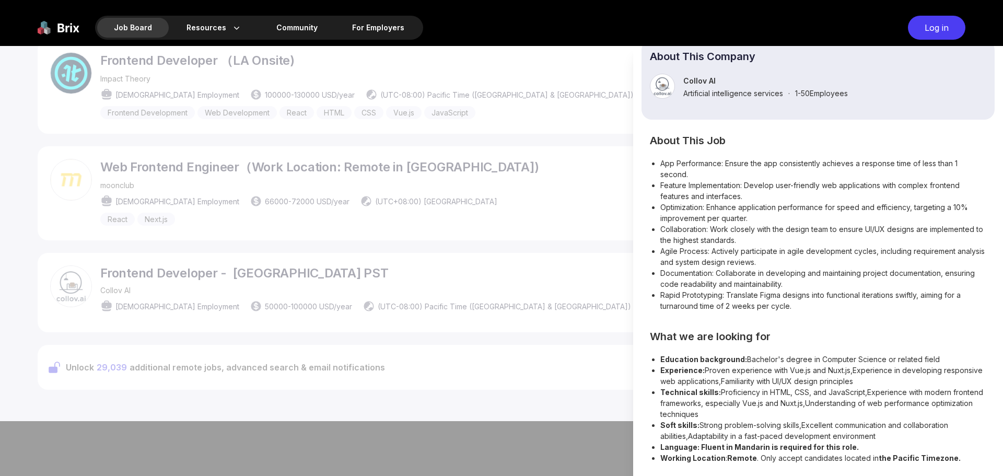
click at [763, 358] on li "Education background: Bachelor's degree in Computer Science or related field" at bounding box center [823, 359] width 326 height 11
click at [810, 358] on li "Education background: Bachelor's degree in Computer Science or related field" at bounding box center [823, 359] width 326 height 11
click at [810, 357] on li "Education background: Bachelor's degree in Computer Science or related field" at bounding box center [823, 359] width 326 height 11
click at [896, 353] on section "What we are looking for Education background: Bachelor's degree in Computer Sci…" at bounding box center [818, 397] width 336 height 131
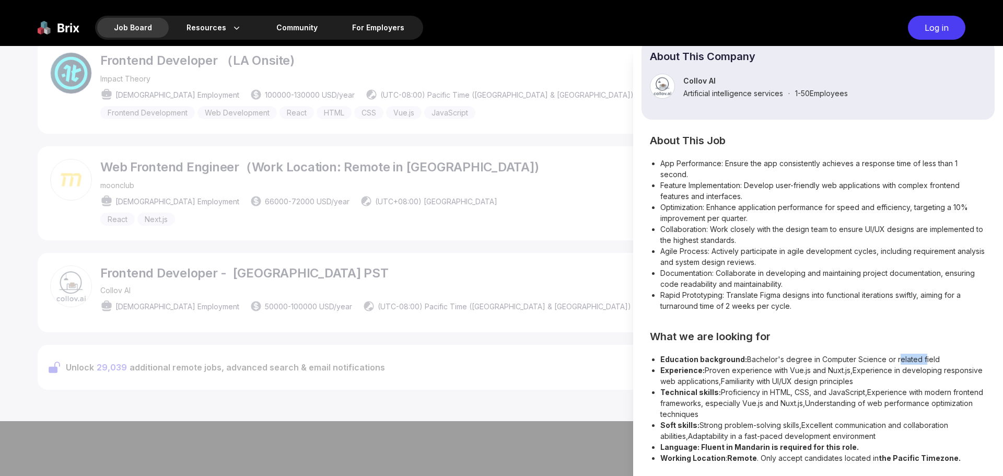
click at [896, 353] on section "What we are looking for Education background: Bachelor's degree in Computer Sci…" at bounding box center [818, 397] width 336 height 131
click at [766, 359] on li "Education background: Bachelor's degree in Computer Science or related field" at bounding box center [823, 359] width 326 height 11
click at [708, 368] on li "Experience: Proven experience with Vue.js and Nuxt.js,Experience in developing …" at bounding box center [823, 376] width 326 height 22
click at [758, 369] on li "Experience: Proven experience with Vue.js and Nuxt.js,Experience in developing …" at bounding box center [823, 376] width 326 height 22
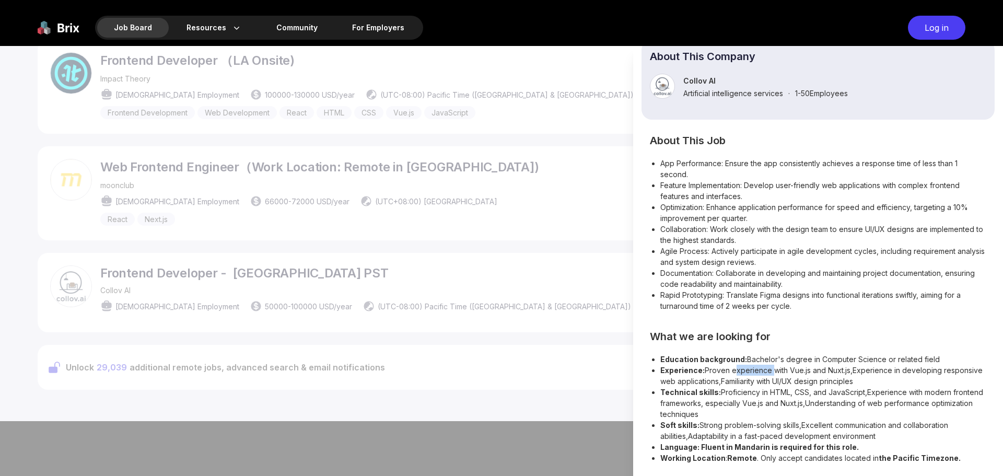
click at [756, 366] on li "Experience: Proven experience with Vue.js and Nuxt.js,Experience in developing …" at bounding box center [823, 376] width 326 height 22
click at [854, 374] on li "Experience: Proven experience with Vue.js and Nuxt.js,Experience in developing …" at bounding box center [823, 376] width 326 height 22
click at [737, 446] on strong "Language: Fluent in Mandarin is required for this role." at bounding box center [759, 447] width 199 height 9
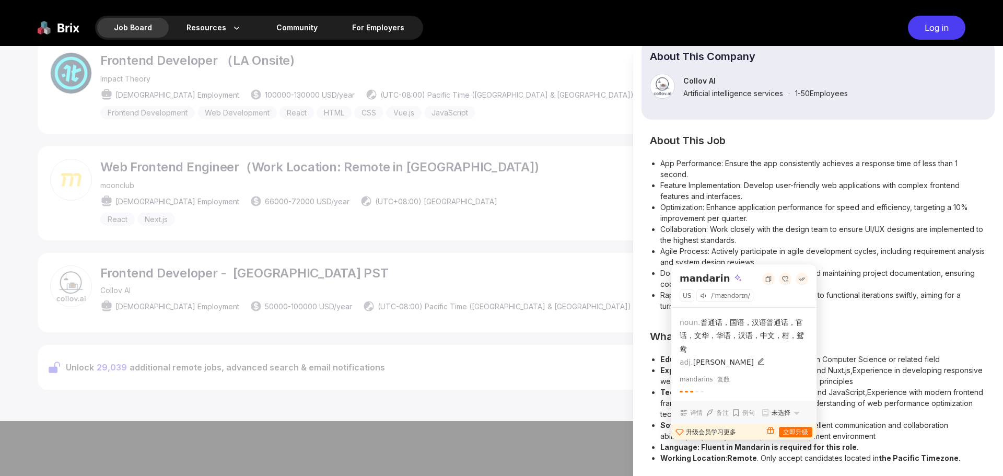
click at [867, 441] on li "Soft skills: Strong problem-solving skills,Excellent communication and collabor…" at bounding box center [823, 431] width 326 height 22
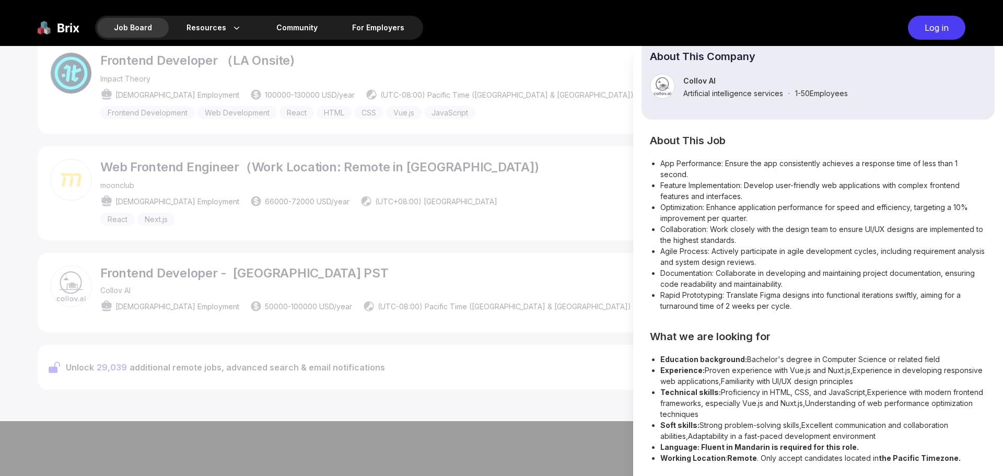
click at [713, 448] on strong "Language: Fluent in Mandarin is required for this role." at bounding box center [759, 447] width 199 height 9
click at [742, 445] on strong "Language: Fluent in Mandarin is required for this role." at bounding box center [759, 447] width 199 height 9
click at [809, 447] on strong "Language: Fluent in Mandarin is required for this role." at bounding box center [759, 447] width 199 height 9
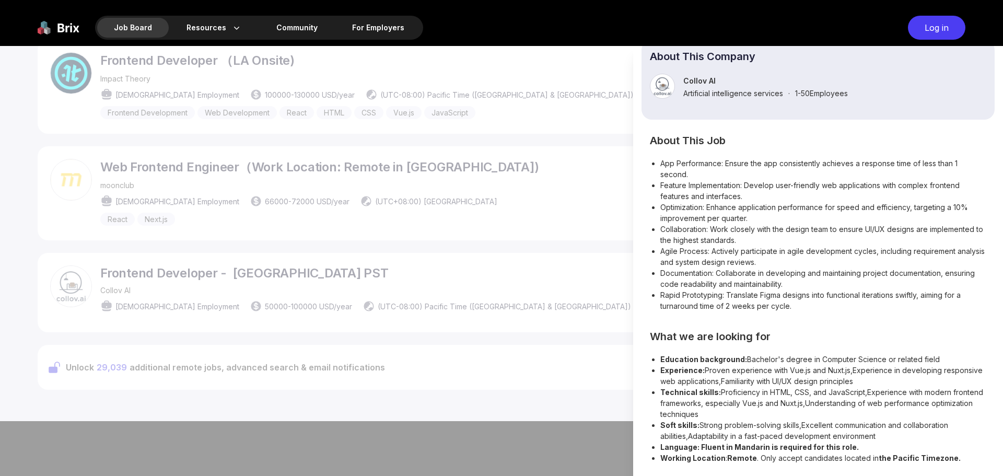
click at [701, 448] on strong "Language: Fluent in Mandarin is required for this role." at bounding box center [759, 447] width 199 height 9
click at [718, 447] on strong "Language: Fluent in Mandarin is required for this role." at bounding box center [759, 447] width 199 height 9
click at [743, 447] on strong "Language: Fluent in Mandarin is required for this role." at bounding box center [759, 447] width 199 height 9
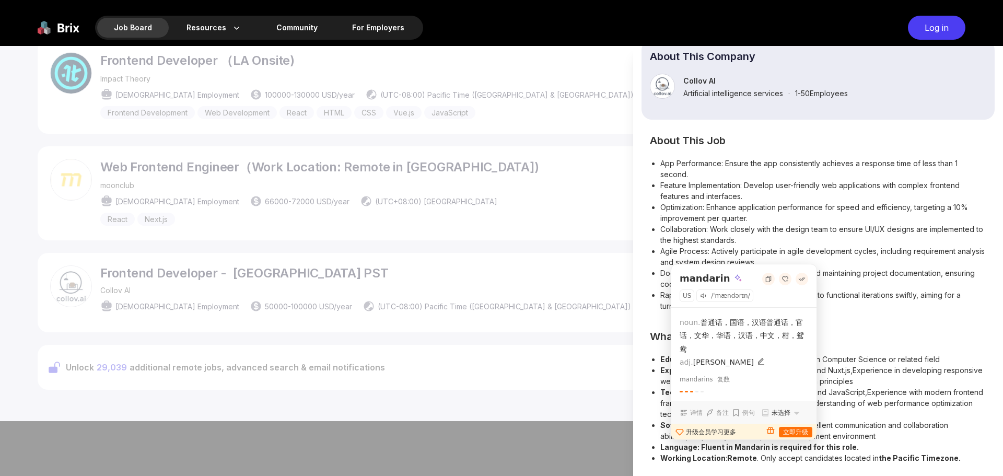
click at [895, 433] on li "Soft skills: Strong problem-solving skills,Excellent communication and collabor…" at bounding box center [823, 431] width 326 height 22
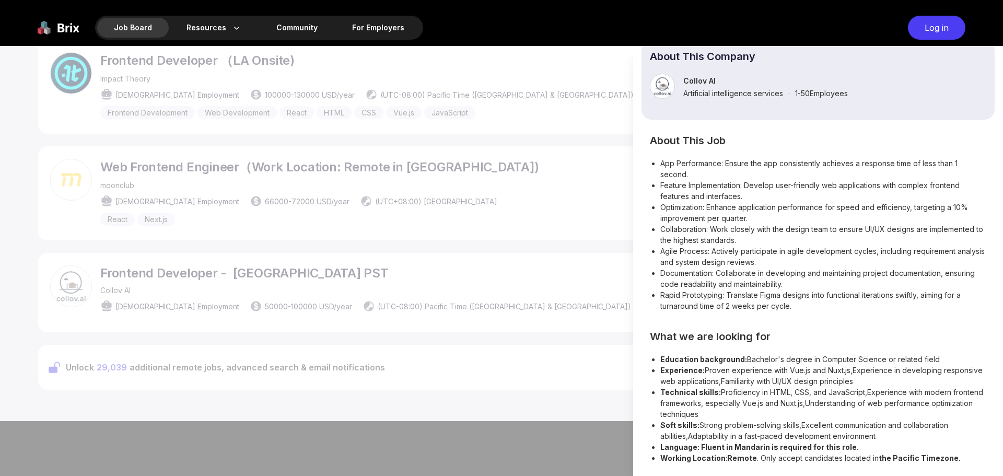
click at [902, 458] on strong "the Pacific Timezone." at bounding box center [920, 457] width 82 height 9
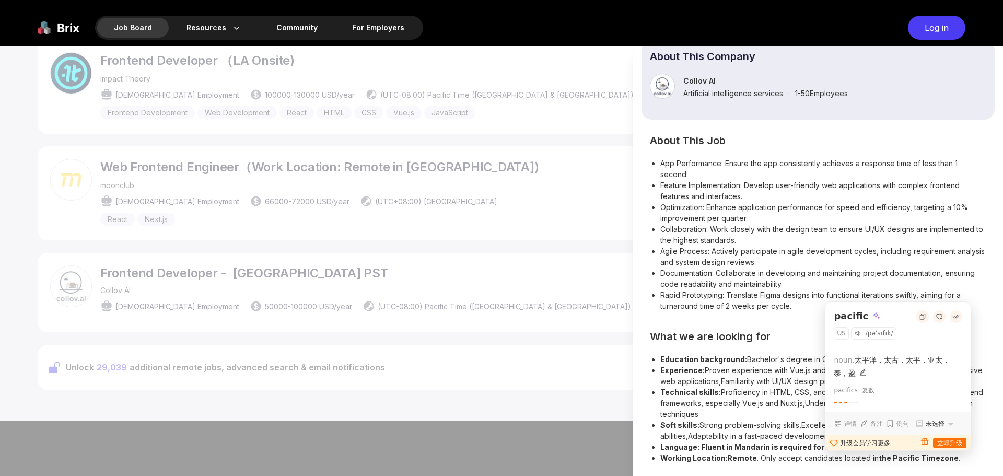
click at [918, 467] on div "Frontend Developer - [GEOGRAPHIC_DATA] PST Collov AI Full-time 50000 - 100000 U…" at bounding box center [818, 261] width 370 height 430
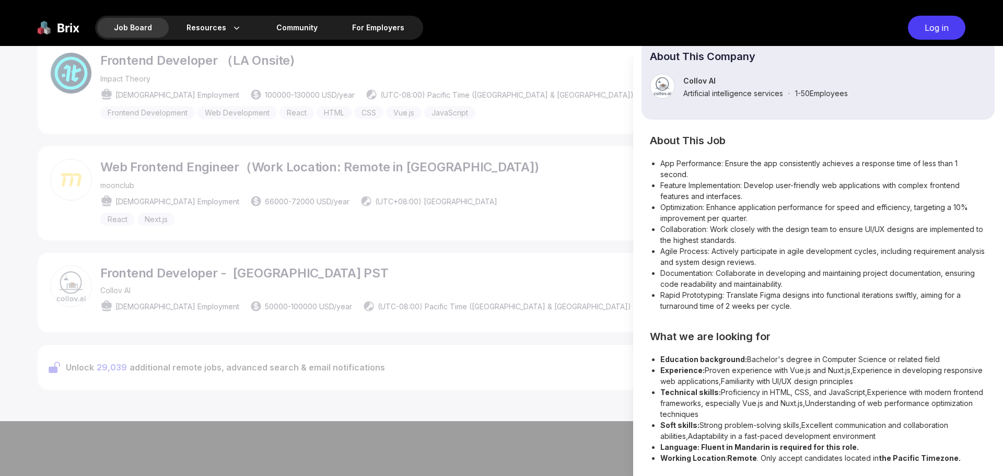
click at [567, 355] on div at bounding box center [501, 261] width 1003 height 430
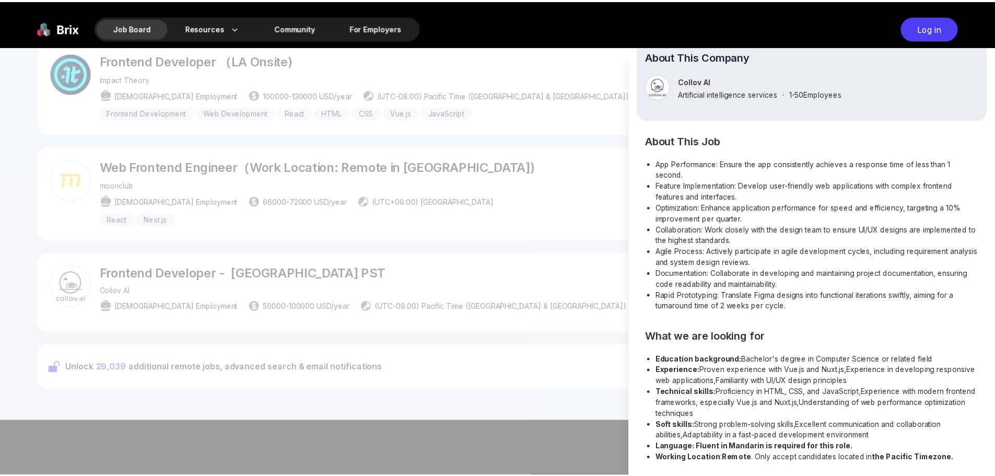
scroll to position [85, 0]
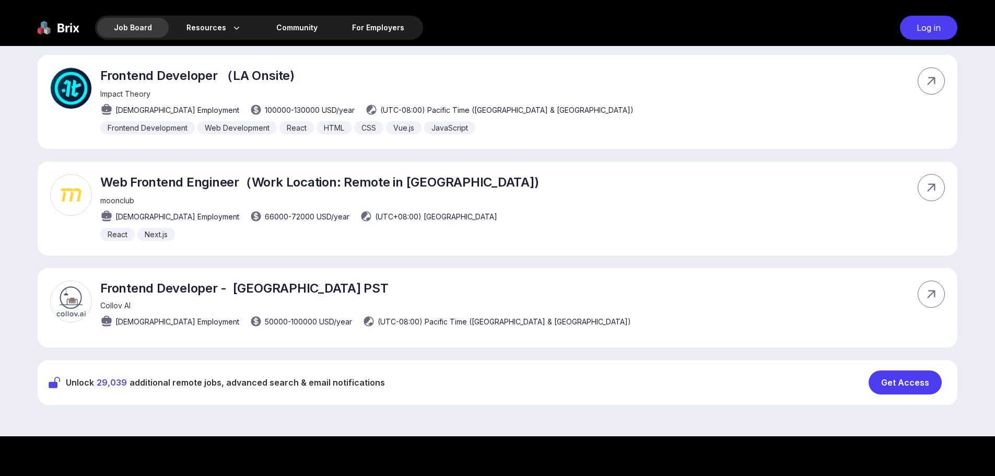
drag, startPoint x: 934, startPoint y: 398, endPoint x: 931, endPoint y: 391, distance: 7.5
click at [934, 398] on div "Unlock 29,039 additional remote jobs, advanced search & email notifications Get…" at bounding box center [498, 382] width 920 height 45
click at [925, 386] on div "Get Access" at bounding box center [905, 382] width 73 height 24
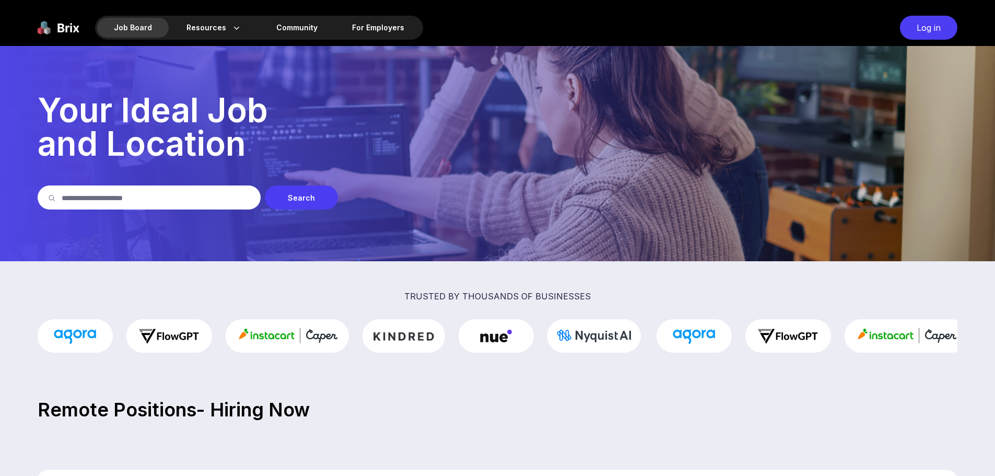
scroll to position [414, 0]
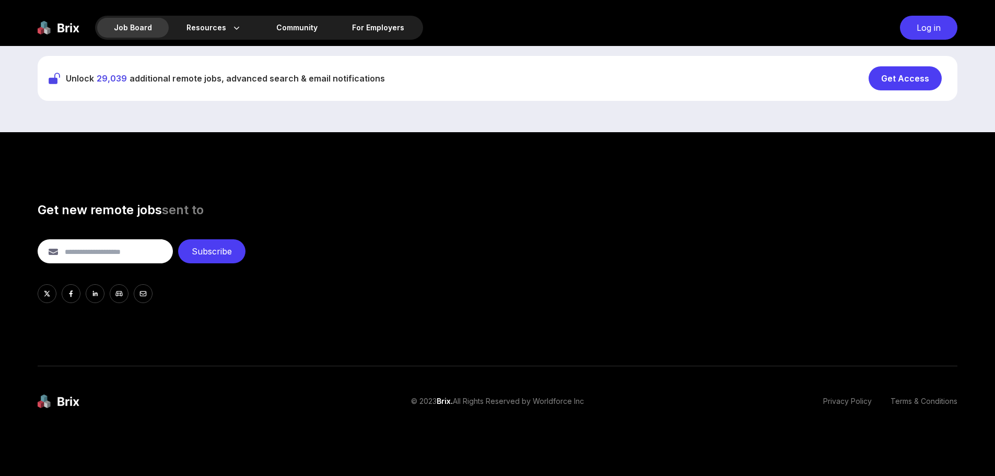
click at [912, 84] on div "Get Access" at bounding box center [905, 78] width 73 height 24
